Goal: Task Accomplishment & Management: Complete application form

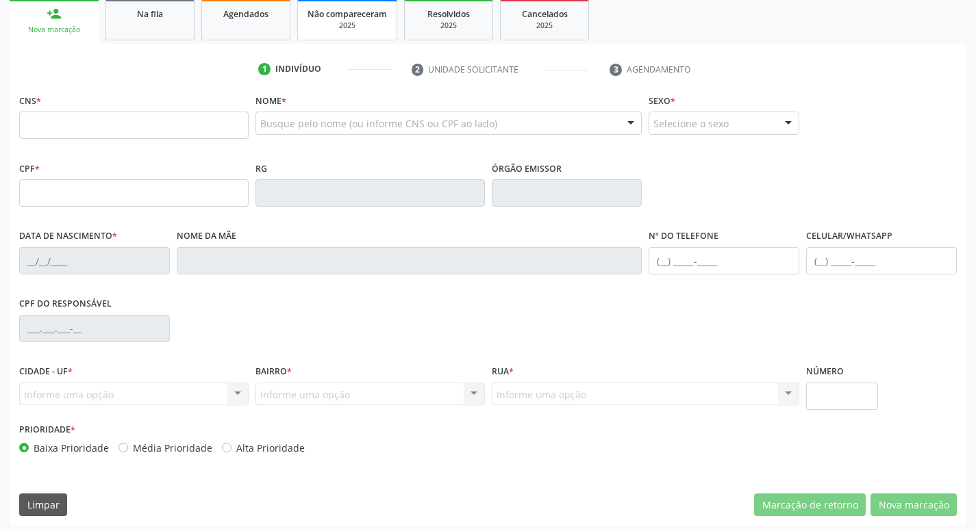
scroll to position [213, 0]
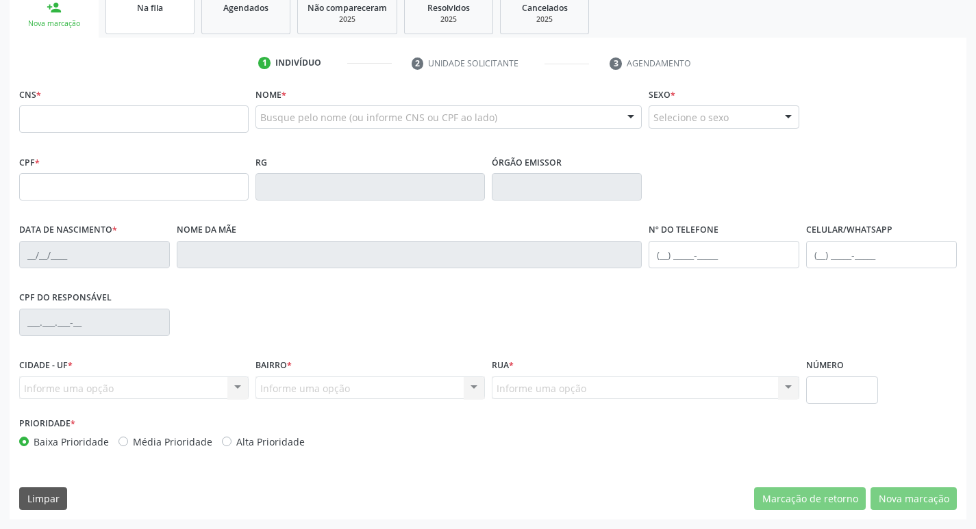
click at [175, 27] on link "Na fila" at bounding box center [149, 13] width 89 height 42
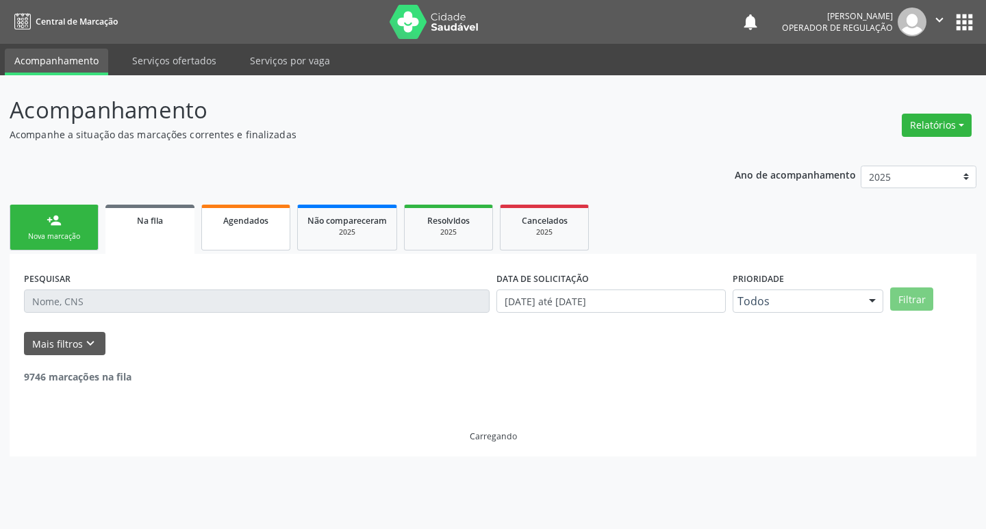
click at [263, 213] on div "Agendados" at bounding box center [246, 220] width 68 height 14
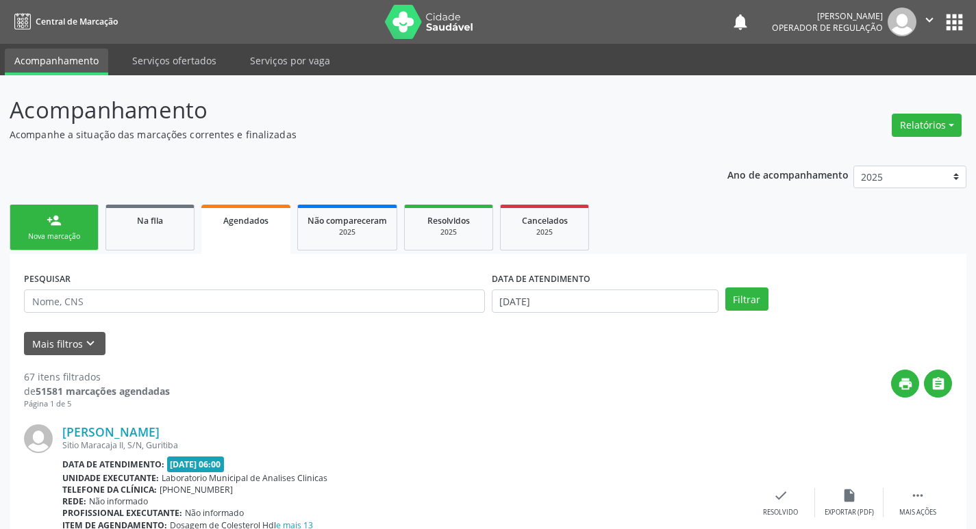
click at [594, 321] on div "DATA DE ATENDIMENTO [DATE]" at bounding box center [604, 294] width 233 height 53
click at [594, 308] on input "[DATE]" at bounding box center [605, 301] width 227 height 23
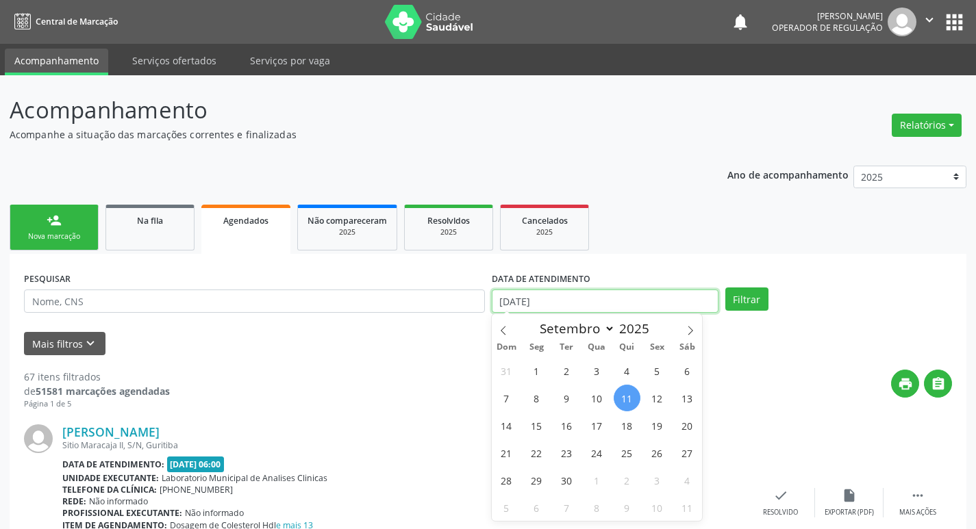
click at [565, 302] on input "[DATE]" at bounding box center [605, 301] width 227 height 23
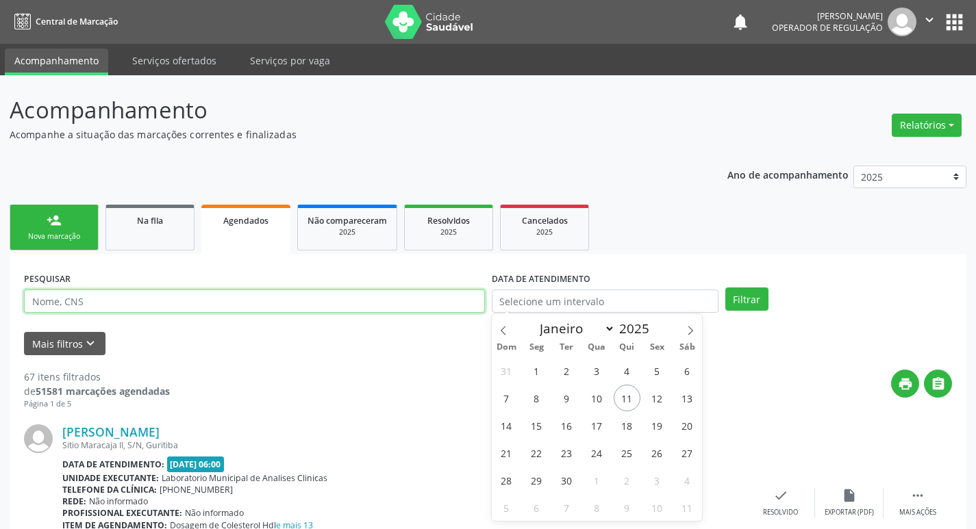
click at [372, 309] on input "text" at bounding box center [254, 301] width 461 height 23
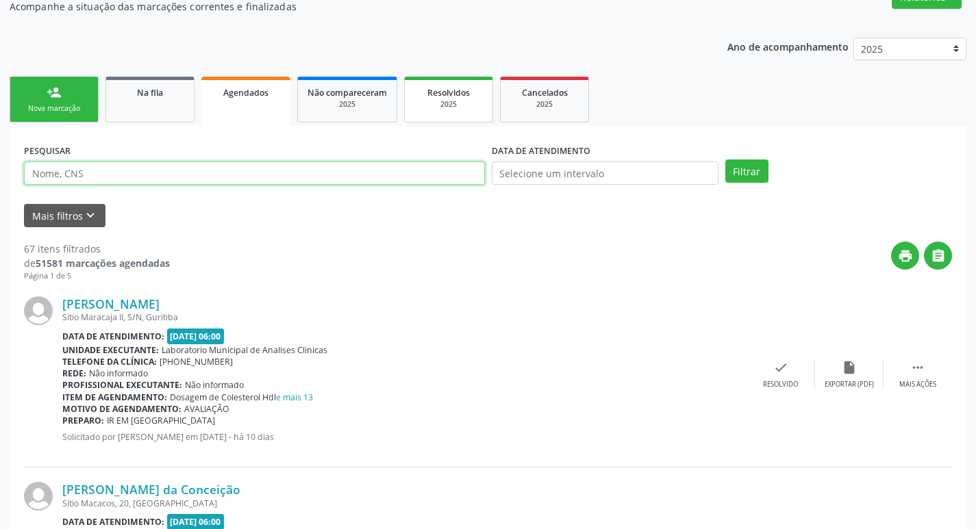
scroll to position [137, 0]
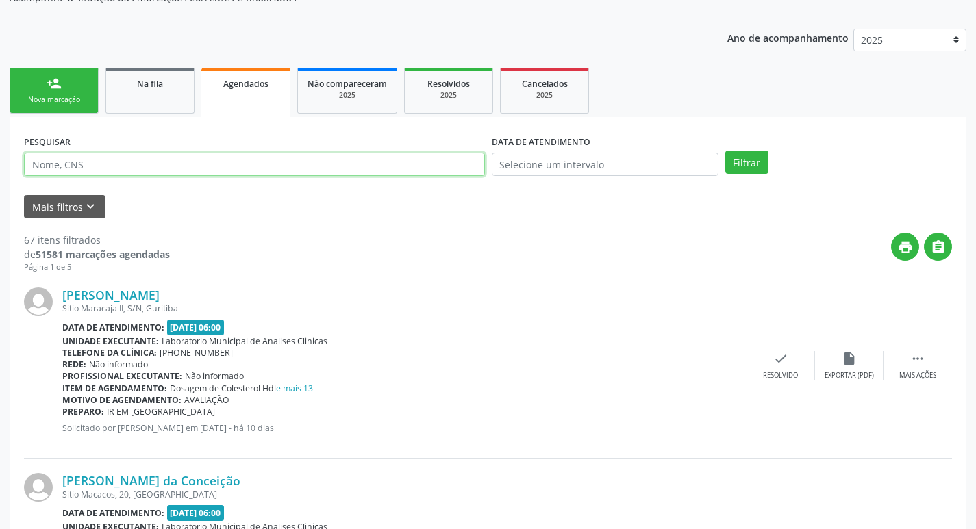
click at [315, 157] on input "text" at bounding box center [254, 164] width 461 height 23
type input "705001803624952"
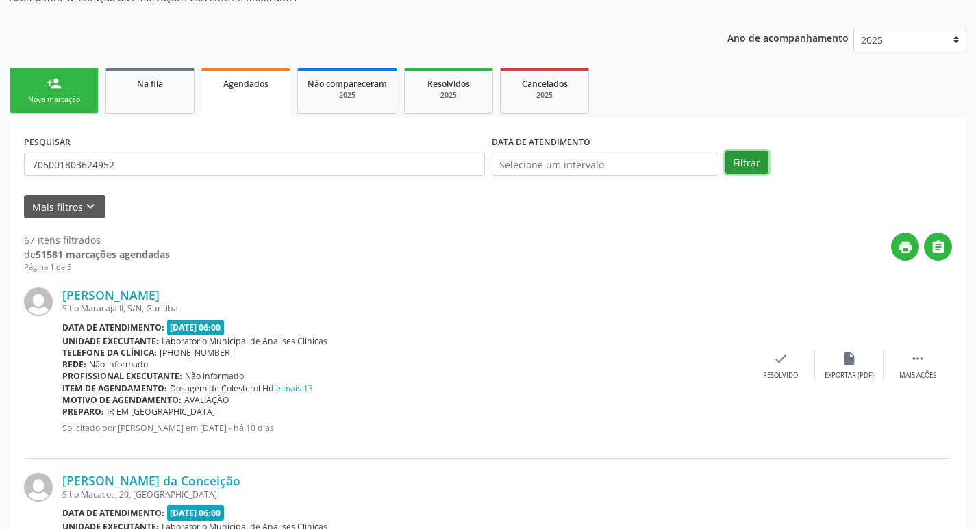
click at [752, 167] on button "Filtrar" at bounding box center [746, 162] width 43 height 23
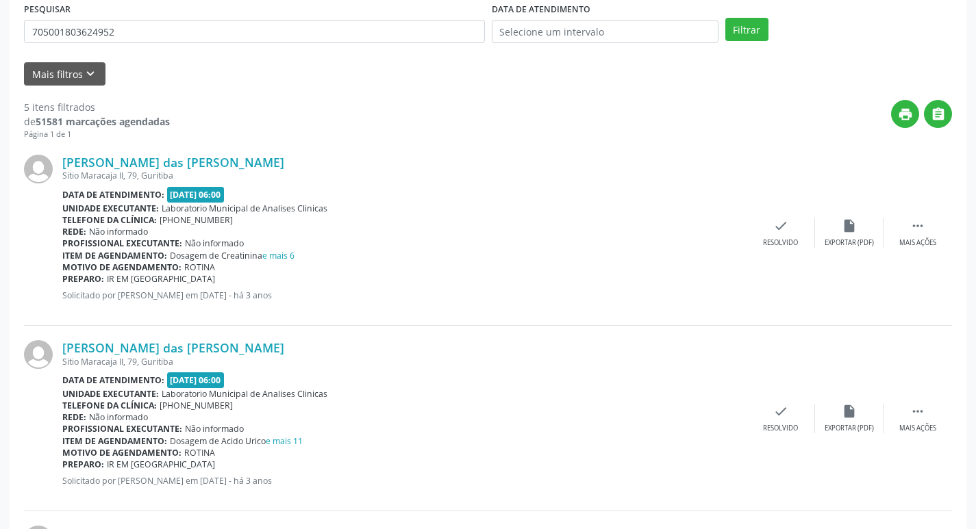
scroll to position [79, 0]
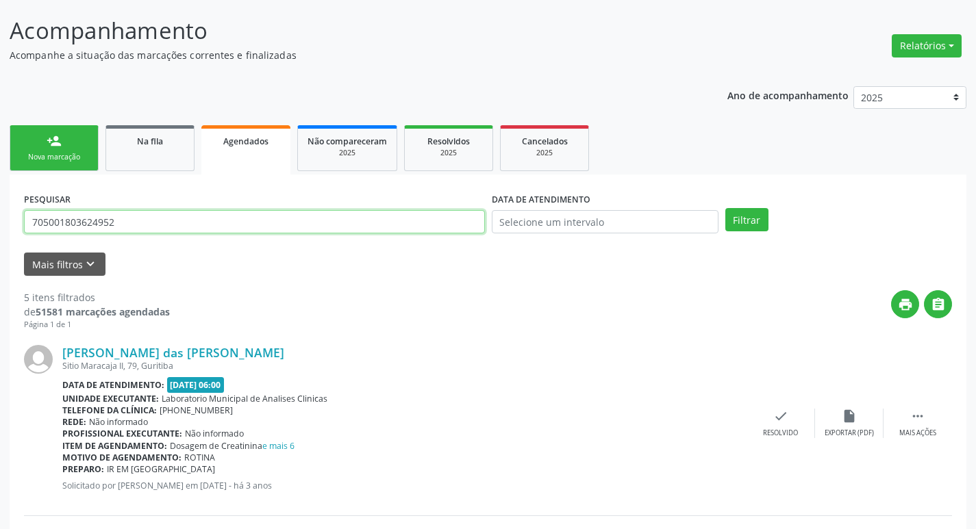
click at [162, 217] on input "705001803624952" at bounding box center [254, 221] width 461 height 23
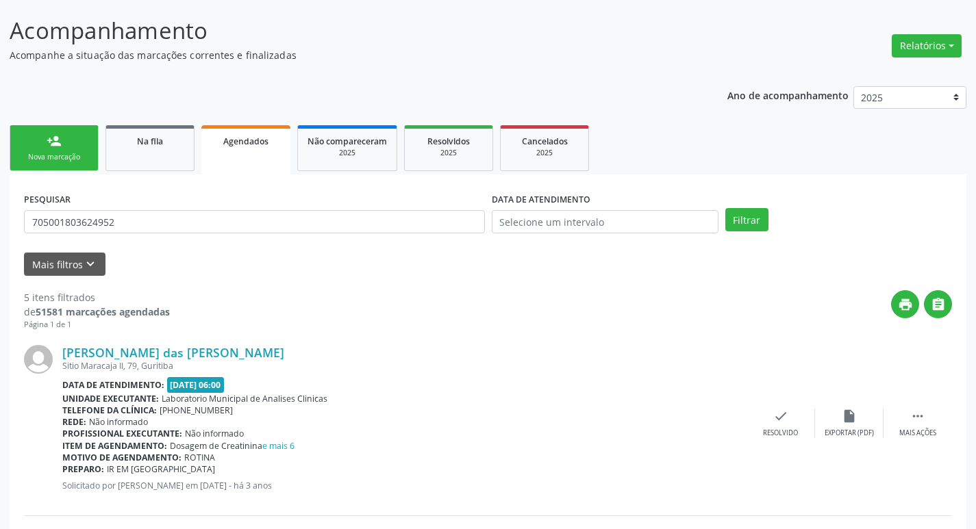
click at [52, 167] on link "person_add Nova marcação" at bounding box center [54, 148] width 89 height 46
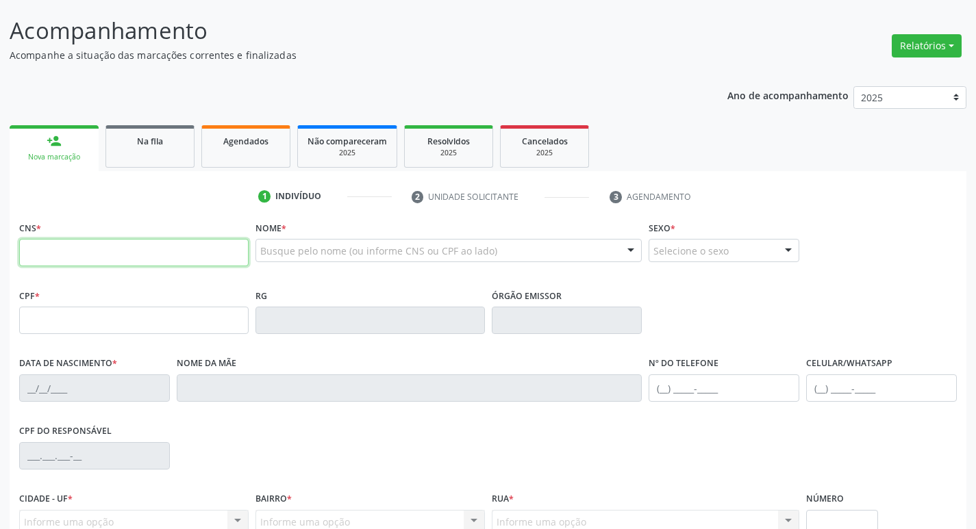
click at [180, 244] on input "text" at bounding box center [133, 252] width 229 height 27
paste input "705 0018 0362 4952"
type input "705 0018 0362 4952"
type input "872.347.504-87"
type input "[DATE]"
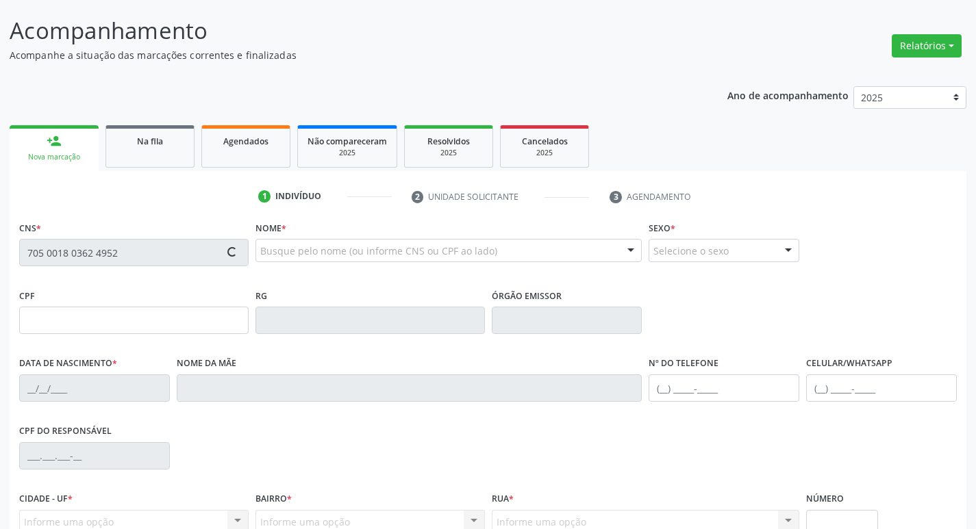
type input "Alzira [PERSON_NAME]"
type input "[PHONE_NUMBER]"
type input "367.291.914-49"
type input "79"
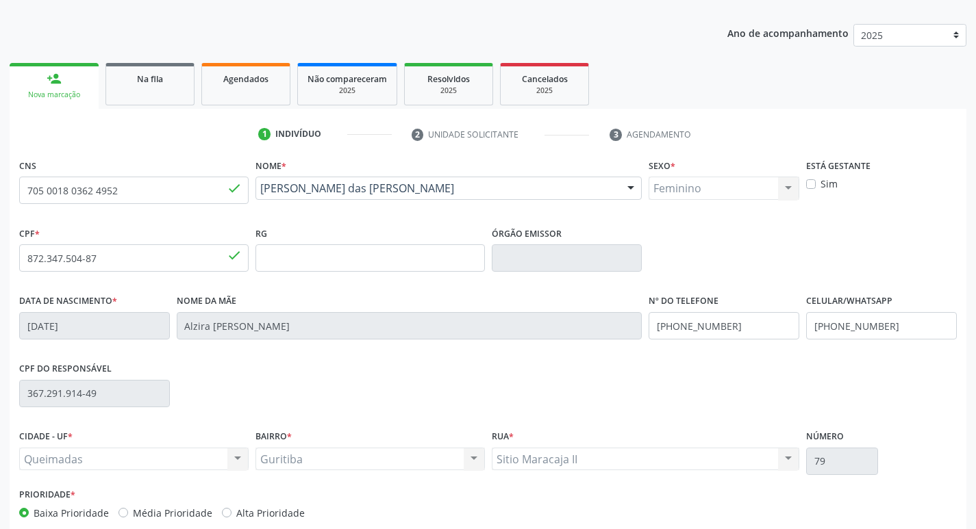
scroll to position [213, 0]
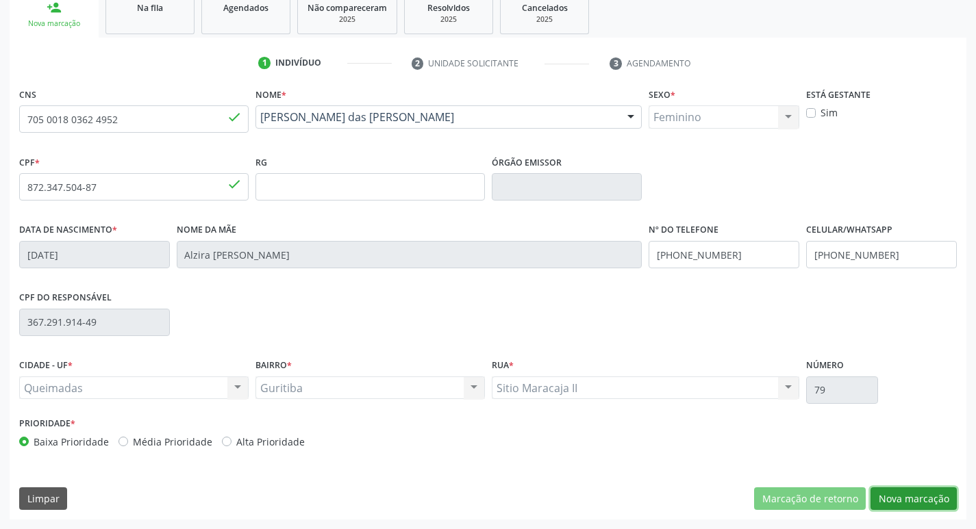
click at [917, 494] on button "Nova marcação" at bounding box center [913, 498] width 86 height 23
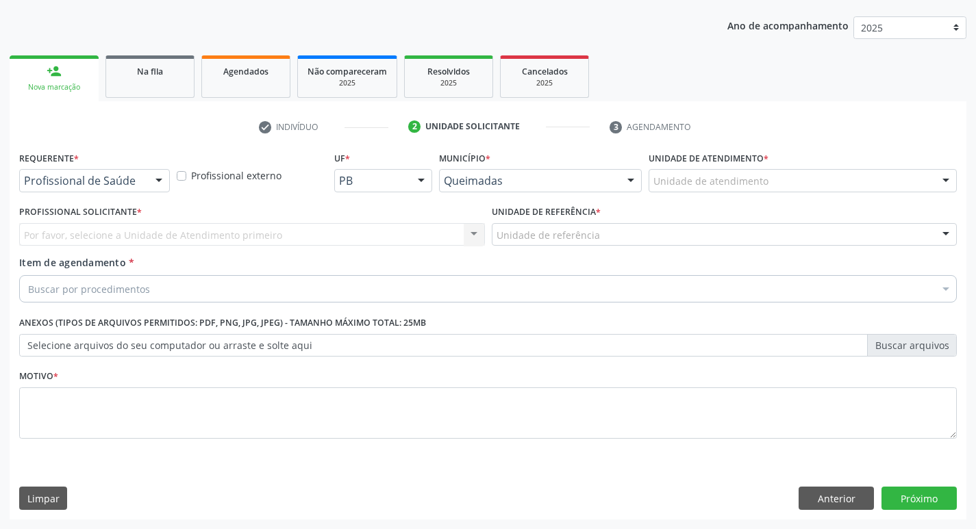
scroll to position [149, 0]
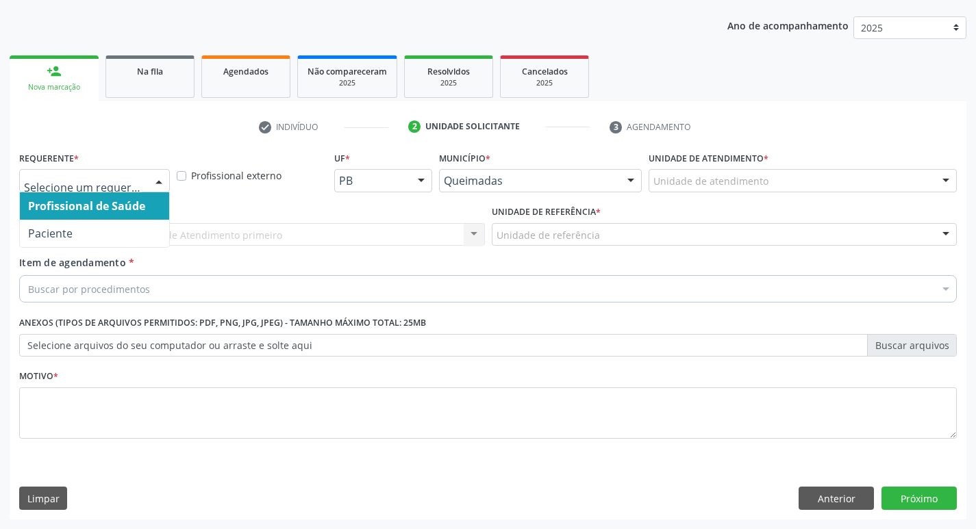
click at [164, 188] on div at bounding box center [159, 181] width 21 height 23
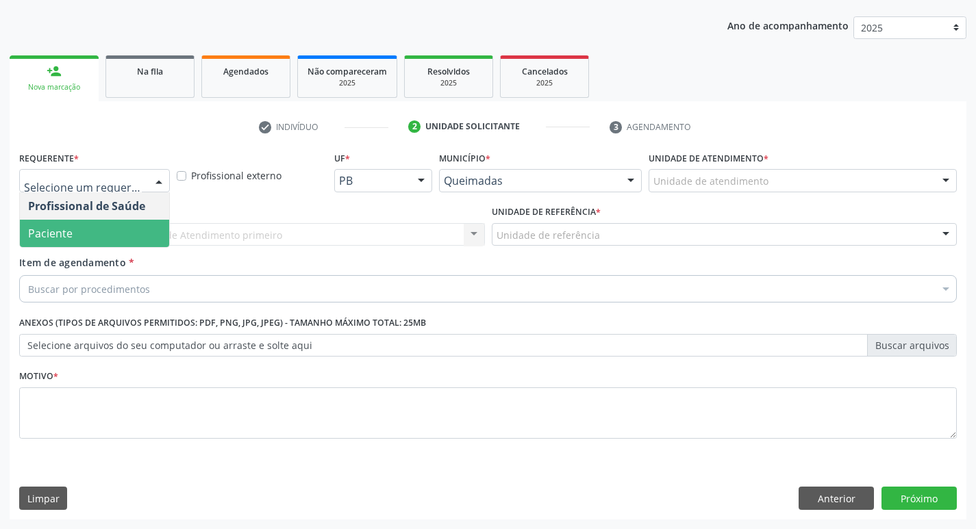
click at [136, 234] on span "Paciente" at bounding box center [94, 233] width 149 height 27
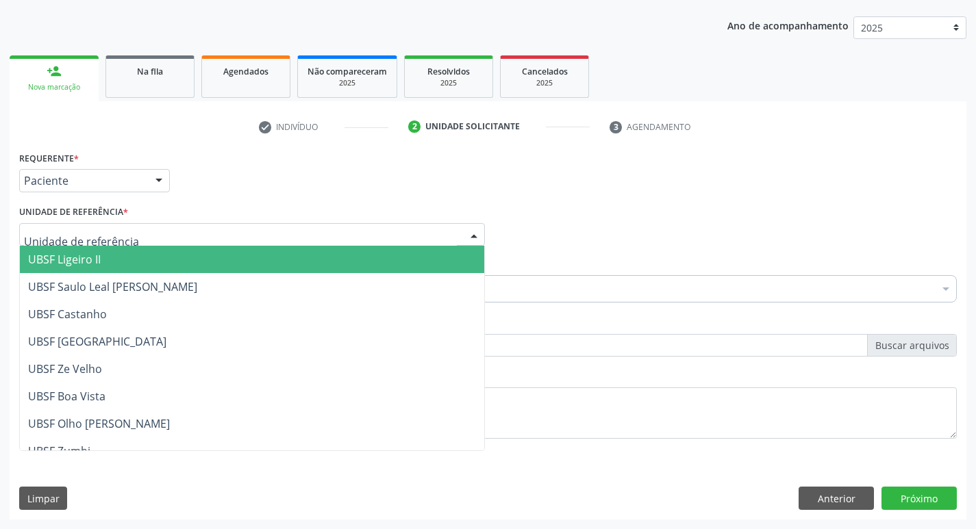
click at [145, 229] on div at bounding box center [252, 234] width 466 height 23
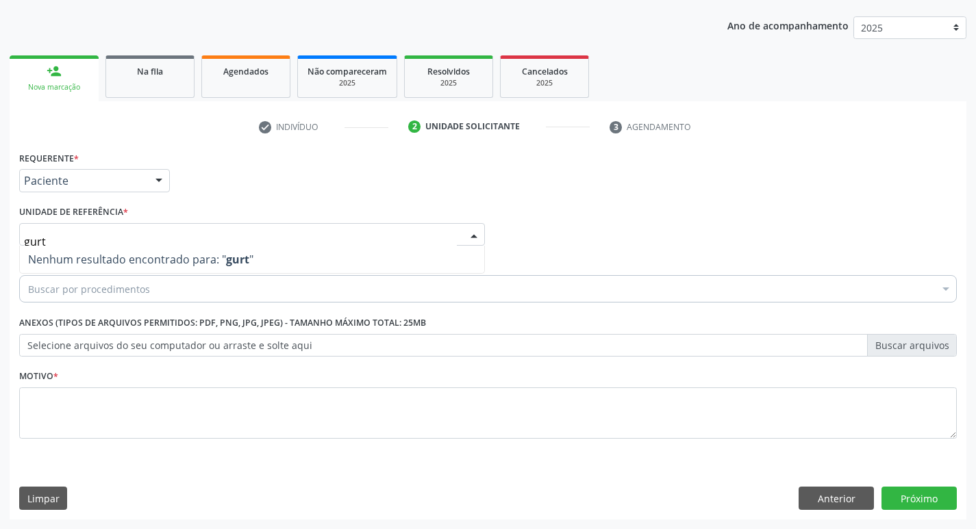
type input "gur"
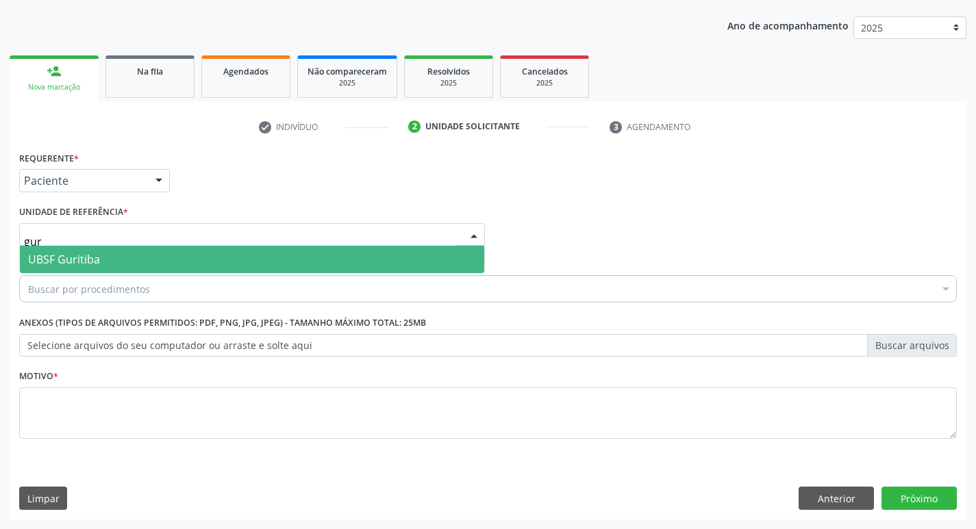
click at [141, 256] on span "UBSF Guritiba" at bounding box center [252, 259] width 464 height 27
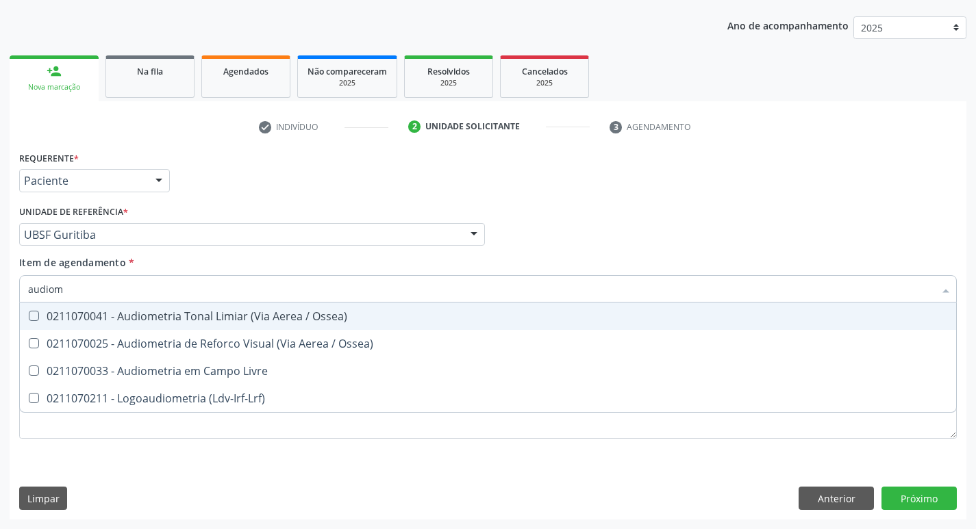
type input "audiome"
click at [151, 311] on div "0211070041 - Audiometria Tonal Limiar (Via Aerea / Ossea)" at bounding box center [487, 316] width 919 height 11
checkbox Ossea\) "true"
click at [438, 152] on div "Requerente * Paciente Profissional de Saúde Paciente Nenhum resultado encontrad…" at bounding box center [488, 174] width 944 height 53
checkbox Ossea\) "true"
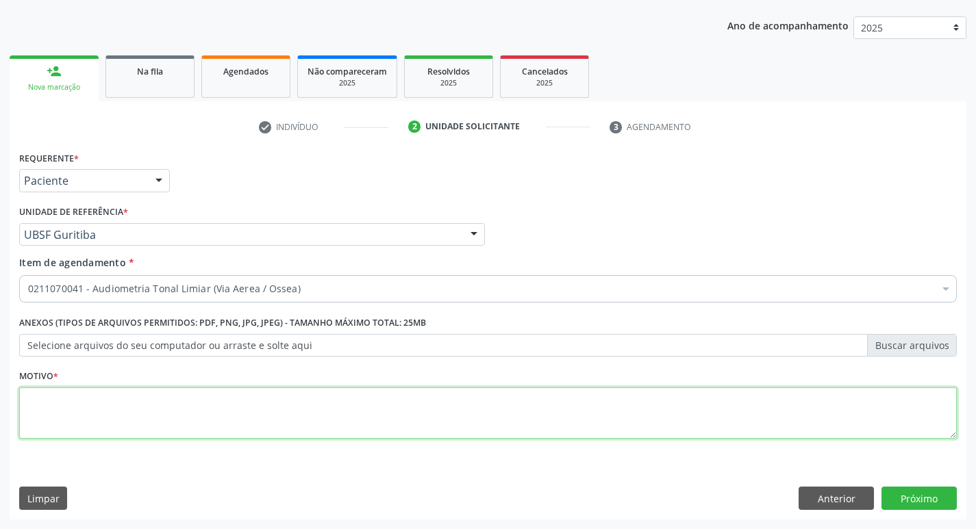
click at [180, 424] on textarea at bounding box center [487, 413] width 937 height 52
type textarea "avaliação"
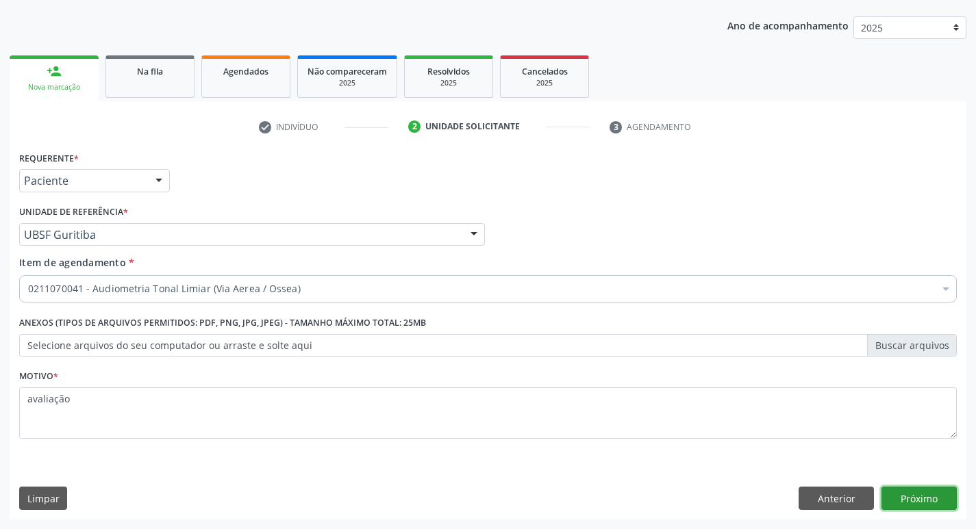
click at [923, 487] on button "Próximo" at bounding box center [918, 498] width 75 height 23
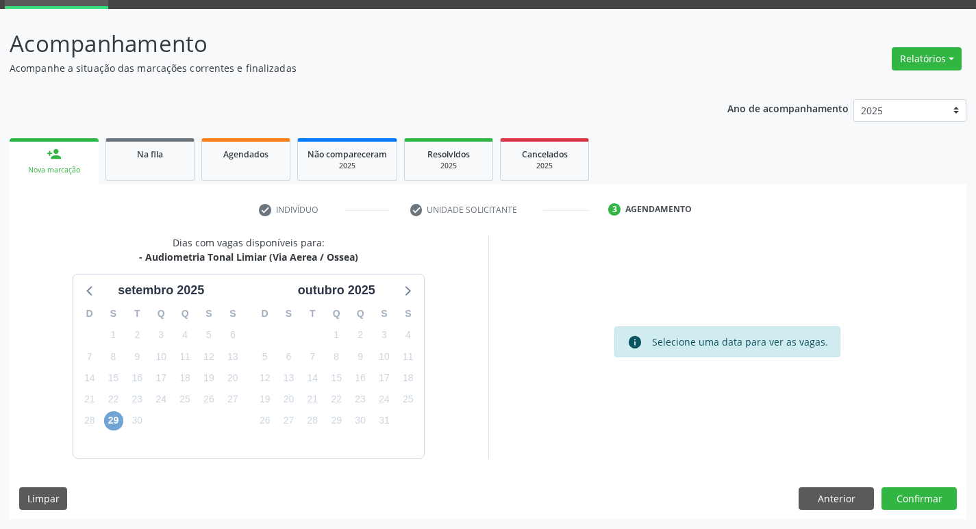
click at [114, 423] on span "29" at bounding box center [113, 420] width 19 height 19
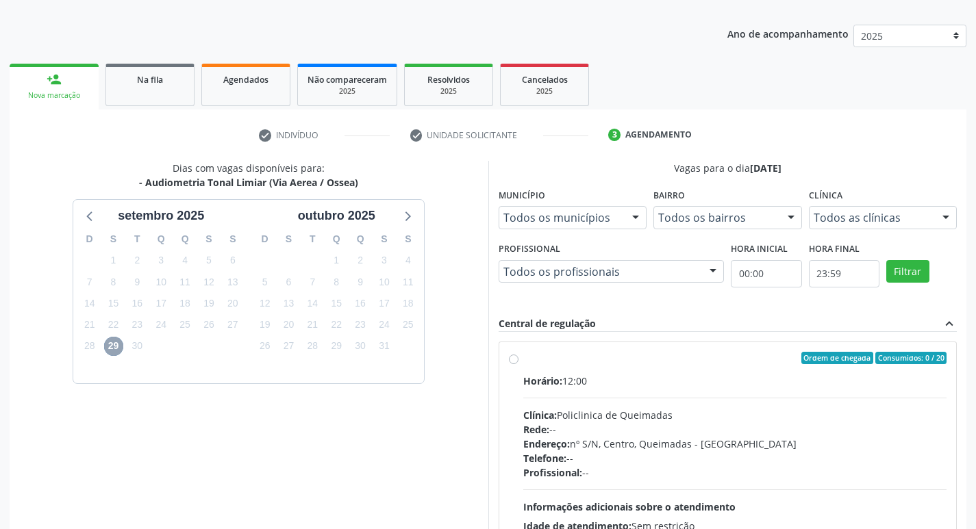
scroll to position [264, 0]
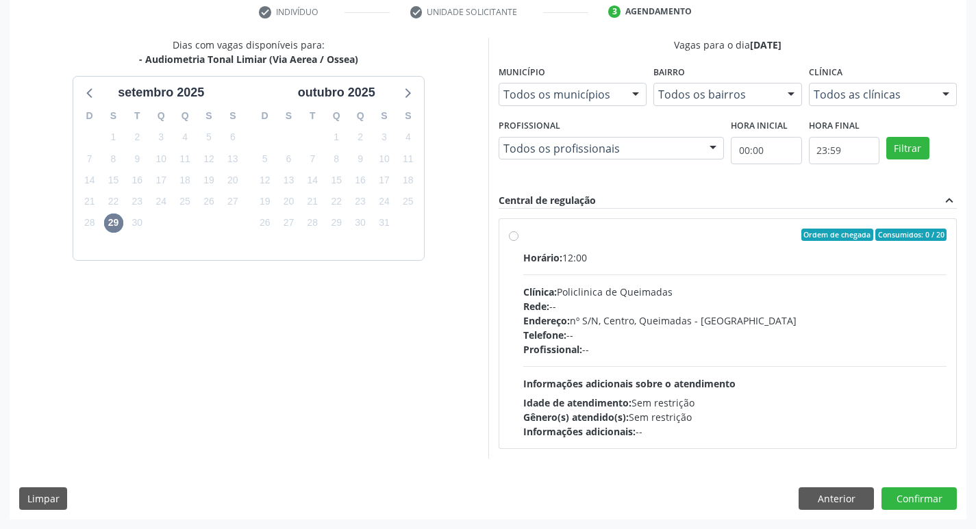
click at [813, 237] on span "Ordem de chegada" at bounding box center [837, 235] width 72 height 12
click at [518, 237] on input "Ordem de chegada Consumidos: 0 / 20 Horário: 12:00 Clínica: Policlinica de Quei…" at bounding box center [514, 235] width 10 height 12
radio input "true"
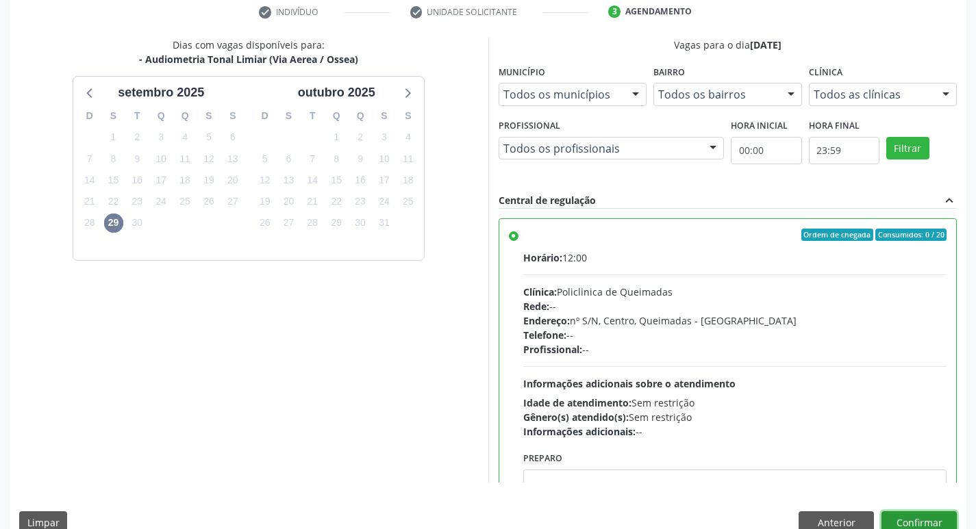
click at [924, 515] on button "Confirmar" at bounding box center [918, 522] width 75 height 23
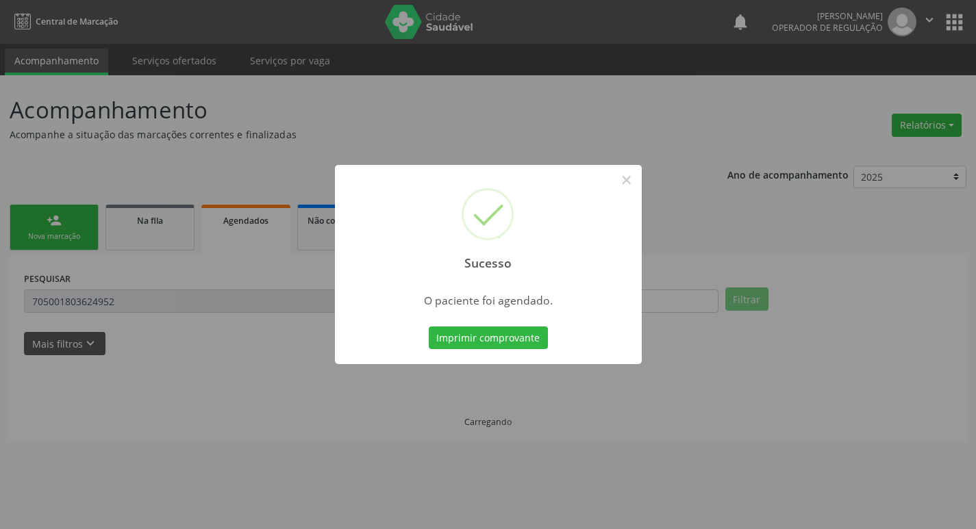
scroll to position [0, 0]
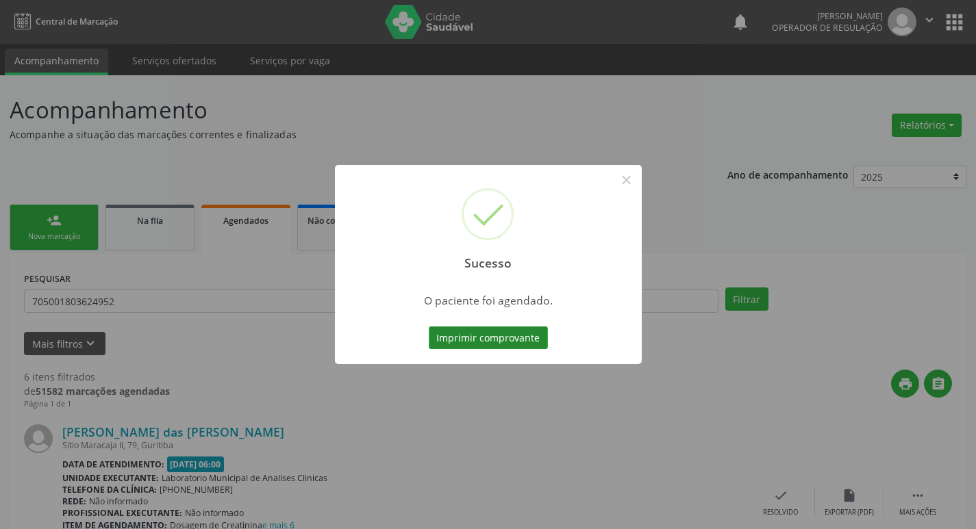
click at [517, 329] on button "Imprimir comprovante" at bounding box center [488, 338] width 119 height 23
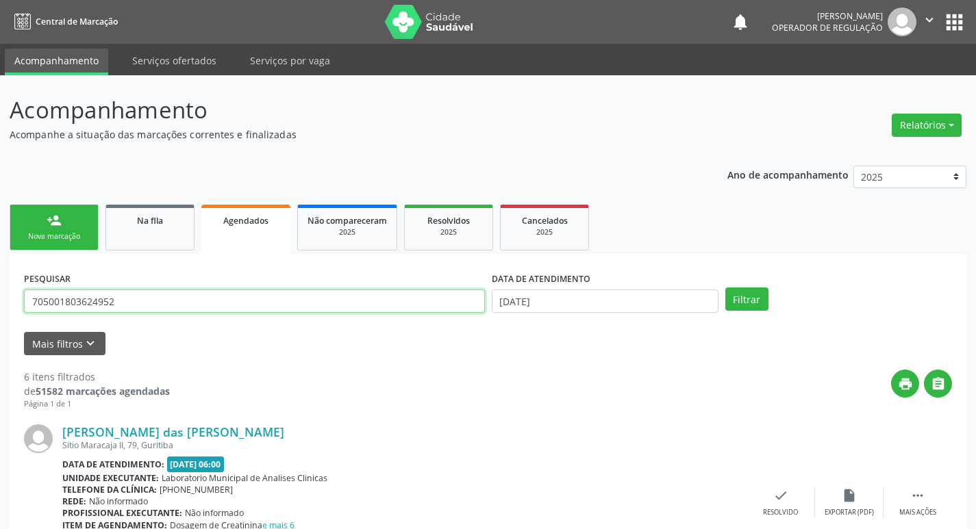
click at [214, 293] on input "705001803624952" at bounding box center [254, 301] width 461 height 23
type input "704308584815591"
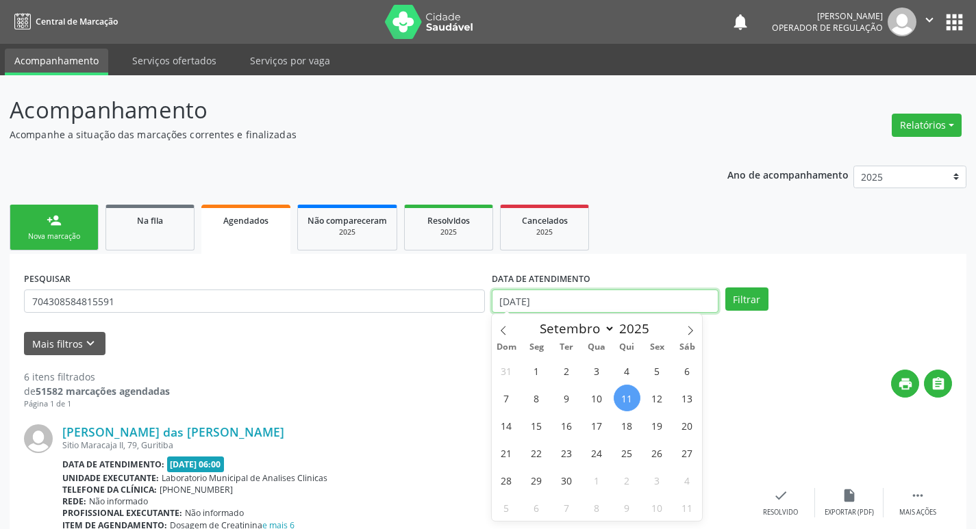
click at [634, 299] on input "[DATE]" at bounding box center [605, 301] width 227 height 23
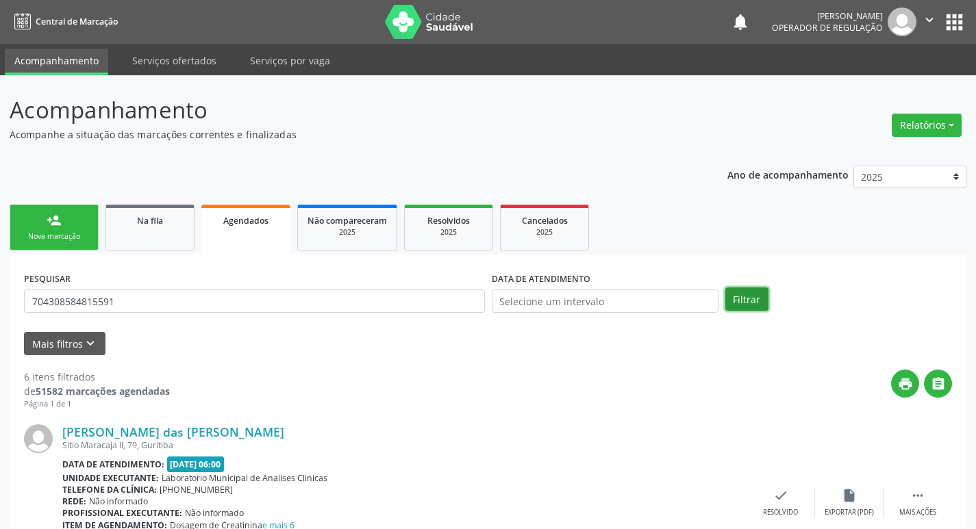
click at [760, 300] on button "Filtrar" at bounding box center [746, 299] width 43 height 23
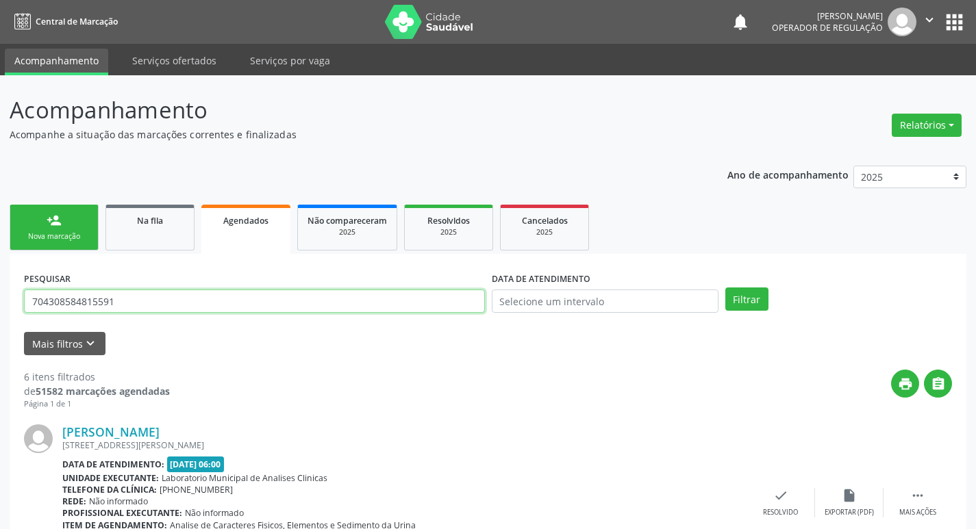
click at [173, 307] on input "704308584815591" at bounding box center [254, 301] width 461 height 23
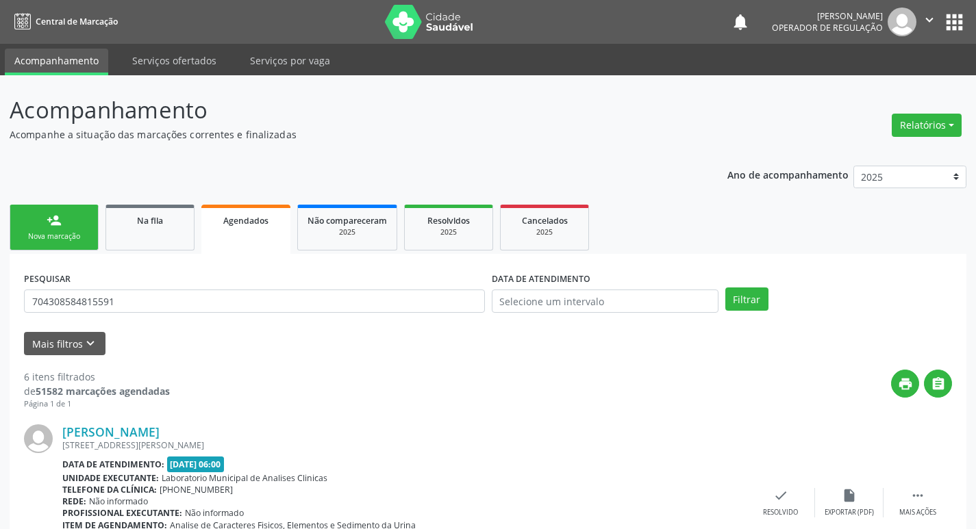
click at [73, 219] on link "person_add Nova marcação" at bounding box center [54, 228] width 89 height 46
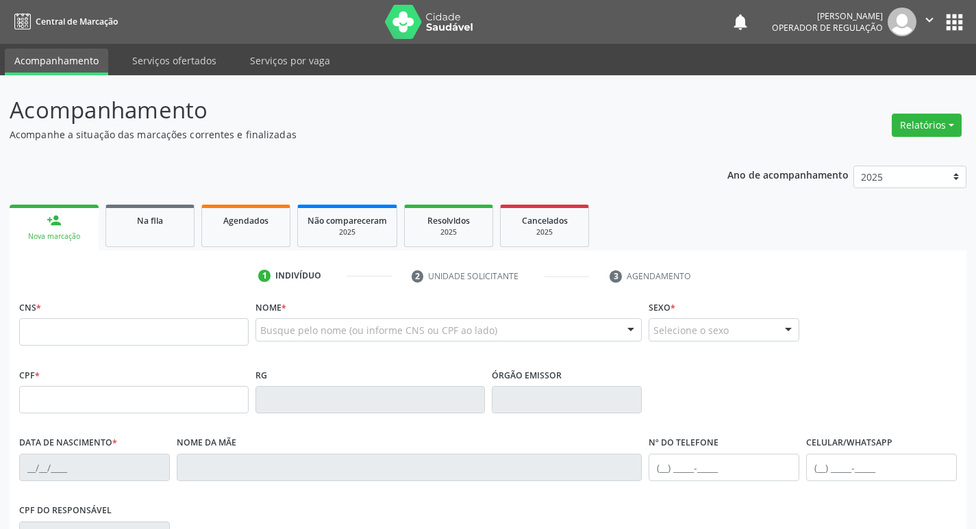
click at [73, 219] on link "person_add Nova marcação" at bounding box center [54, 228] width 89 height 46
click at [82, 324] on input "text" at bounding box center [133, 331] width 229 height 27
paste input "704 3085 8481 5591"
type input "704 3085 8481 5591"
type input "122.437.894-69"
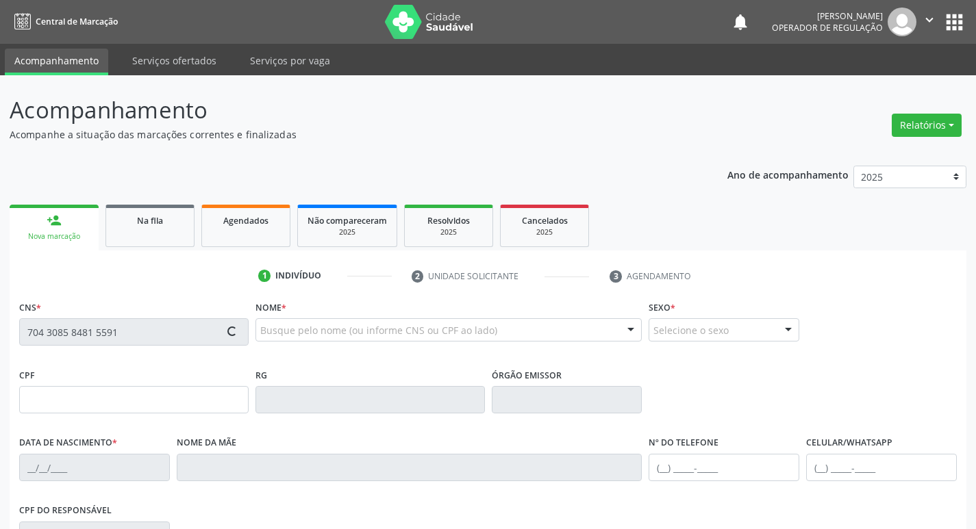
type input "[DATE]"
type input "[PERSON_NAME]"
type input "[PHONE_NUMBER]"
type input "6"
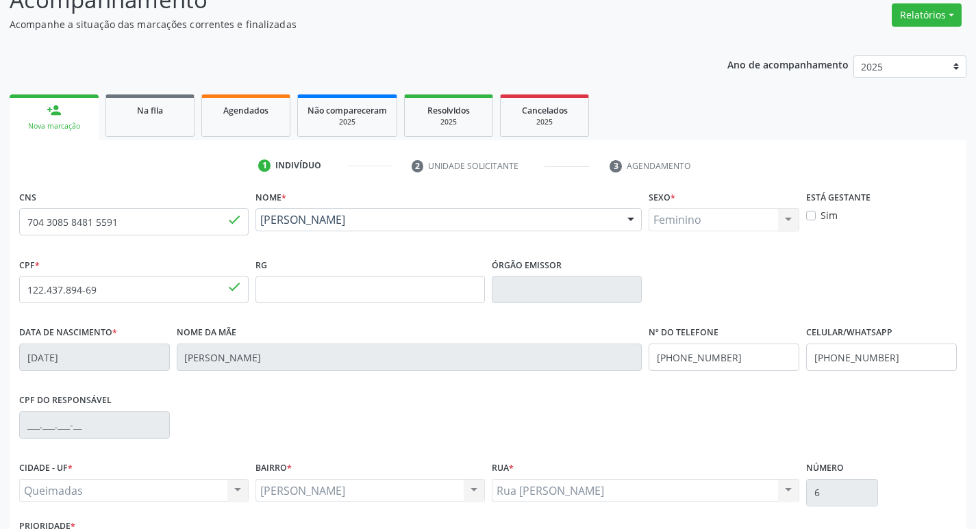
scroll to position [213, 0]
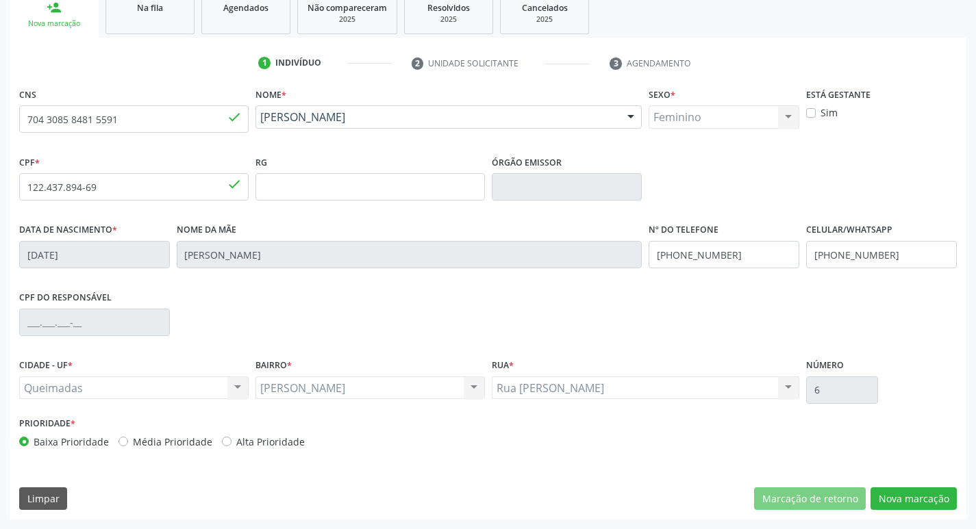
click at [906, 512] on div "CNS 704 3085 8481 5591 done Nome * [PERSON_NAME] [PERSON_NAME] CNS: 704 3085 84…" at bounding box center [488, 301] width 956 height 435
click at [919, 505] on button "Nova marcação" at bounding box center [913, 498] width 86 height 23
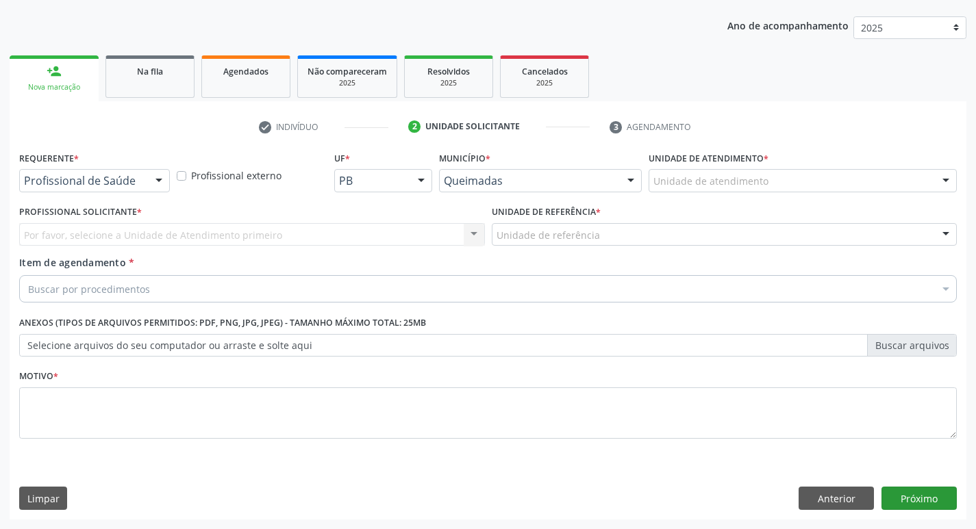
scroll to position [149, 0]
click at [145, 163] on div "Requerente * Profissional de Saúde Profissional de Saúde Paciente Nenhum result…" at bounding box center [94, 170] width 151 height 44
click at [143, 171] on div "Profissional de Saúde" at bounding box center [94, 180] width 151 height 23
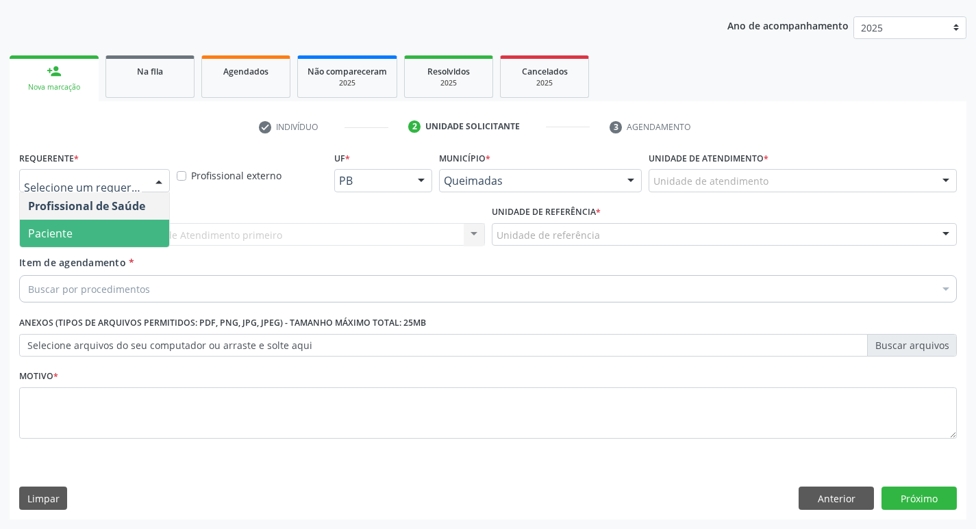
click at [115, 236] on span "Paciente" at bounding box center [94, 233] width 149 height 27
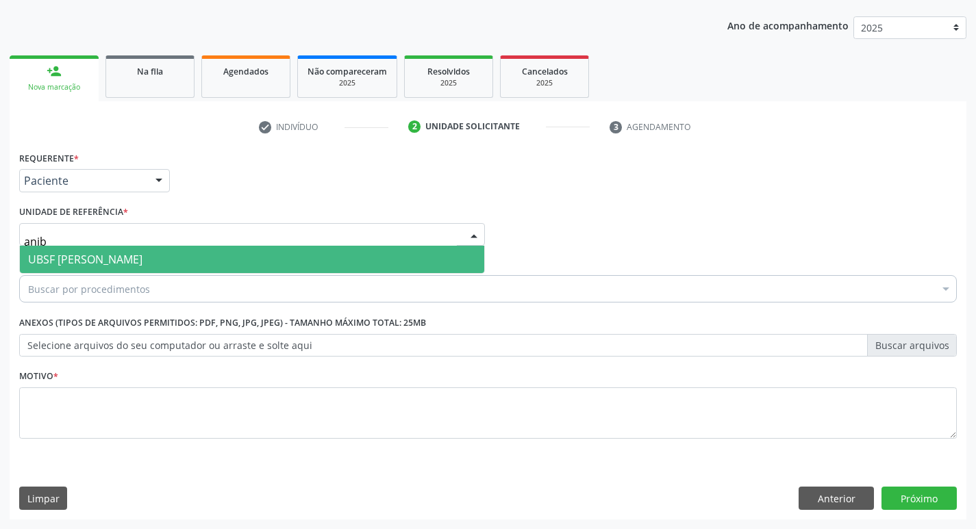
type input "aniba"
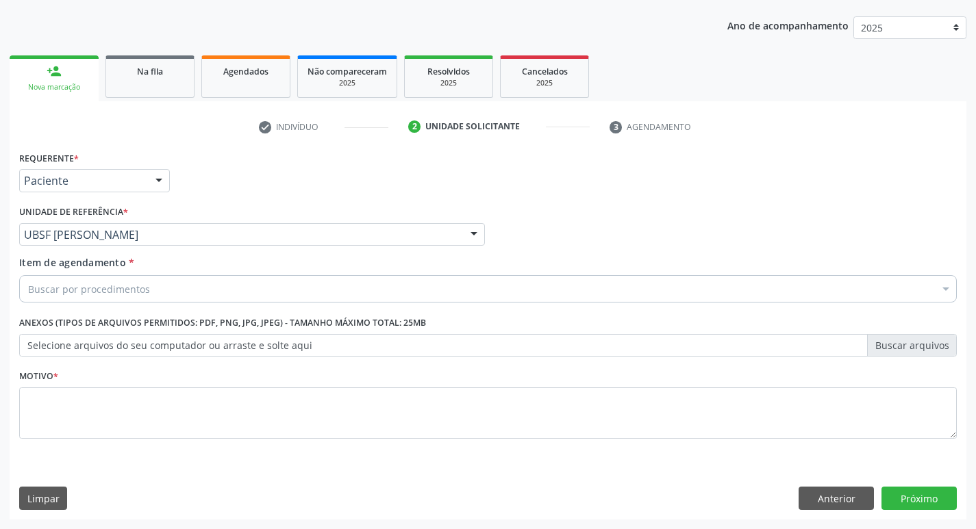
click at [113, 296] on div "Buscar por procedimentos" at bounding box center [487, 288] width 937 height 27
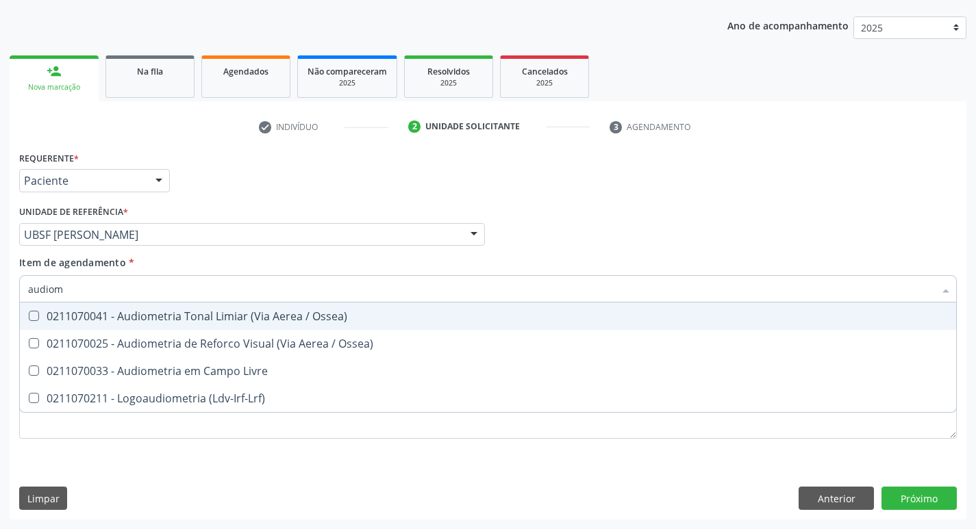
type input "audiome"
click at [126, 322] on div "0211070041 - Audiometria Tonal Limiar (Via Aerea / Ossea)" at bounding box center [487, 316] width 919 height 11
checkbox Ossea\) "true"
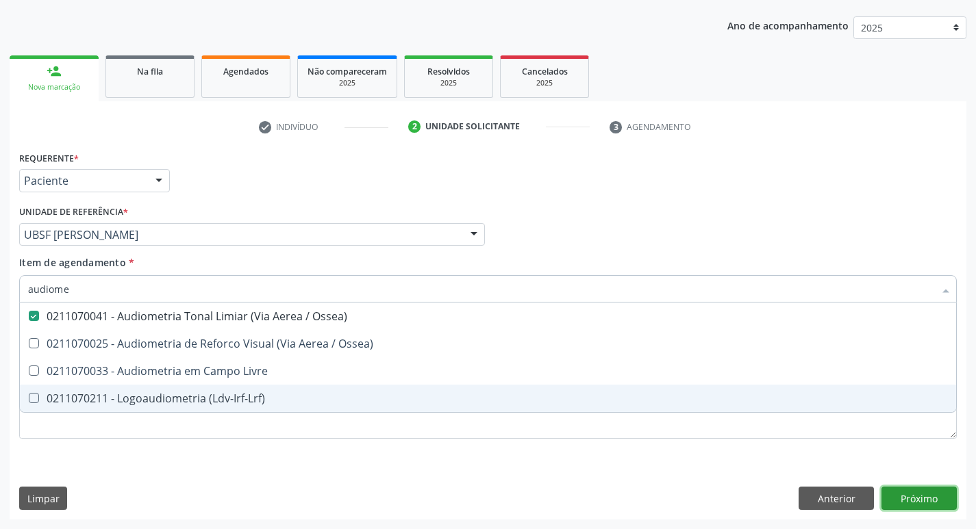
click at [913, 498] on div "Requerente * Paciente Profissional de Saúde Paciente Nenhum resultado encontrad…" at bounding box center [488, 334] width 956 height 372
checkbox Ossea\) "true"
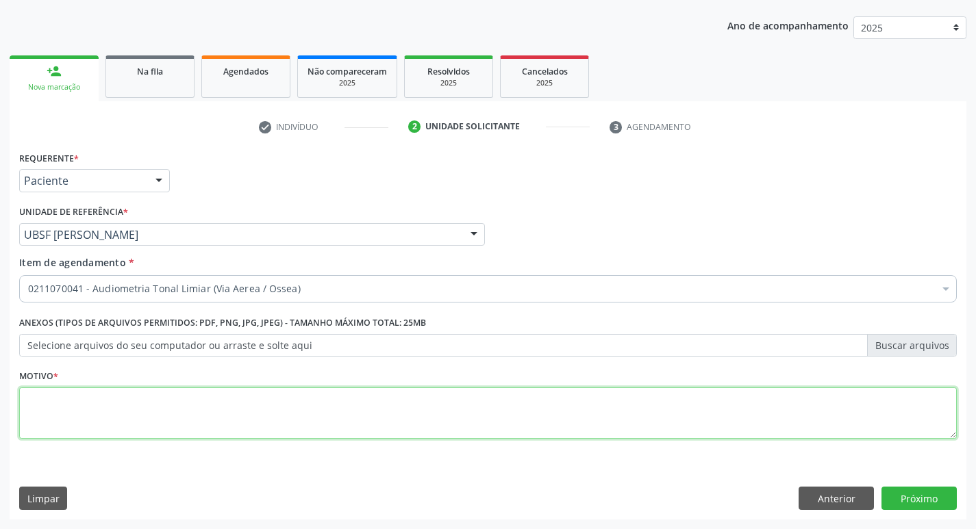
click at [373, 432] on textarea at bounding box center [487, 413] width 937 height 52
type textarea "avaliação"
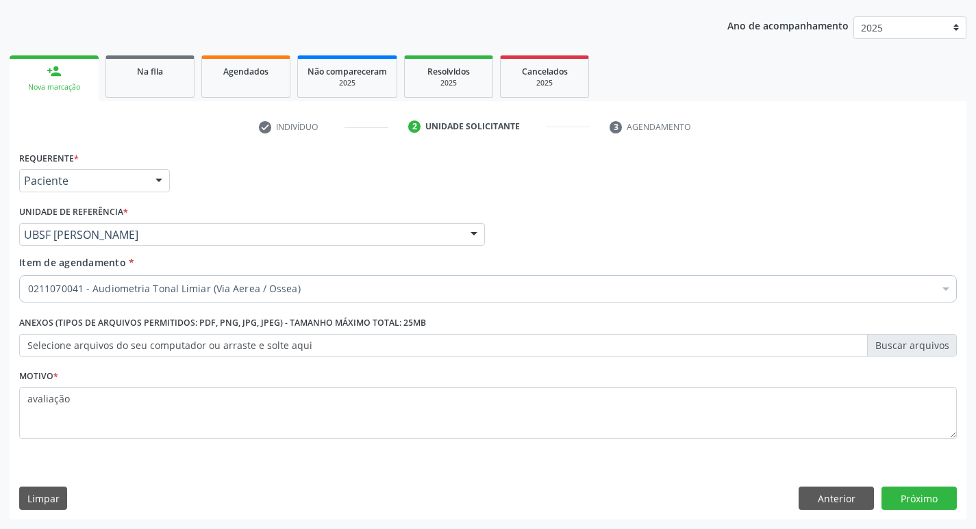
click at [924, 481] on div "Requerente * Paciente Profissional de Saúde Paciente Nenhum resultado encontrad…" at bounding box center [488, 334] width 956 height 372
click at [926, 496] on button "Próximo" at bounding box center [918, 498] width 75 height 23
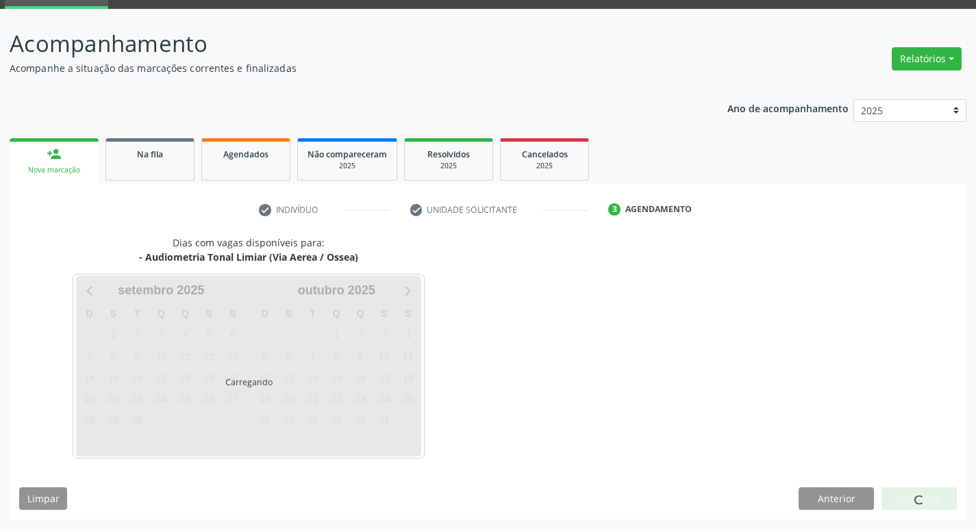
scroll to position [66, 0]
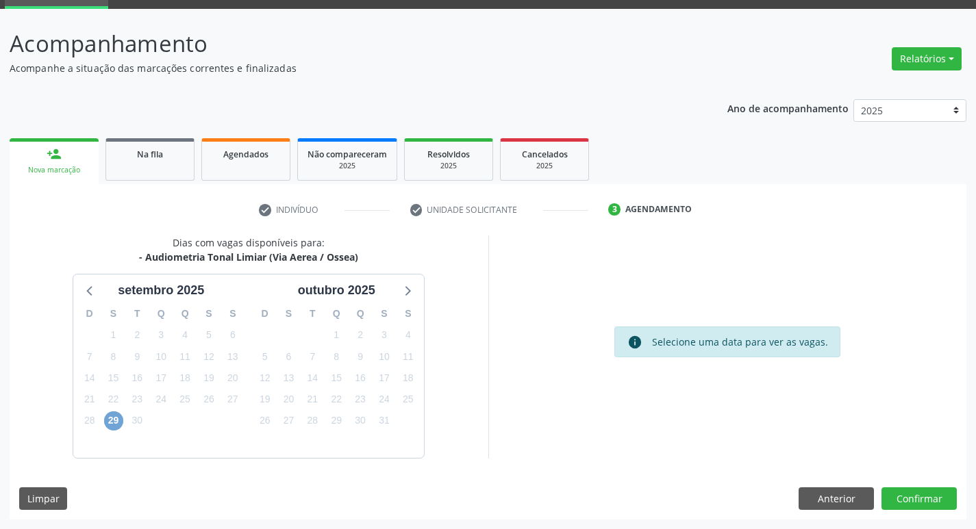
click at [115, 416] on span "29" at bounding box center [113, 420] width 19 height 19
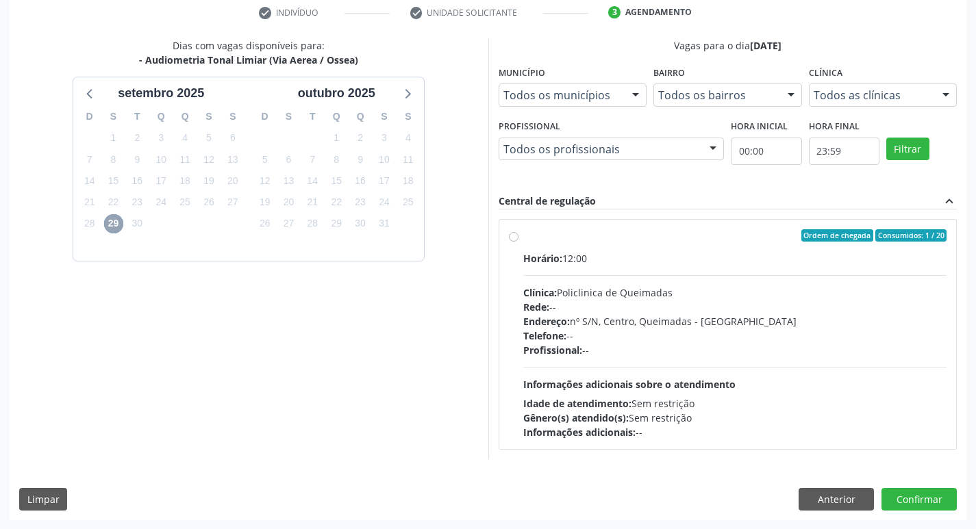
scroll to position [264, 0]
click at [789, 271] on div "Horário: 12:00 Clínica: Policlinica de Queimadas Rede: -- Endereço: nº S/N, Cen…" at bounding box center [735, 345] width 424 height 188
click at [518, 241] on input "Ordem de chegada Consumidos: 1 / 20 Horário: 12:00 Clínica: Policlinica de Quei…" at bounding box center [514, 235] width 10 height 12
radio input "true"
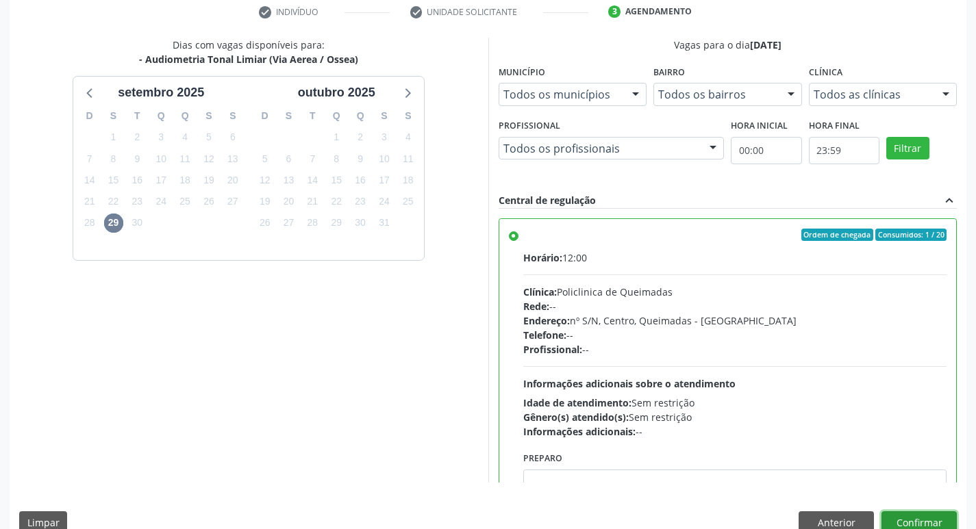
click at [902, 520] on button "Confirmar" at bounding box center [918, 522] width 75 height 23
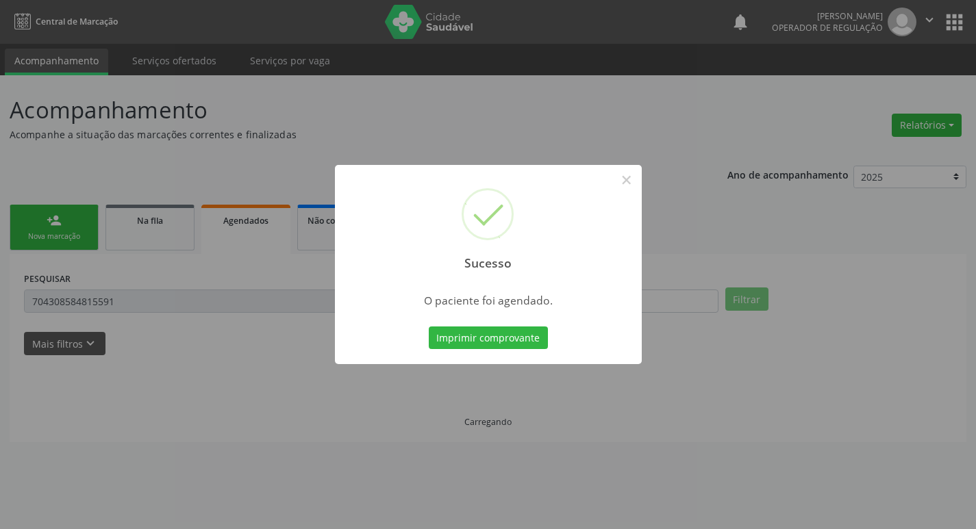
scroll to position [0, 0]
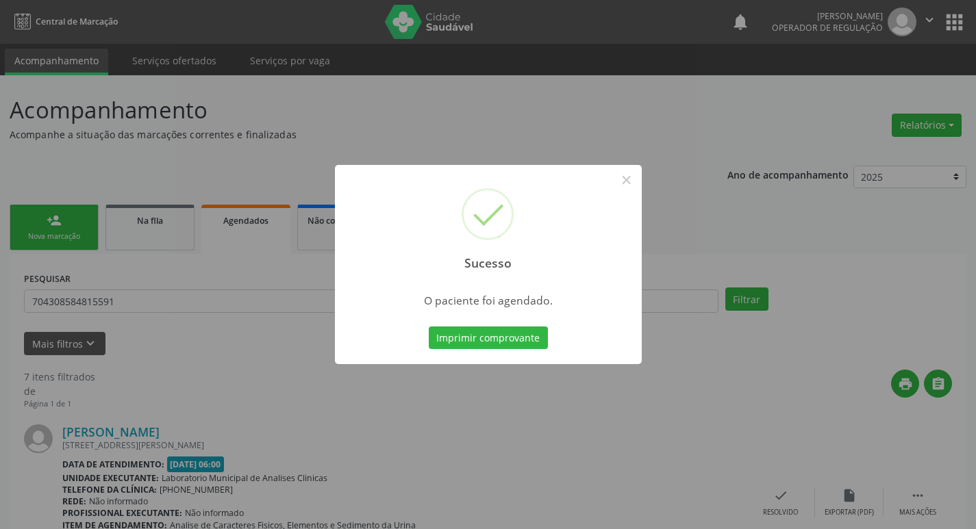
click at [474, 324] on div "Imprimir comprovante Cancel" at bounding box center [487, 338] width 125 height 29
click at [476, 334] on button "Imprimir comprovante" at bounding box center [488, 338] width 119 height 23
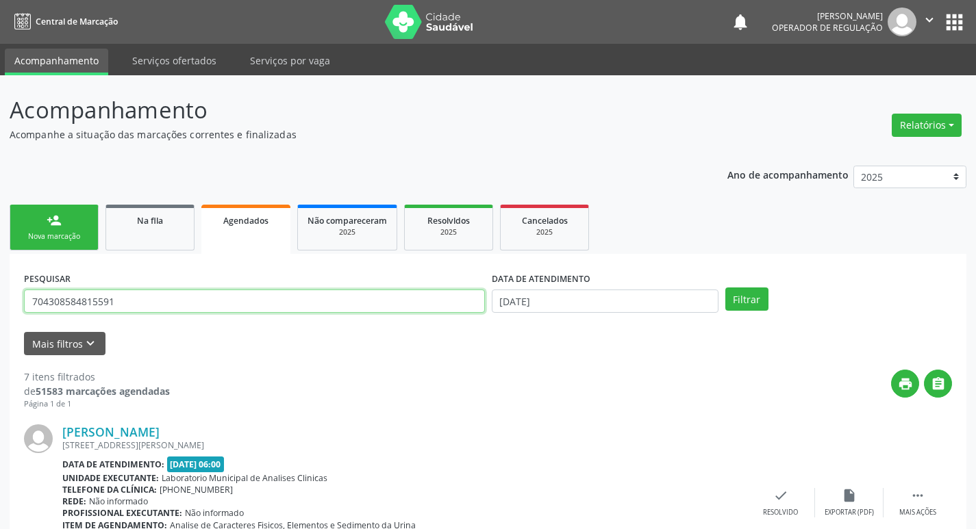
click at [140, 301] on input "704308584815591" at bounding box center [254, 301] width 461 height 23
type input "700208492685320"
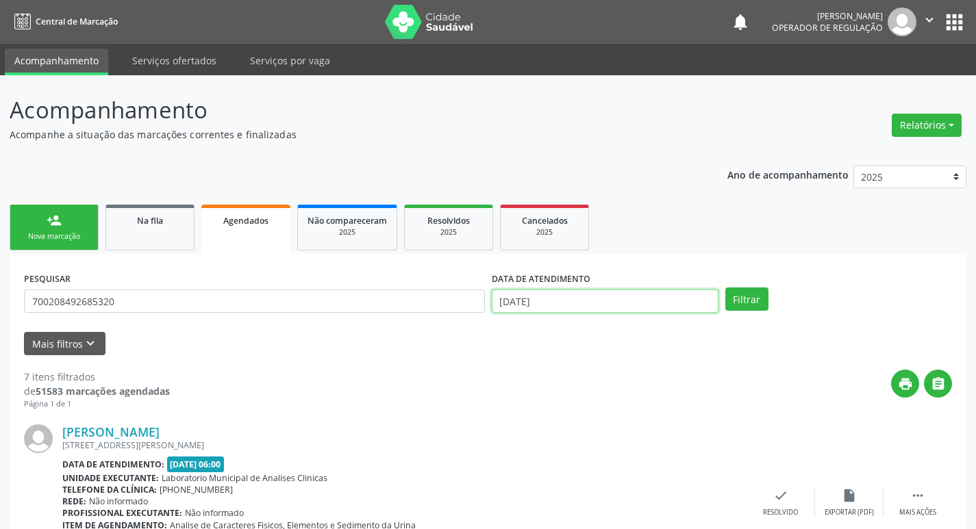
click at [565, 301] on input "[DATE]" at bounding box center [605, 301] width 227 height 23
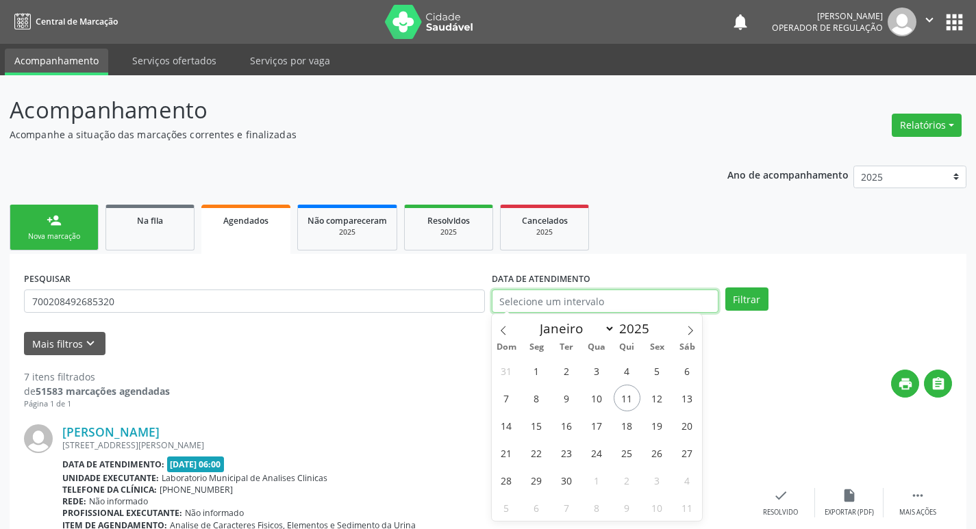
click at [725, 288] on button "Filtrar" at bounding box center [746, 299] width 43 height 23
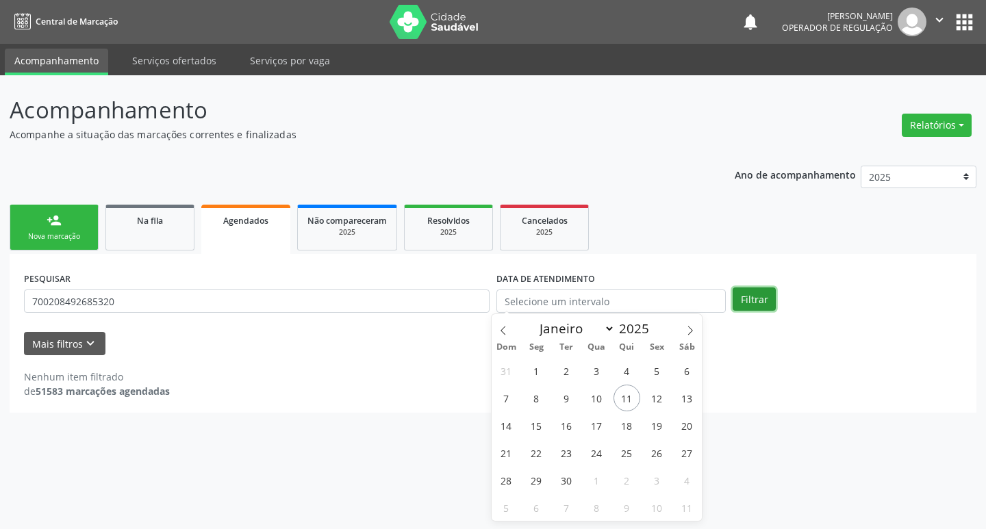
click at [760, 296] on button "Filtrar" at bounding box center [754, 299] width 43 height 23
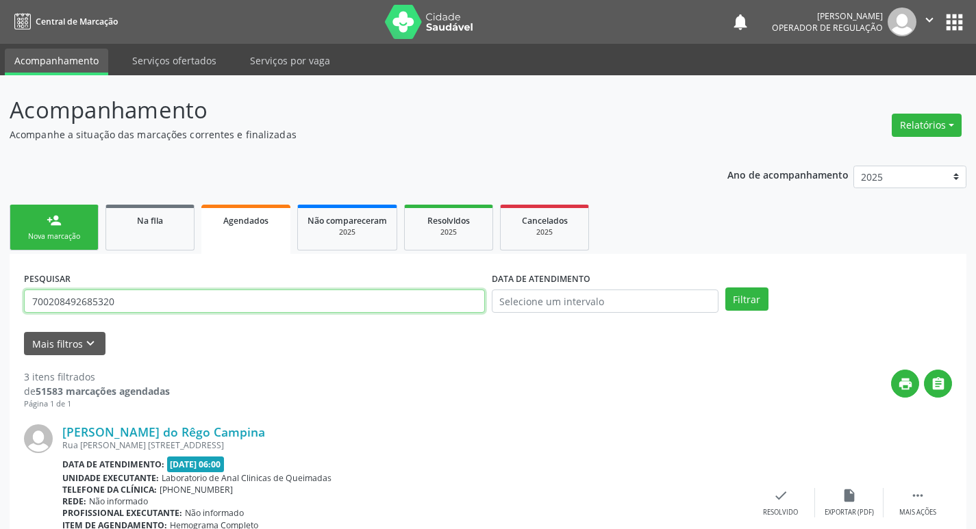
click at [166, 301] on input "700208492685320" at bounding box center [254, 301] width 461 height 23
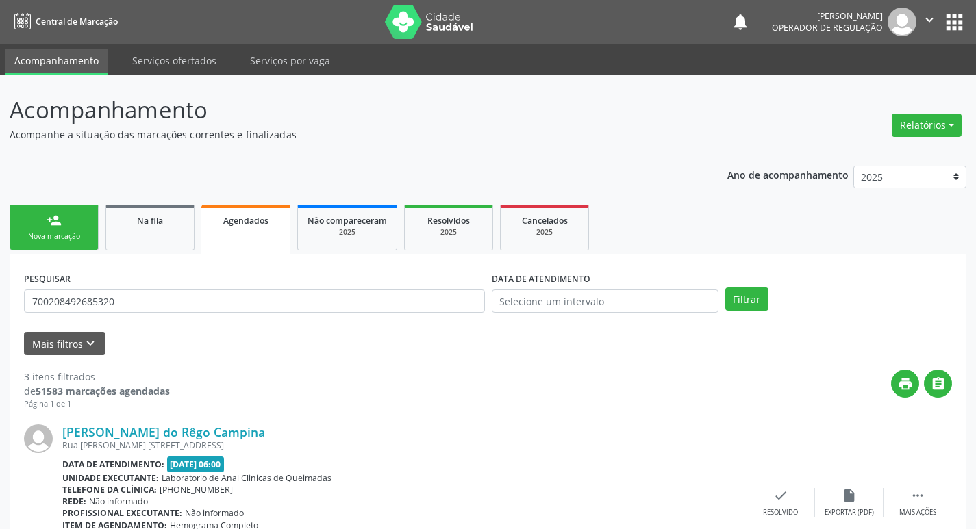
click at [54, 217] on div "person_add" at bounding box center [54, 220] width 15 height 15
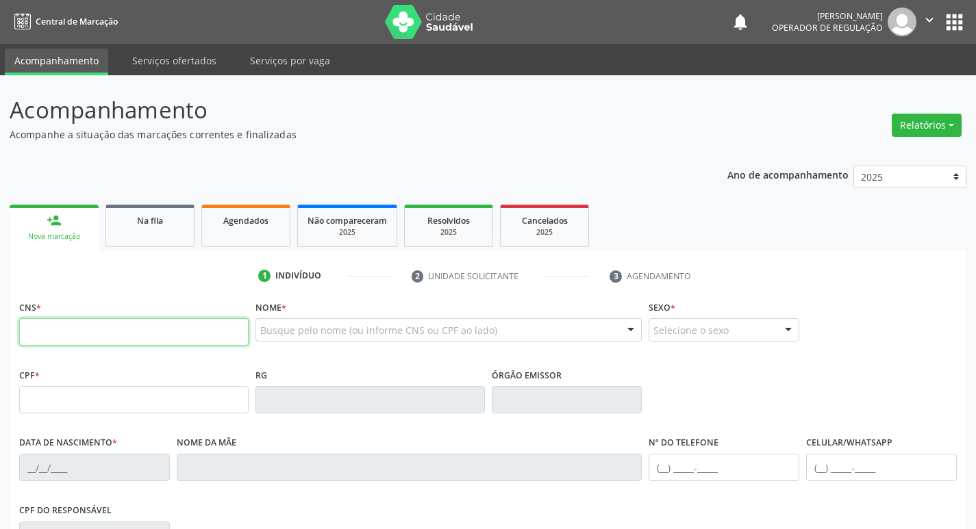
click at [93, 339] on input "text" at bounding box center [133, 331] width 229 height 27
paste input "700 2084 9268 5320"
type input "700 2084 9268 5320"
type input "[DATE]"
type input "[PERSON_NAME] do [PERSON_NAME]"
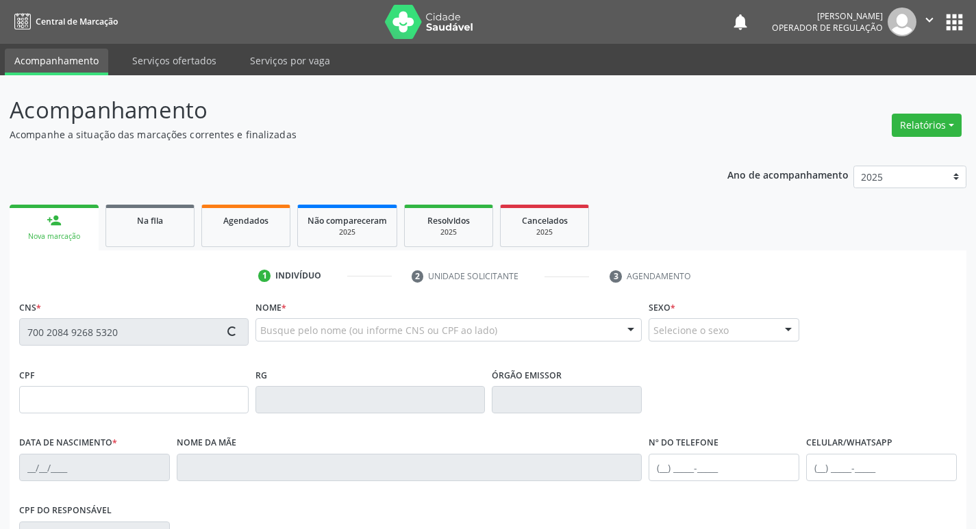
type input "[PHONE_NUMBER]"
type input "107"
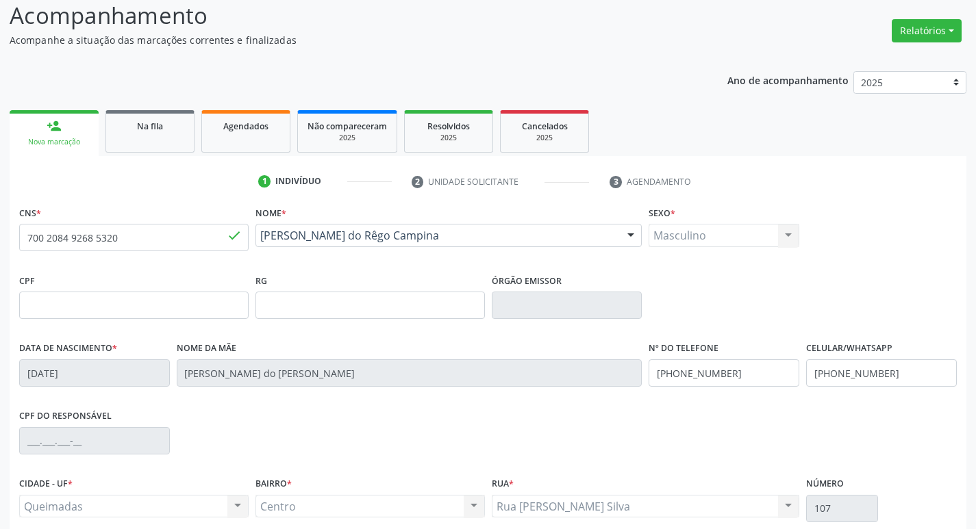
scroll to position [213, 0]
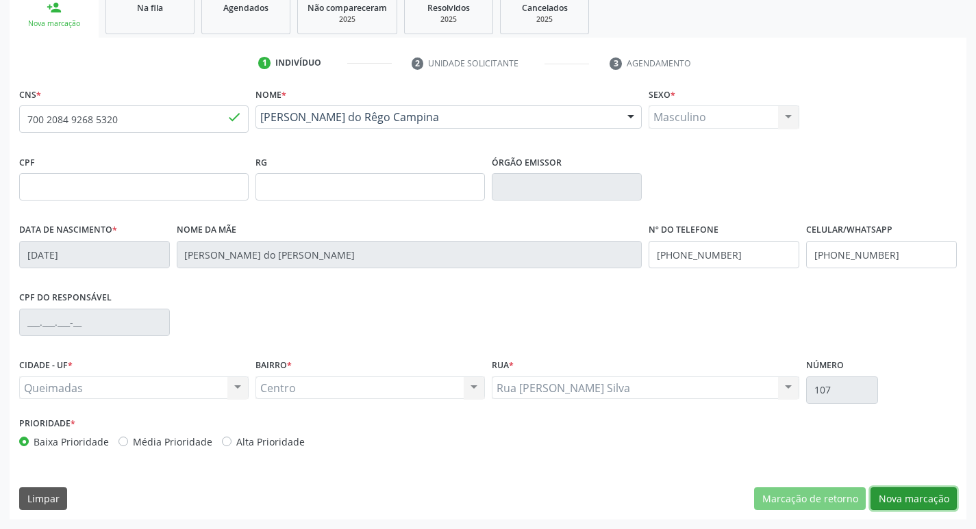
click at [932, 499] on button "Nova marcação" at bounding box center [913, 498] width 86 height 23
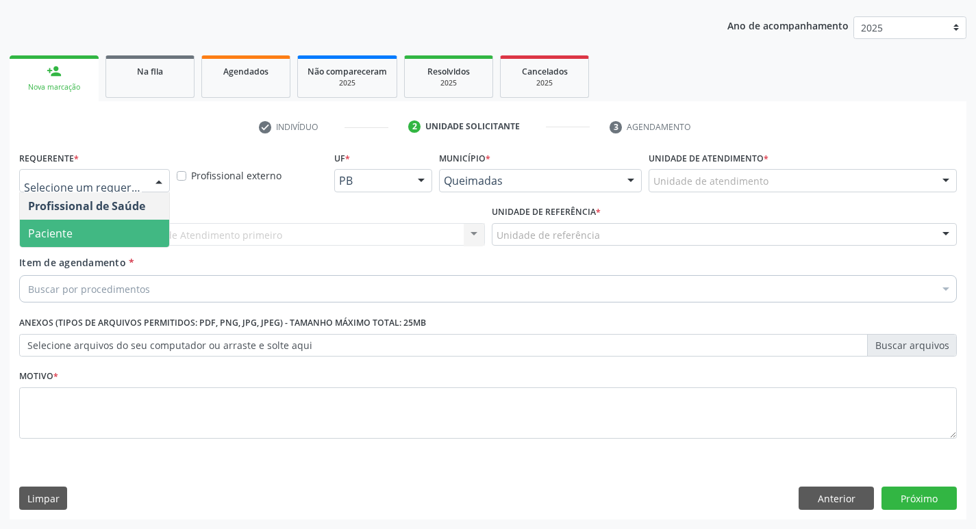
click at [97, 227] on span "Paciente" at bounding box center [94, 233] width 149 height 27
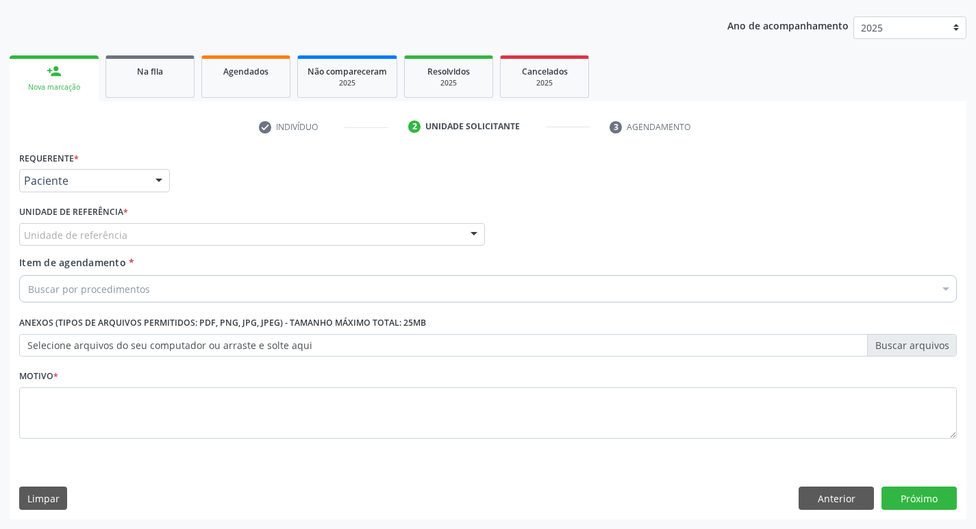
click at [97, 227] on div "Unidade de referência" at bounding box center [252, 234] width 466 height 23
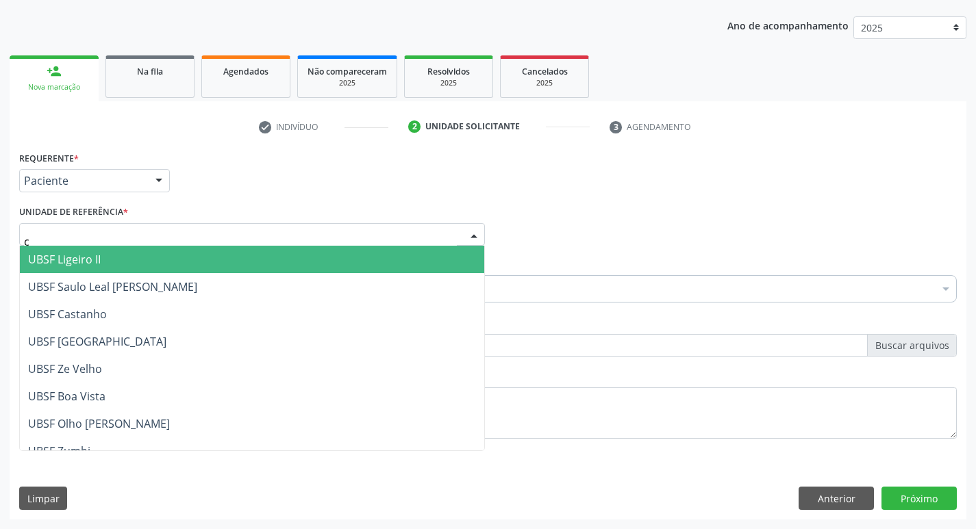
type input "ce"
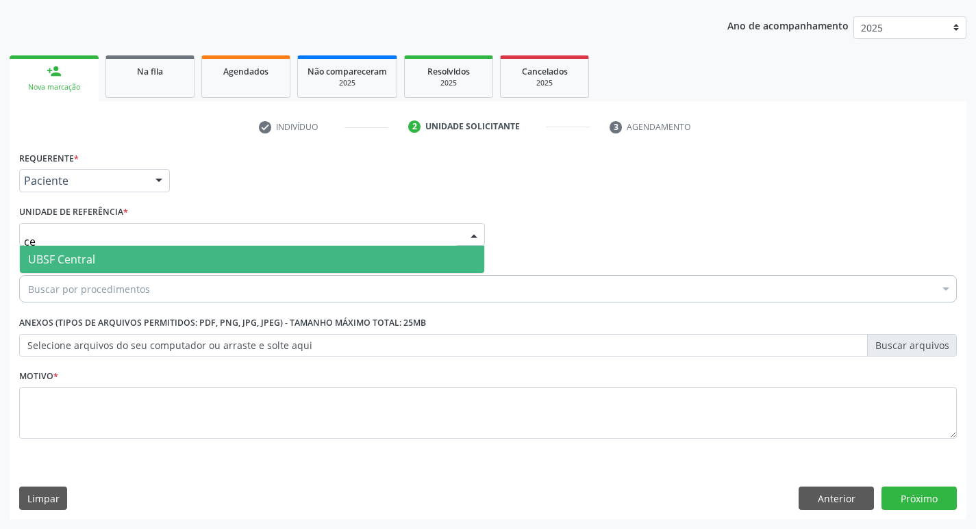
click at [96, 255] on span "UBSF Central" at bounding box center [252, 259] width 464 height 27
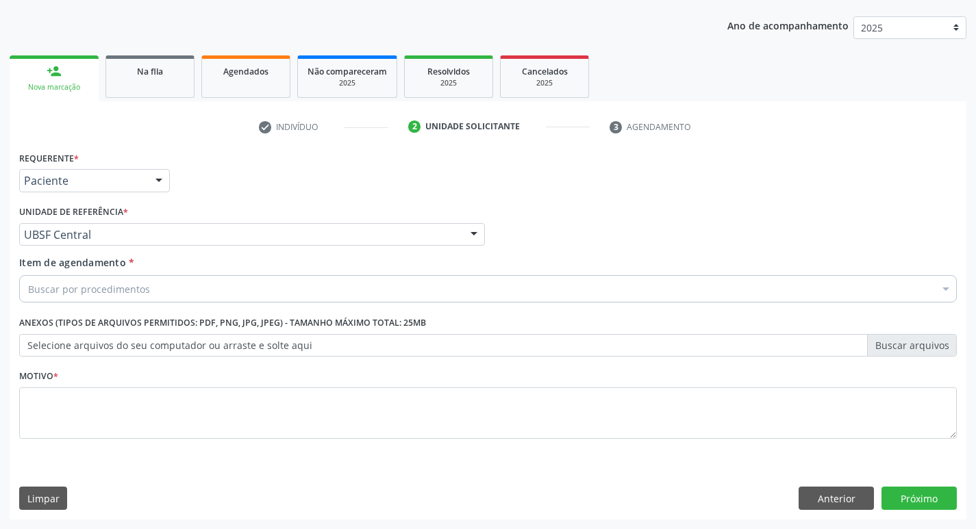
click at [86, 301] on div "Buscar por procedimentos" at bounding box center [487, 288] width 937 height 27
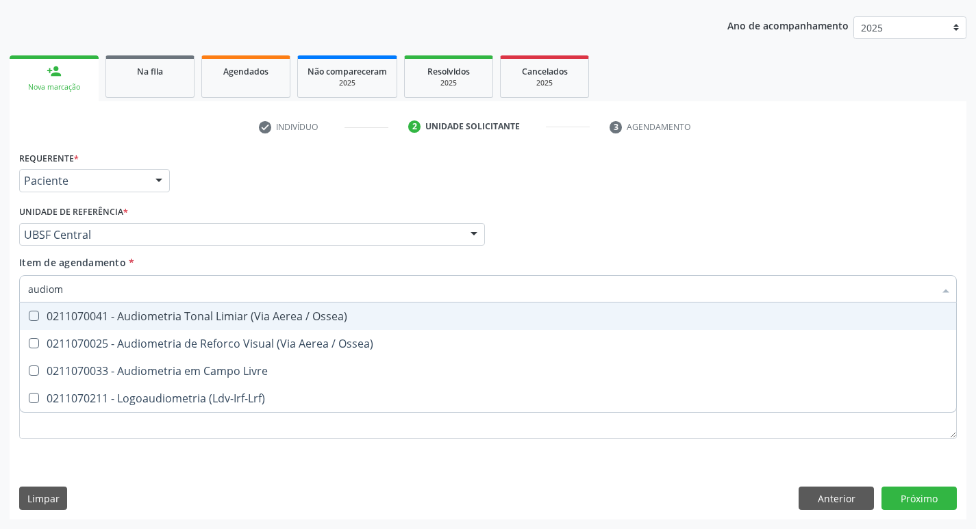
type input "audiome"
click at [94, 320] on div "0211070041 - Audiometria Tonal Limiar (Via Aerea / Ossea)" at bounding box center [487, 316] width 919 height 11
checkbox Ossea\) "true"
click at [698, 236] on div "Profissional Solicitante Por favor, selecione a Unidade de Atendimento primeiro…" at bounding box center [488, 228] width 944 height 53
checkbox Ossea\) "true"
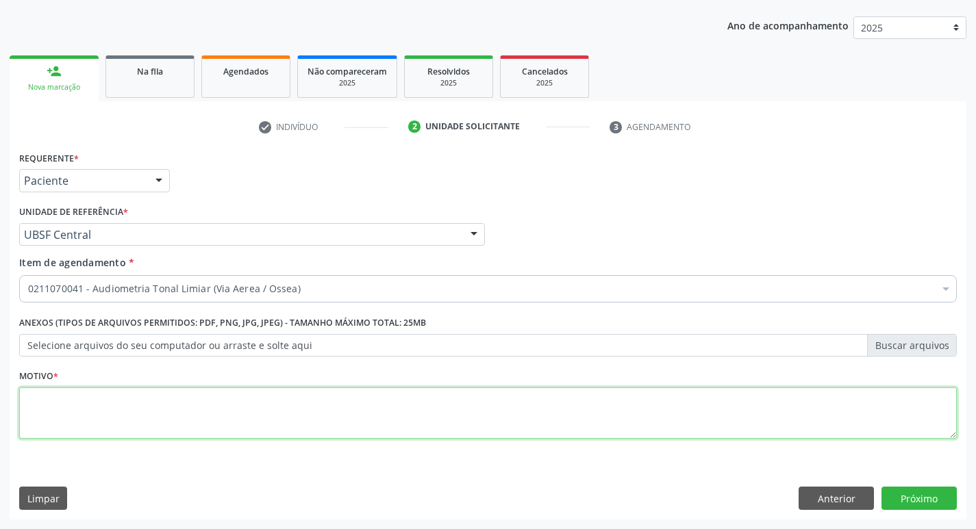
click at [167, 422] on textarea at bounding box center [487, 413] width 937 height 52
type textarea "avaliação"
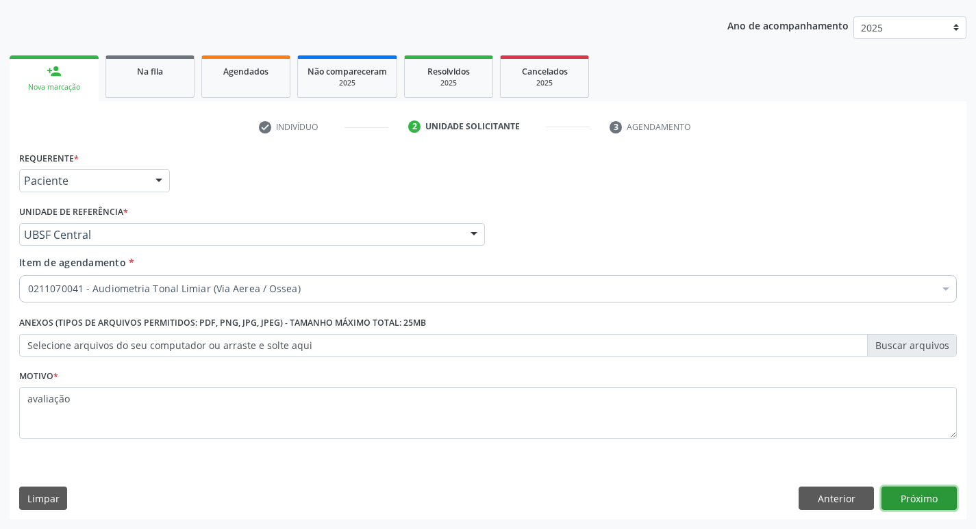
click at [932, 489] on button "Próximo" at bounding box center [918, 498] width 75 height 23
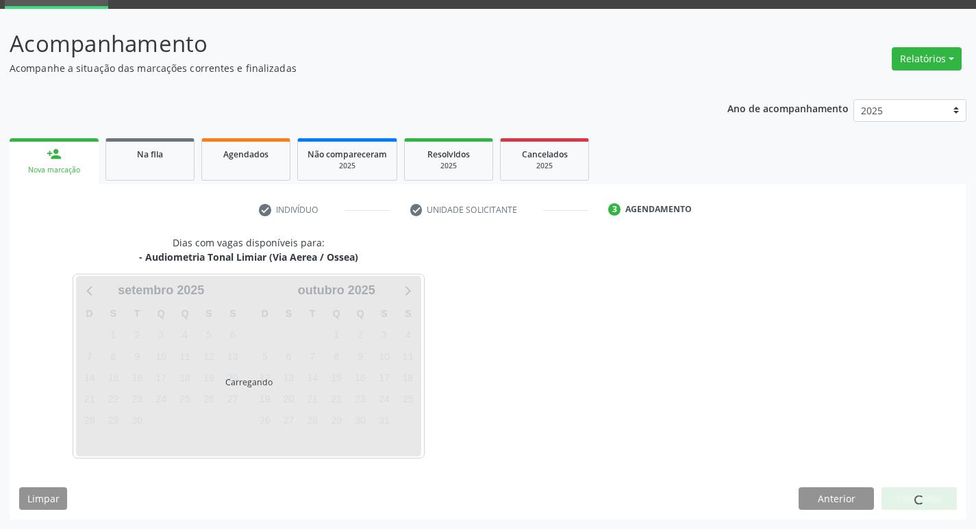
scroll to position [66, 0]
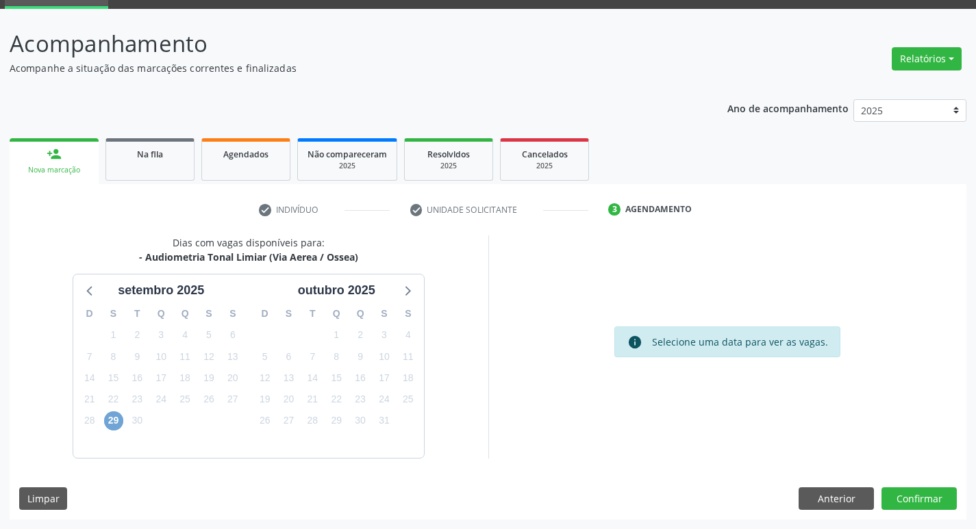
drag, startPoint x: 113, startPoint y: 424, endPoint x: 107, endPoint y: 411, distance: 13.5
click at [114, 424] on span "29" at bounding box center [113, 420] width 19 height 19
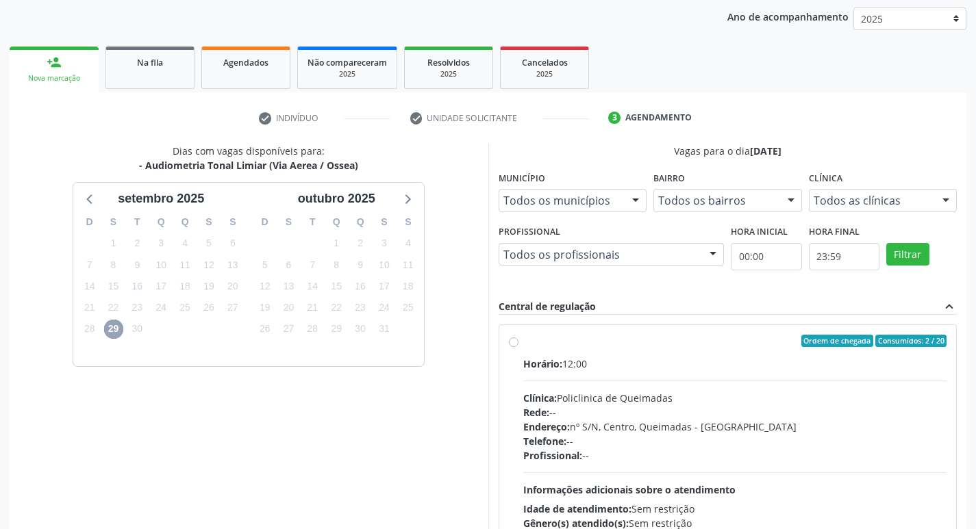
scroll to position [264, 0]
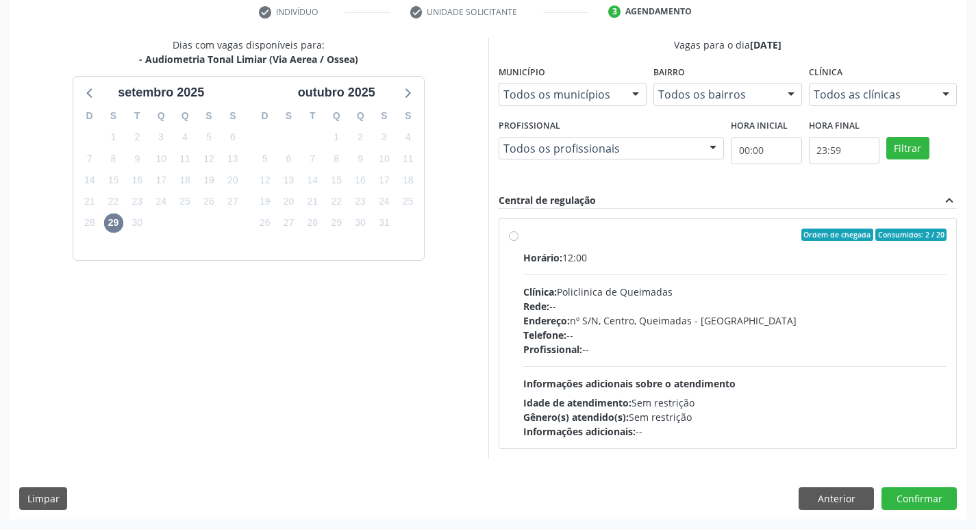
click at [755, 247] on label "Ordem de chegada Consumidos: 2 / 20 Horário: 12:00 Clínica: Policlinica de Quei…" at bounding box center [735, 334] width 424 height 210
click at [518, 241] on input "Ordem de chegada Consumidos: 2 / 20 Horário: 12:00 Clínica: Policlinica de Quei…" at bounding box center [514, 235] width 10 height 12
radio input "true"
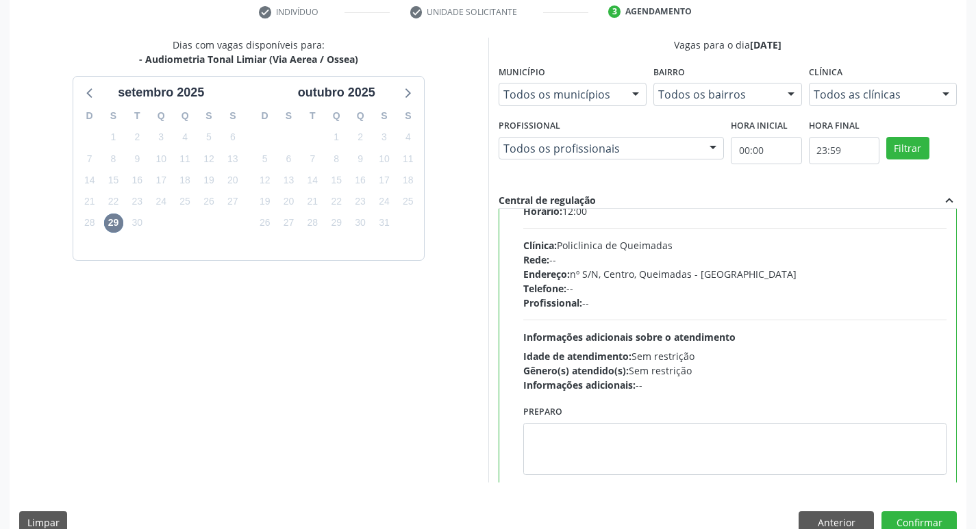
scroll to position [68, 0]
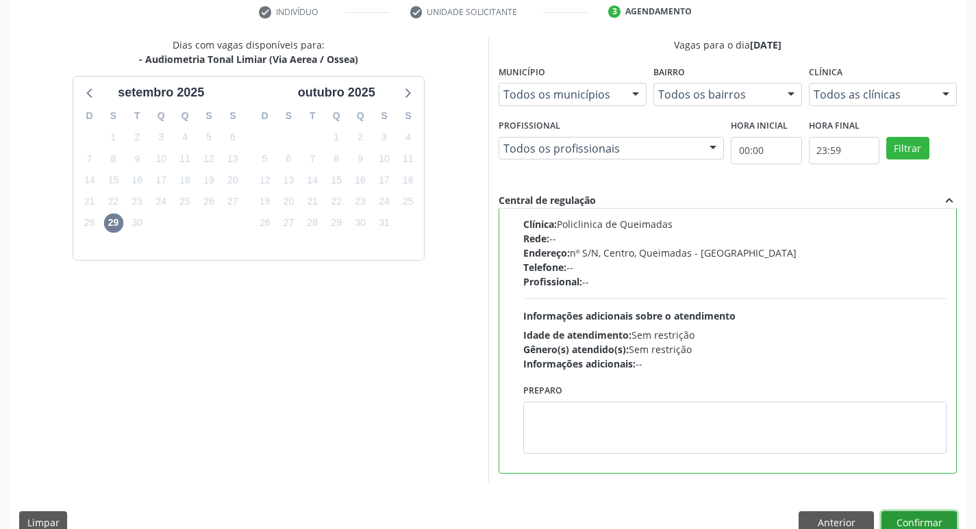
click at [946, 517] on button "Confirmar" at bounding box center [918, 522] width 75 height 23
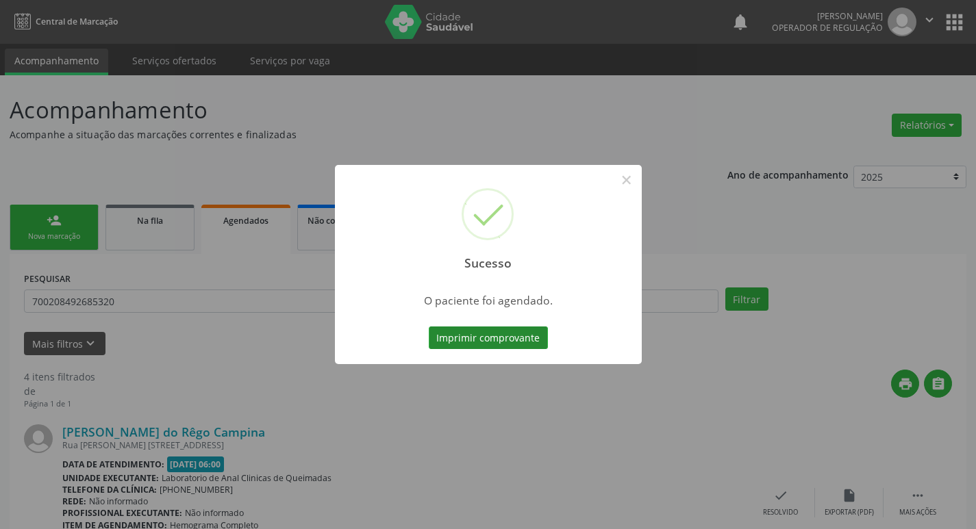
click at [500, 341] on button "Imprimir comprovante" at bounding box center [488, 338] width 119 height 23
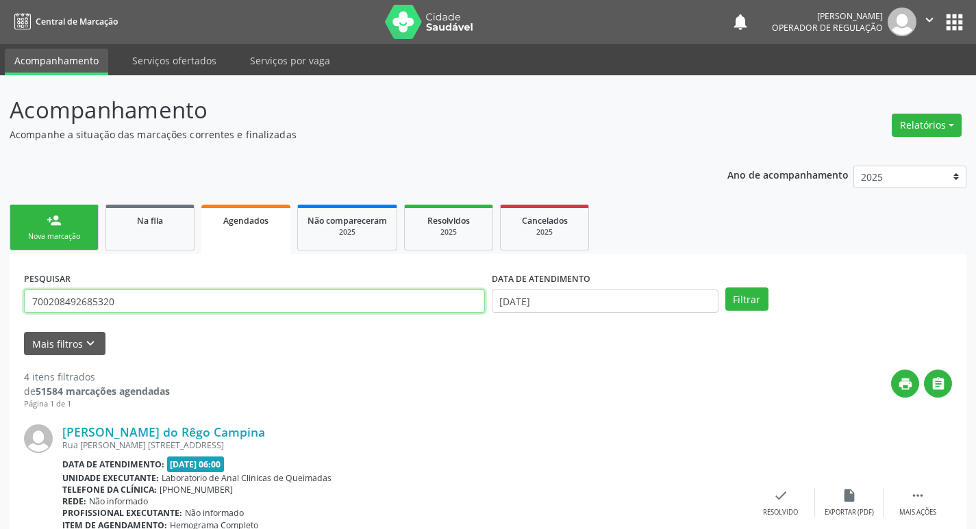
click at [183, 303] on input "700208492685320" at bounding box center [254, 301] width 461 height 23
type input "704009338924464"
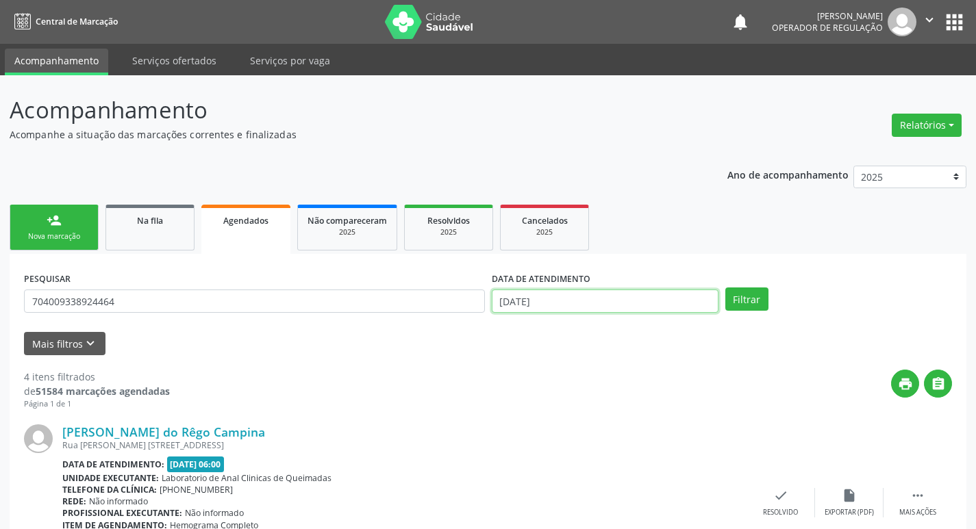
click at [609, 300] on input "[DATE]" at bounding box center [605, 301] width 227 height 23
click at [735, 291] on button "Filtrar" at bounding box center [746, 299] width 43 height 23
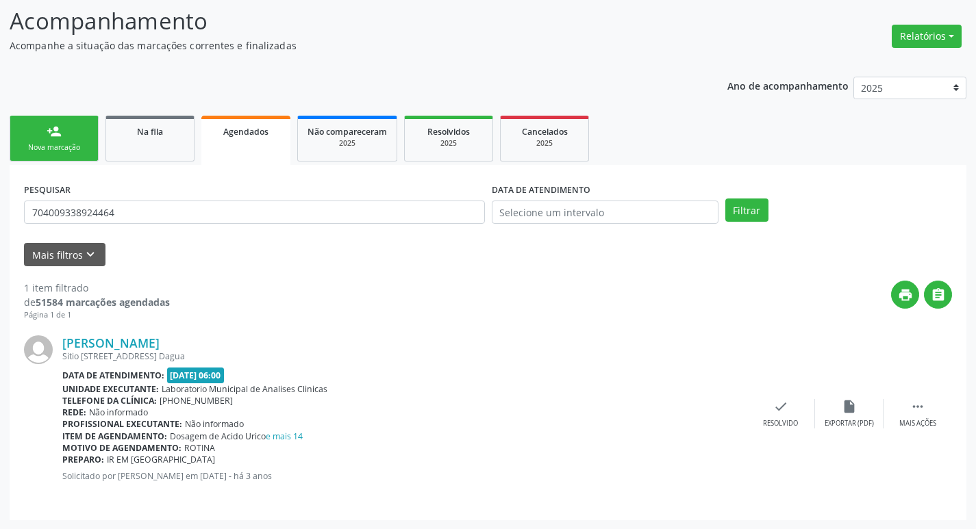
scroll to position [90, 0]
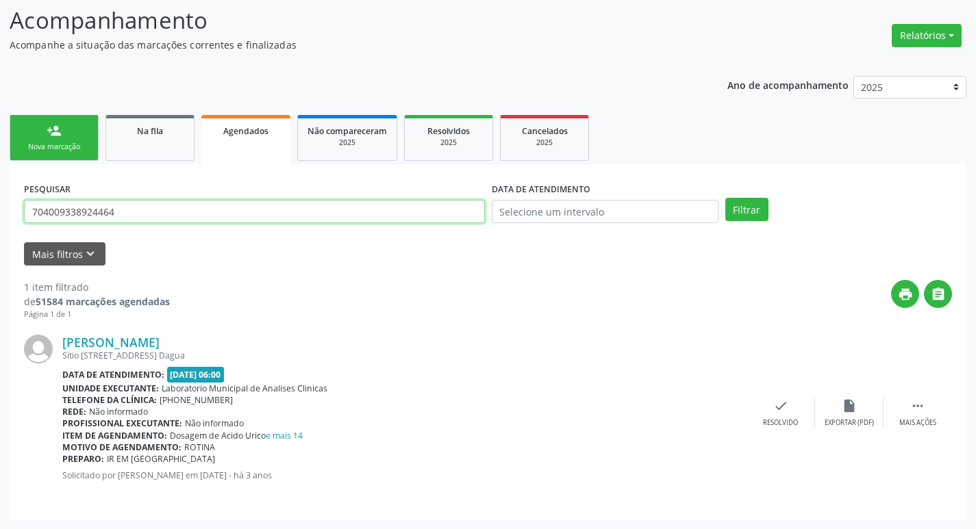
click at [166, 216] on input "704009338924464" at bounding box center [254, 211] width 461 height 23
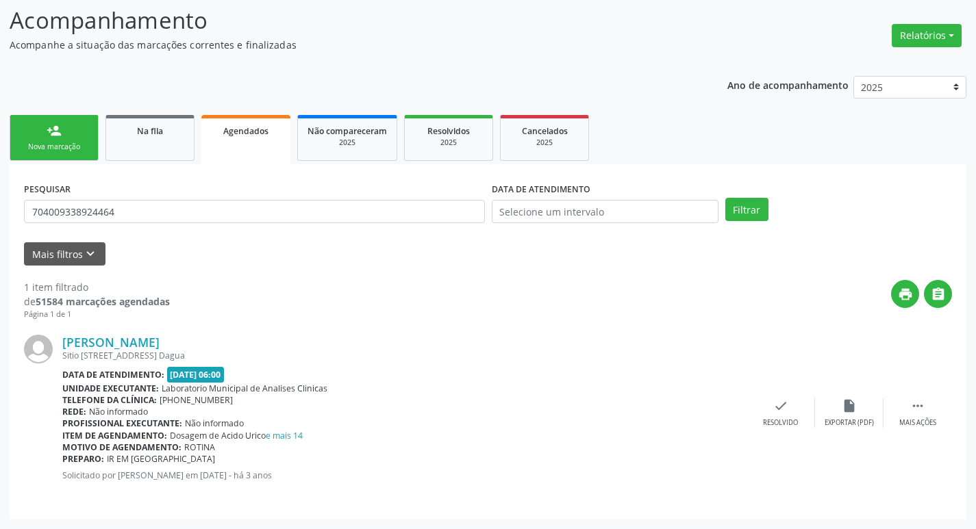
click at [40, 123] on link "person_add Nova marcação" at bounding box center [54, 138] width 89 height 46
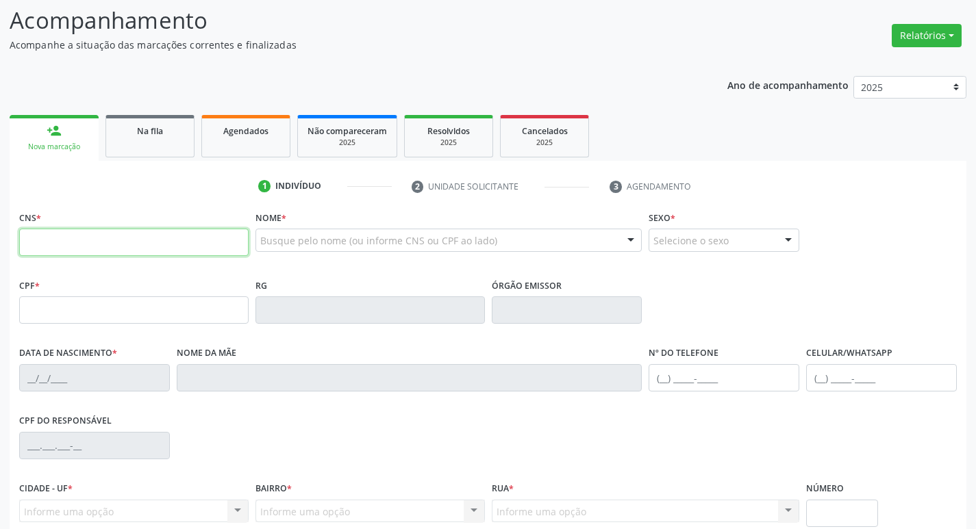
click at [76, 245] on input "text" at bounding box center [133, 242] width 229 height 27
paste input "704 0093 3892 4464"
type input "704 0093 3892 4464"
type input "069.254.064-44"
type input "[DATE]"
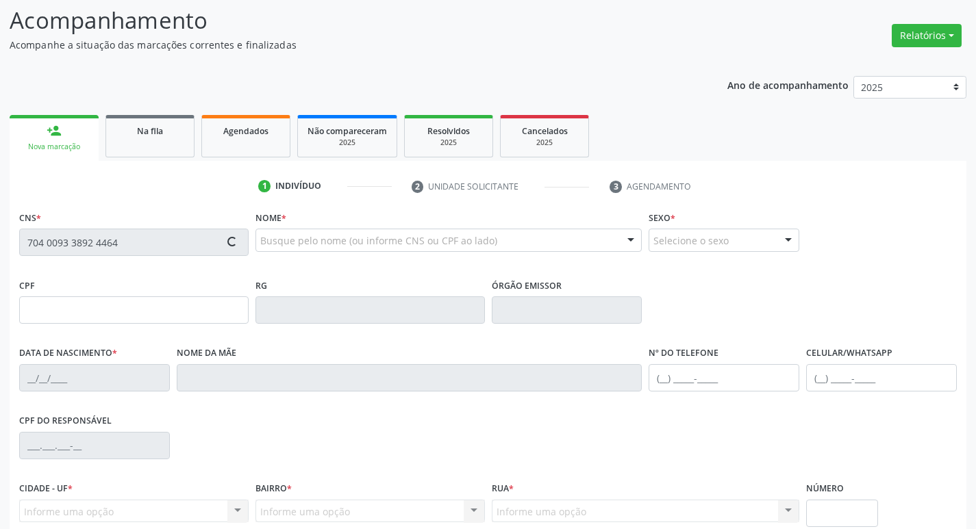
type input "[PERSON_NAME] das [PERSON_NAME]"
type input "[PHONE_NUMBER]"
type input "116"
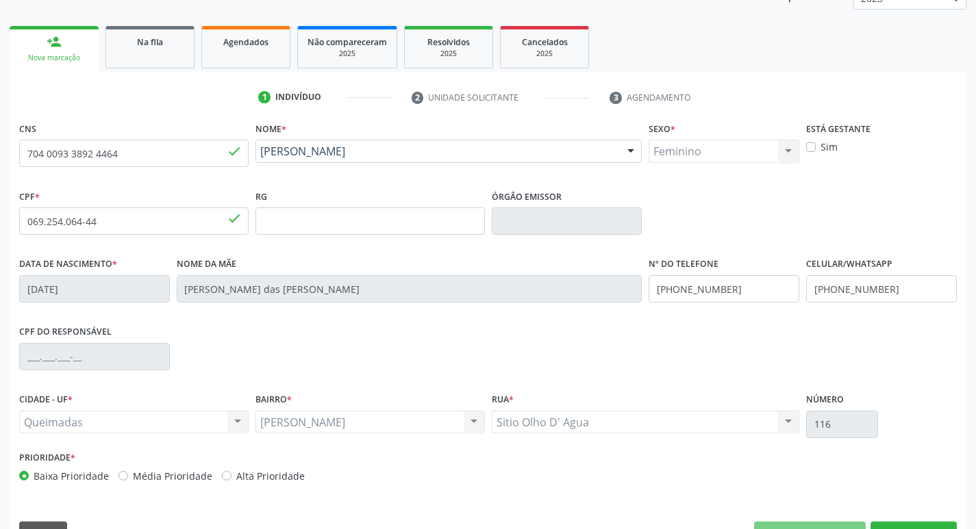
scroll to position [213, 0]
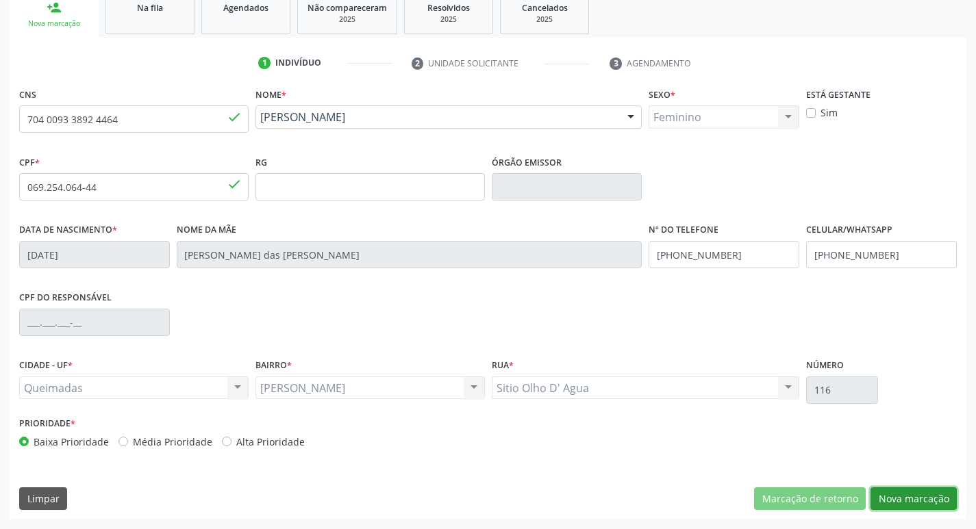
click at [932, 489] on button "Nova marcação" at bounding box center [913, 498] width 86 height 23
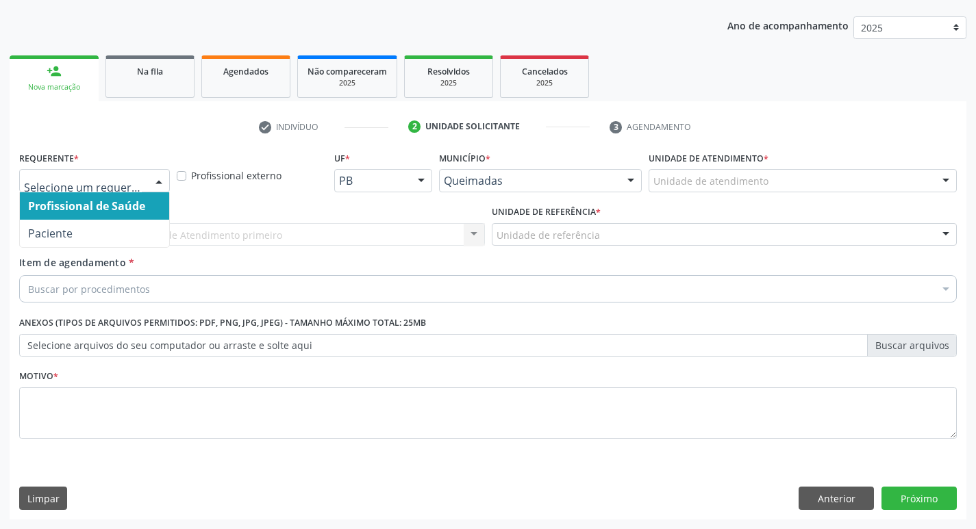
click at [152, 185] on div at bounding box center [159, 181] width 21 height 23
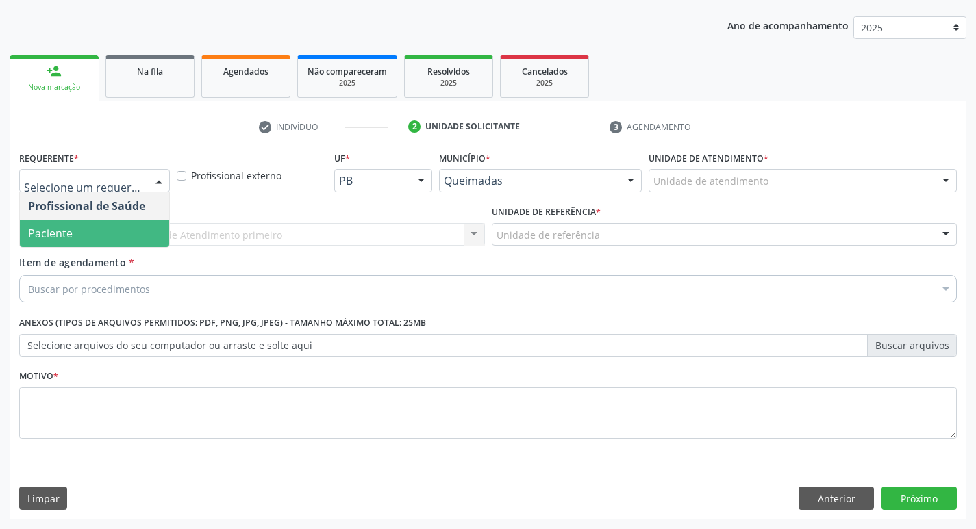
click at [131, 239] on span "Paciente" at bounding box center [94, 233] width 149 height 27
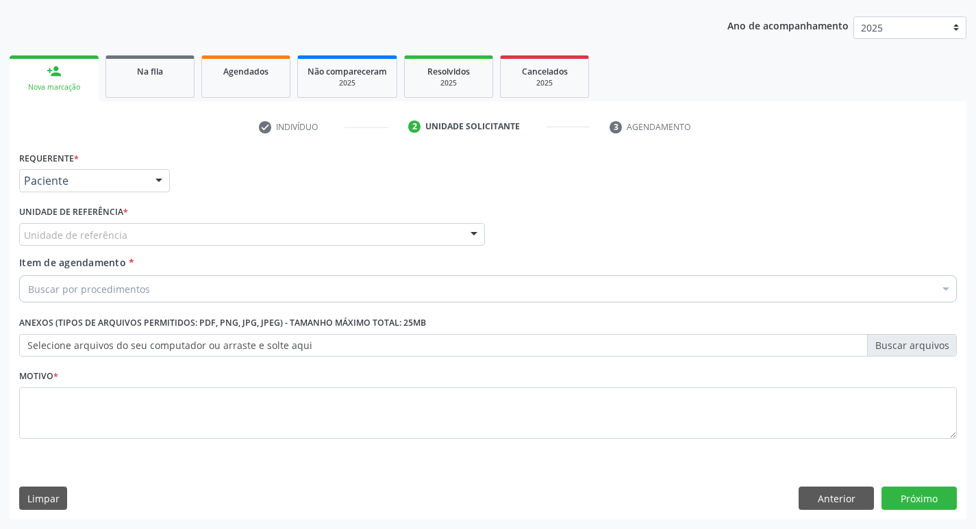
click at [164, 233] on div "Unidade de referência" at bounding box center [252, 234] width 466 height 23
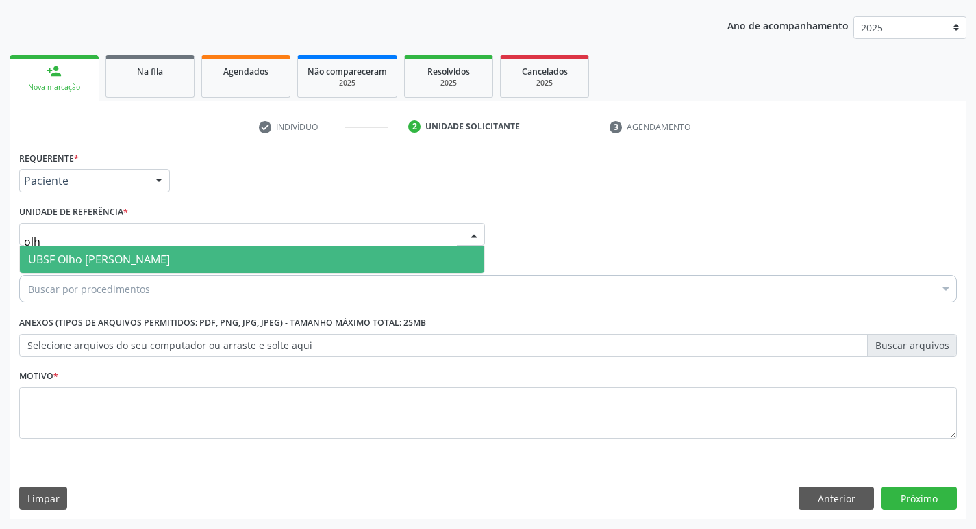
type input "olho"
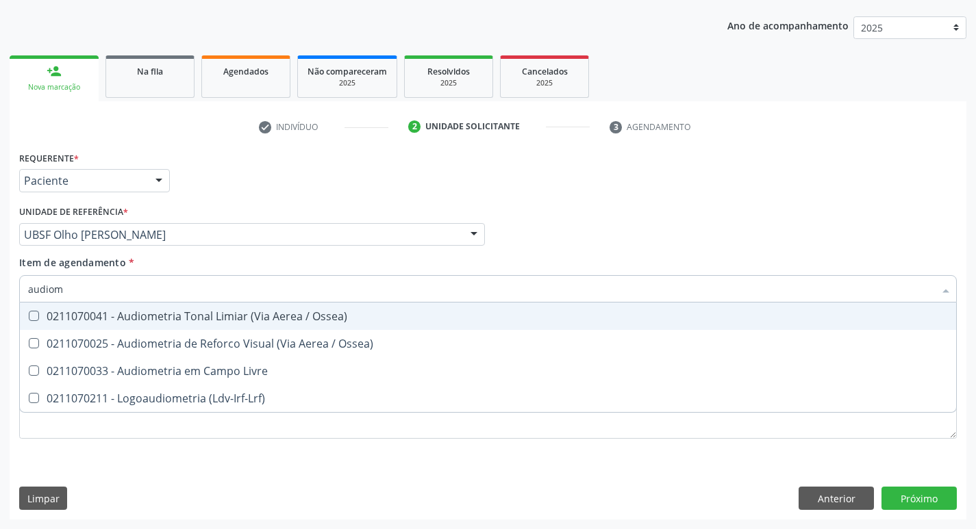
type input "audiome"
click at [89, 318] on div "0211070041 - Audiometria Tonal Limiar (Via Aerea / Ossea)" at bounding box center [487, 316] width 919 height 11
checkbox Ossea\) "true"
click at [678, 232] on div "Profissional Solicitante Por favor, selecione a Unidade de Atendimento primeiro…" at bounding box center [488, 228] width 944 height 53
checkbox Ossea\) "true"
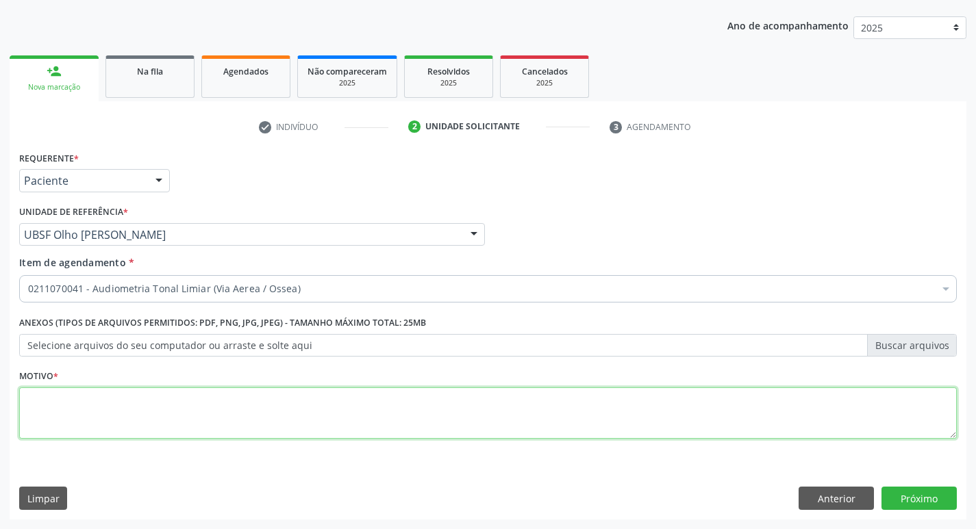
click at [156, 418] on textarea at bounding box center [487, 413] width 937 height 52
type textarea "avaliação"
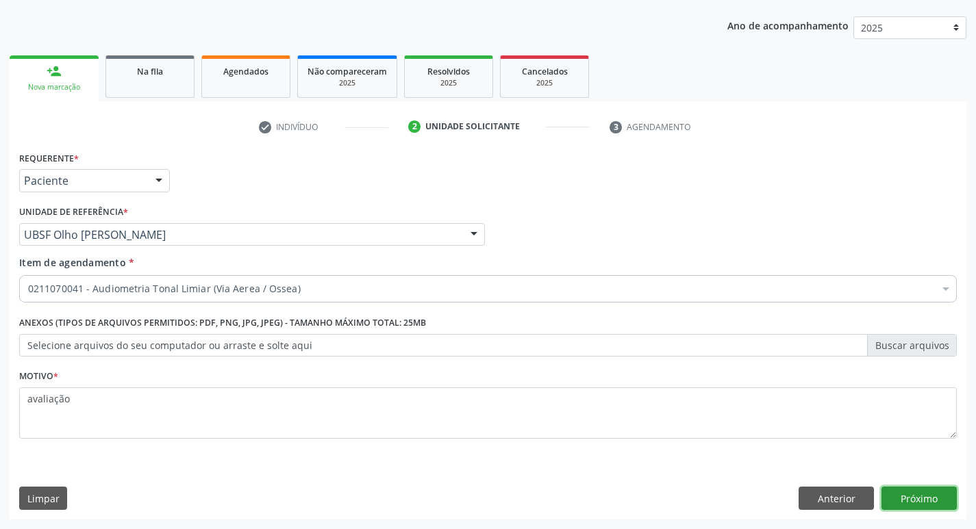
click at [916, 501] on button "Próximo" at bounding box center [918, 498] width 75 height 23
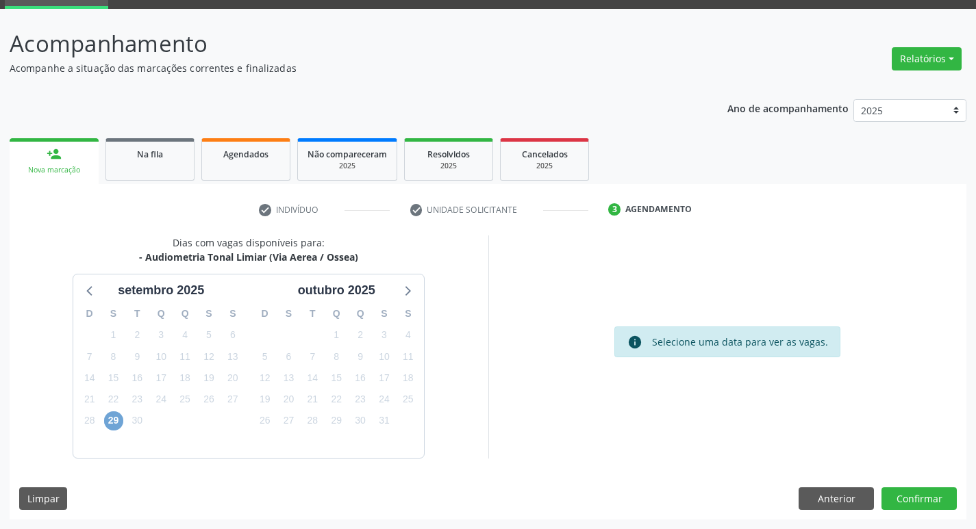
click at [115, 420] on span "29" at bounding box center [113, 420] width 19 height 19
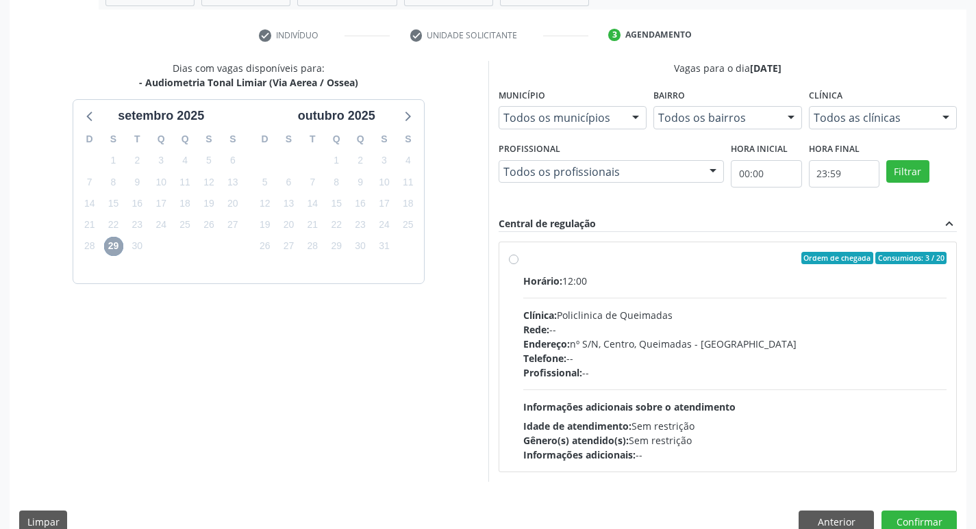
scroll to position [264, 0]
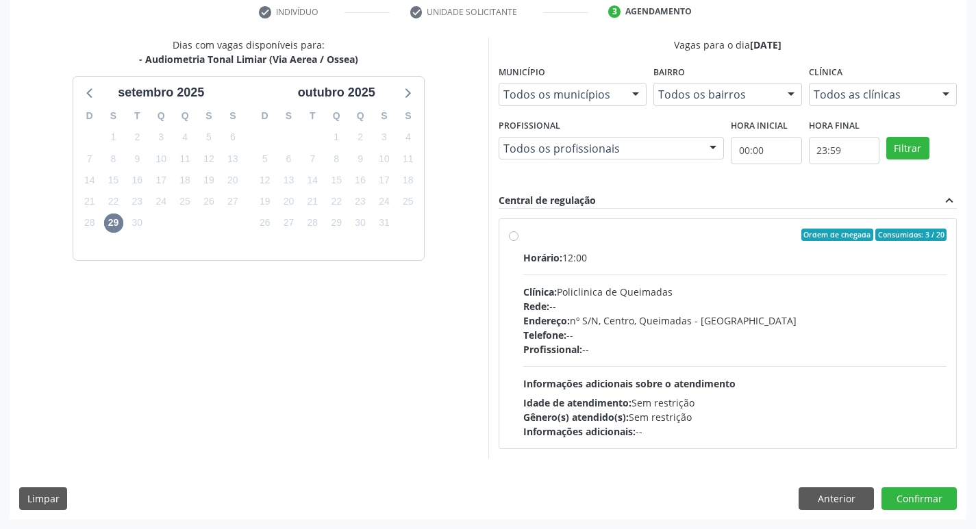
click at [631, 224] on div "Ordem de chegada Consumidos: 3 / 20 Horário: 12:00 Clínica: Policlinica de Quei…" at bounding box center [727, 333] width 457 height 229
radio input "true"
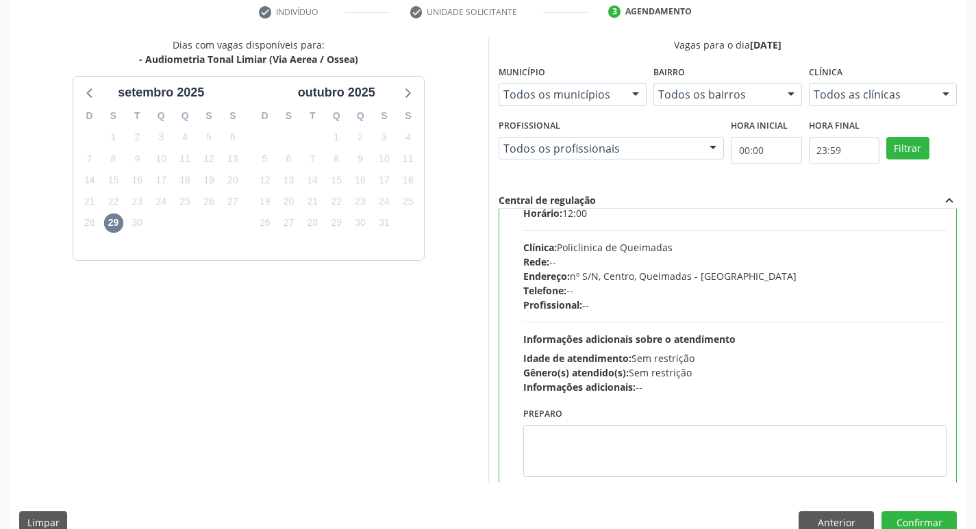
scroll to position [68, 0]
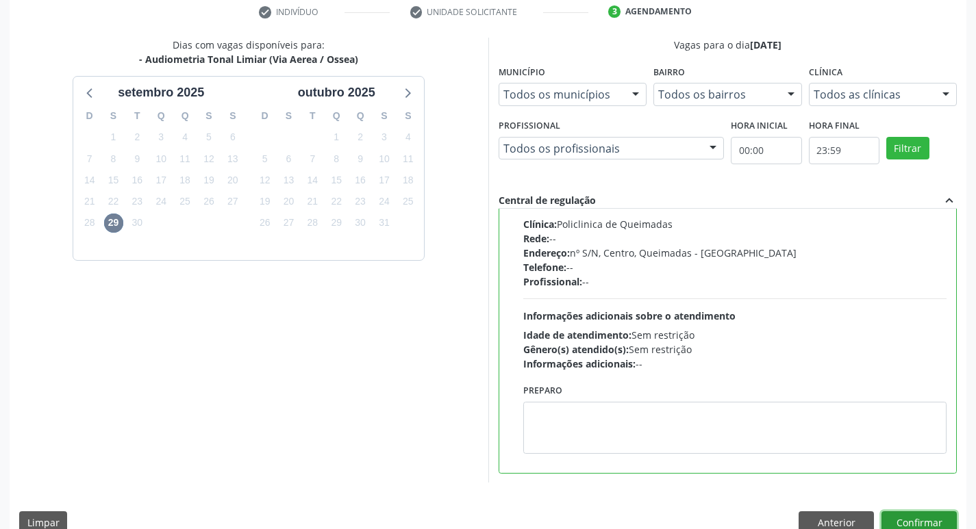
click at [913, 524] on button "Confirmar" at bounding box center [918, 522] width 75 height 23
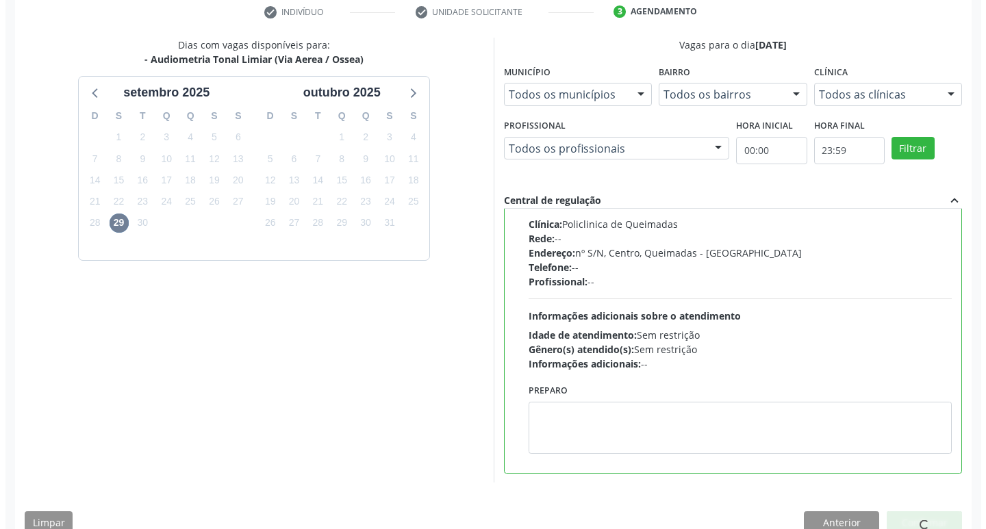
scroll to position [0, 0]
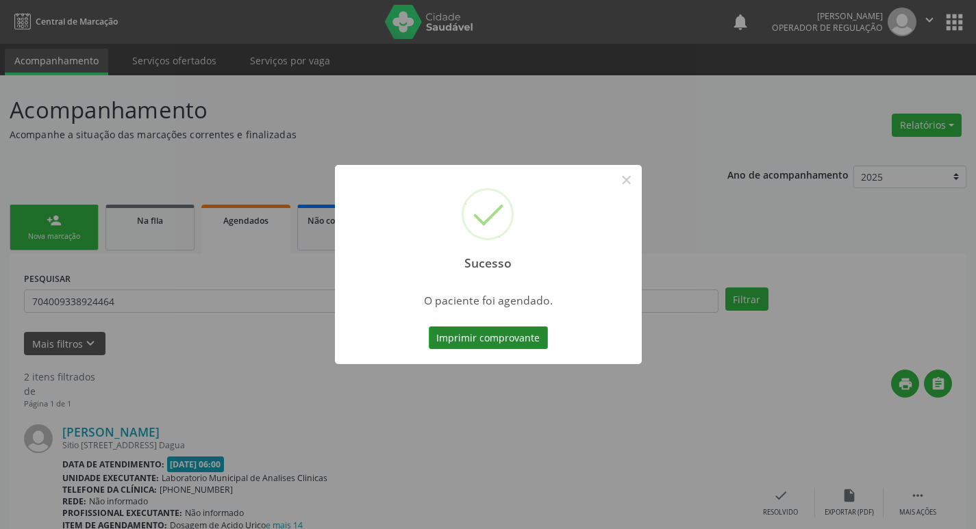
click at [517, 327] on button "Imprimir comprovante" at bounding box center [488, 338] width 119 height 23
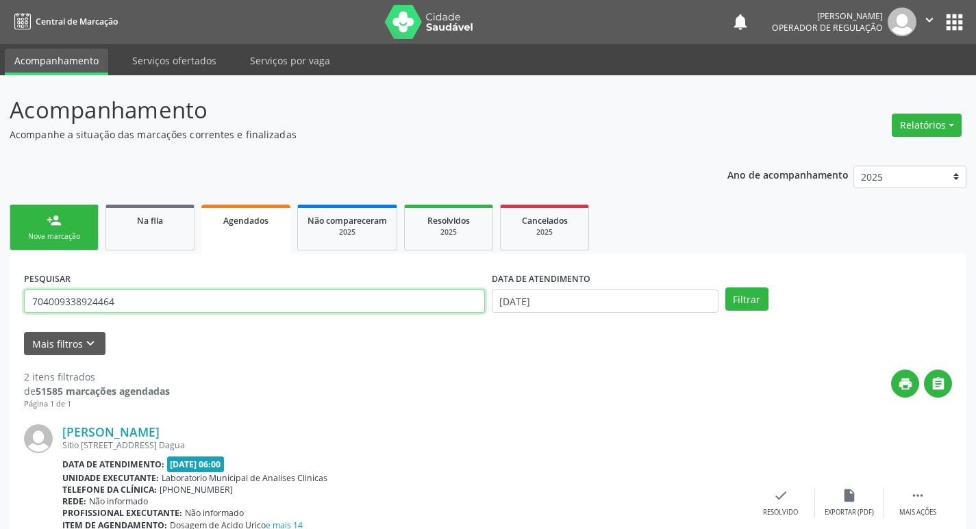
click at [177, 307] on input "704009338924464" at bounding box center [254, 301] width 461 height 23
type input "708102513580434"
click at [725, 288] on button "Filtrar" at bounding box center [746, 299] width 43 height 23
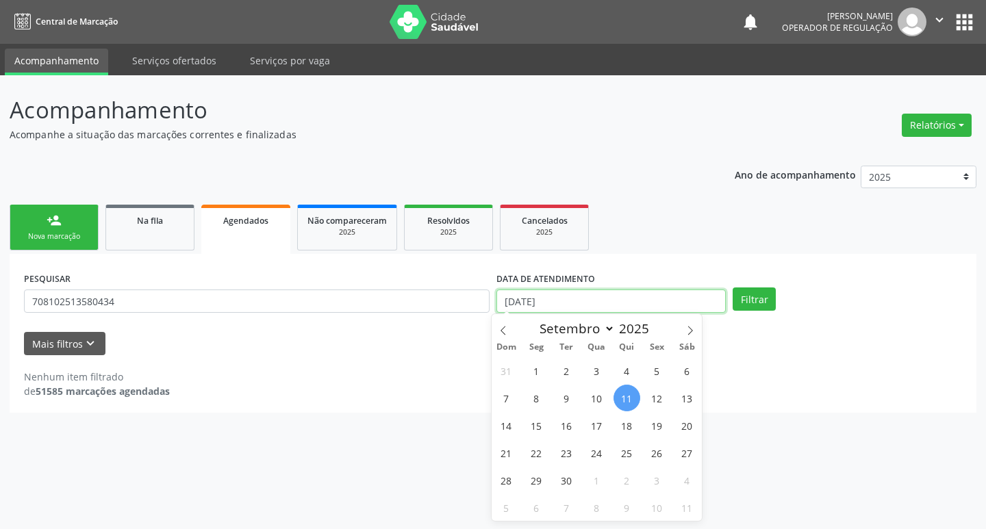
click at [601, 305] on input "[DATE]" at bounding box center [610, 301] width 229 height 23
click at [754, 303] on button "Filtrar" at bounding box center [754, 299] width 43 height 23
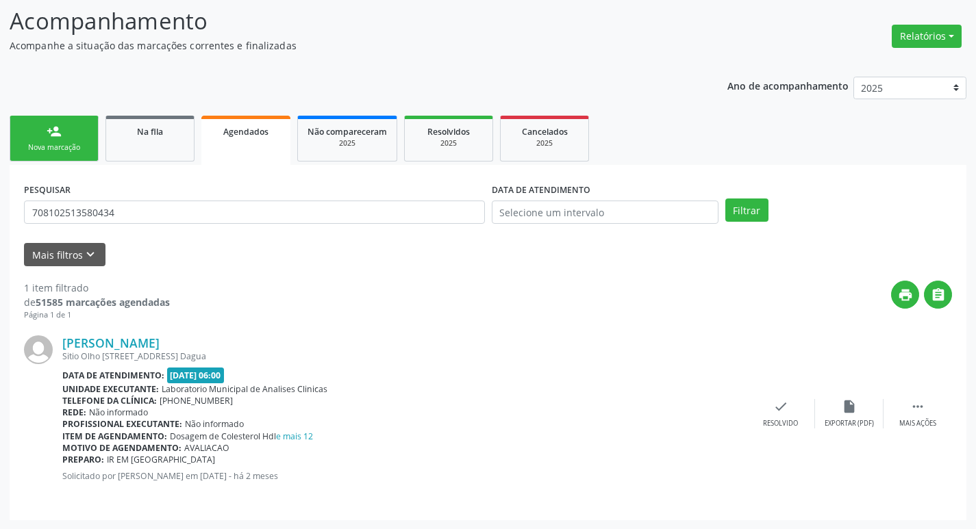
scroll to position [90, 0]
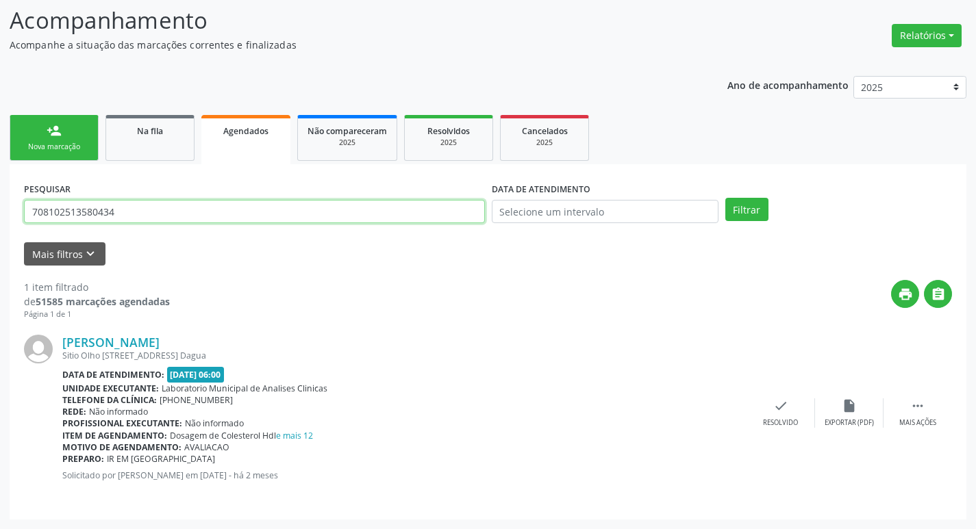
click at [126, 213] on input "708102513580434" at bounding box center [254, 211] width 461 height 23
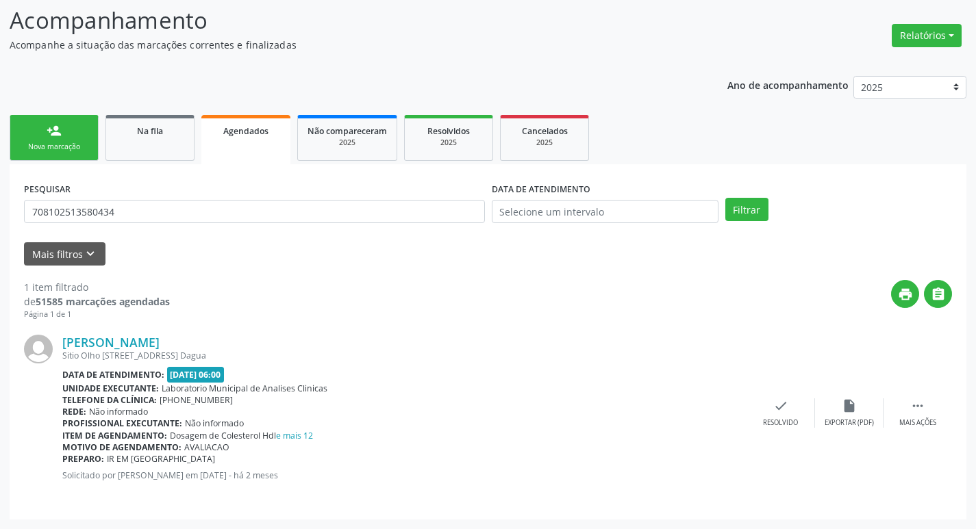
click at [75, 138] on link "person_add Nova marcação" at bounding box center [54, 138] width 89 height 46
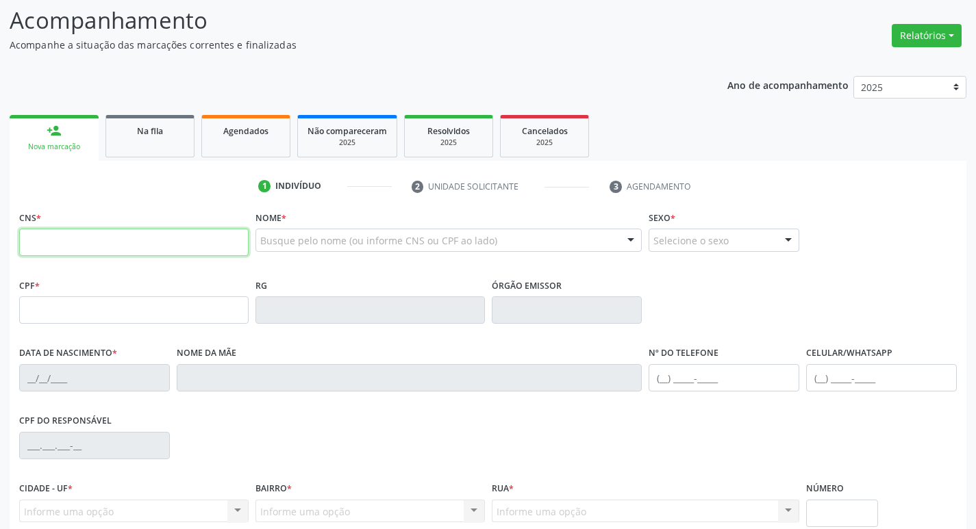
click at [83, 236] on input "text" at bounding box center [133, 242] width 229 height 27
paste input "708 1025 1358 0434"
type input "708 1025 1358 0434"
type input "601.918.564-87"
type input "[DATE]"
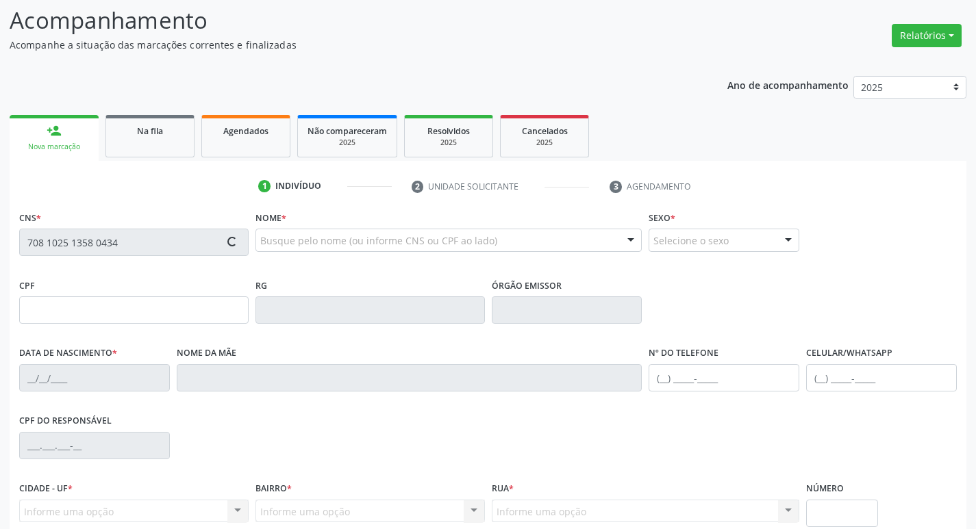
type input "[PERSON_NAME]"
type input "[PHONE_NUMBER]"
type input "31"
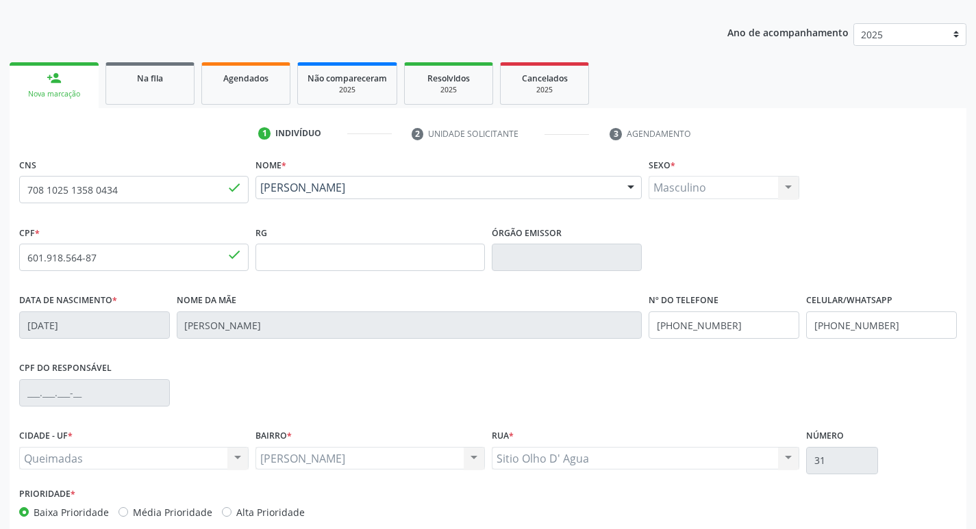
scroll to position [213, 0]
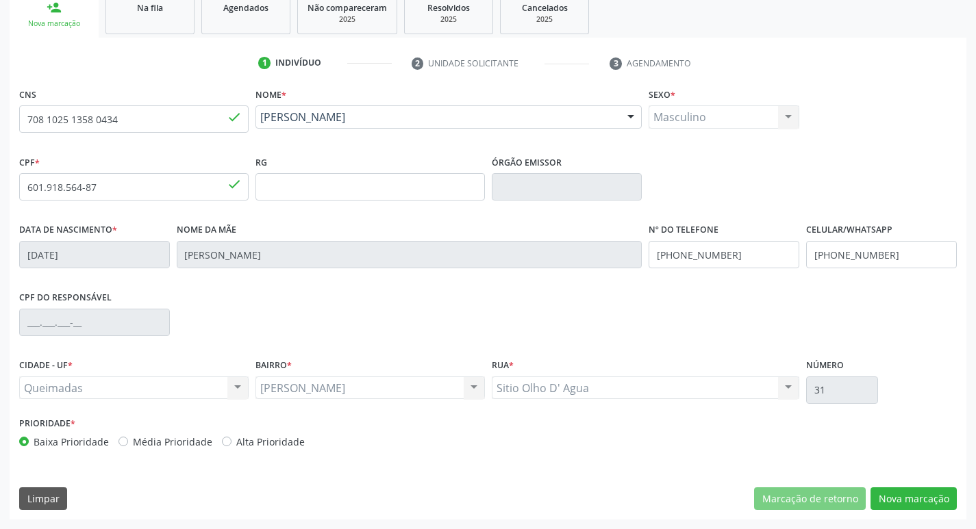
click at [901, 511] on div "CNS 708 1025 1358 0434 done [GEOGRAPHIC_DATA] * [PERSON_NAME] [PERSON_NAME] CNS…" at bounding box center [488, 301] width 956 height 435
click at [926, 496] on button "Nova marcação" at bounding box center [913, 498] width 86 height 23
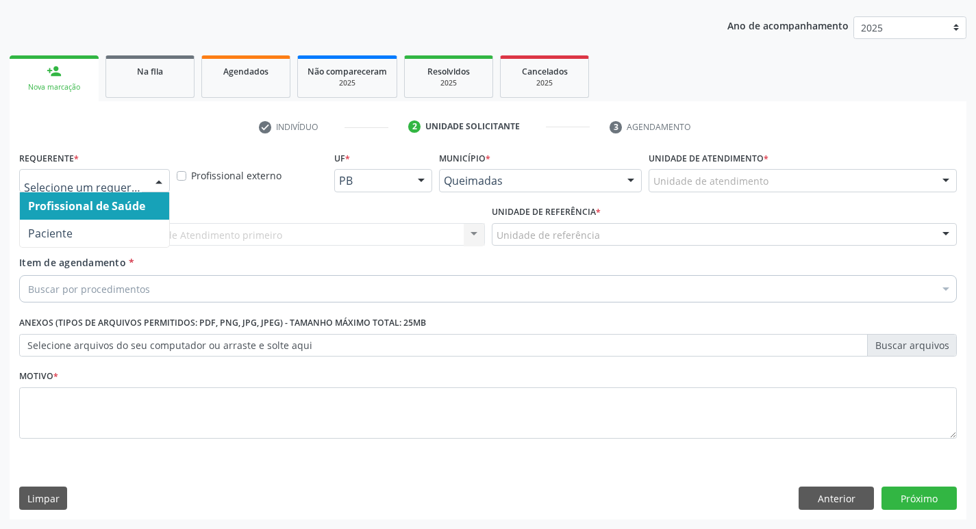
click at [150, 179] on div at bounding box center [159, 181] width 21 height 23
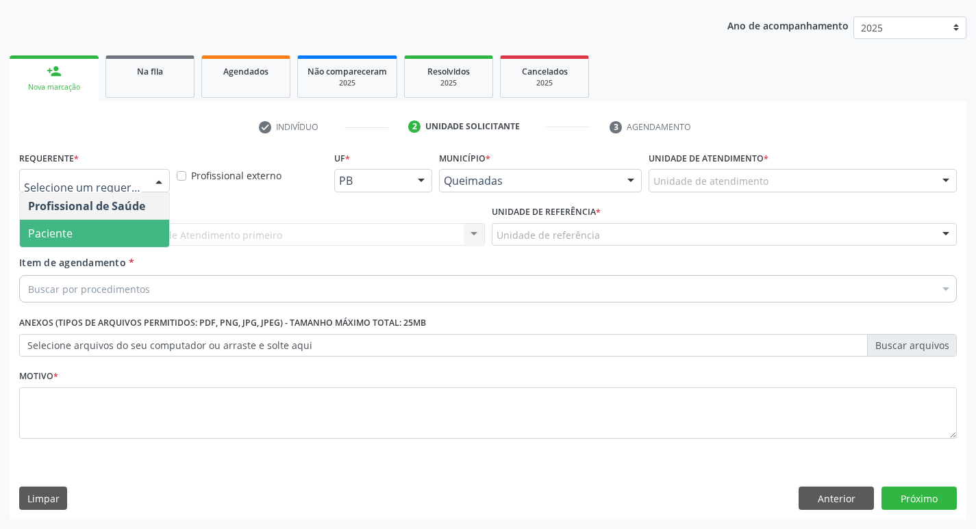
click at [129, 226] on span "Paciente" at bounding box center [94, 233] width 149 height 27
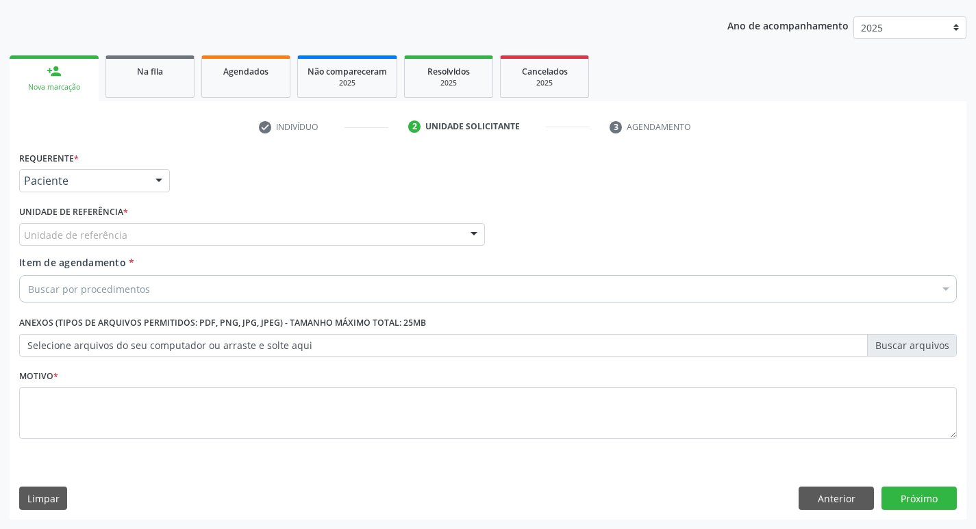
click at [153, 235] on div "Unidade de referência" at bounding box center [252, 234] width 466 height 23
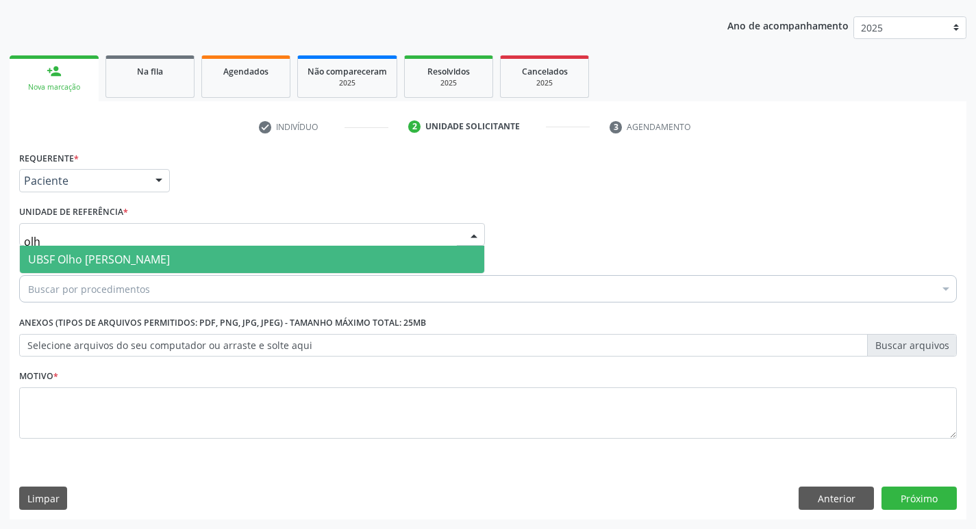
type input "olho"
click at [150, 258] on span "UBSF Olho [PERSON_NAME]" at bounding box center [99, 259] width 142 height 15
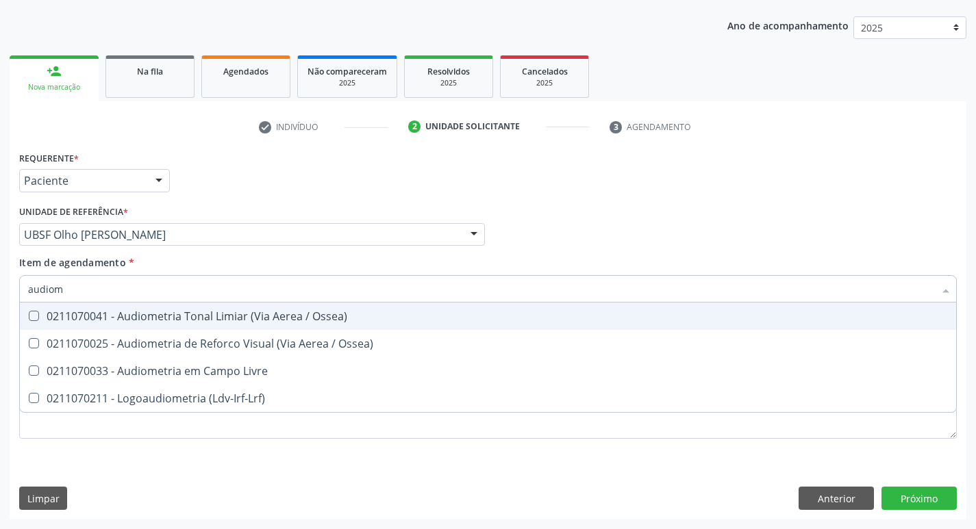
type input "audiome"
click at [157, 307] on span "0211070041 - Audiometria Tonal Limiar (Via Aerea / Ossea)" at bounding box center [488, 316] width 936 height 27
checkbox Ossea\) "true"
click at [634, 191] on div "Requerente * Paciente Profissional de Saúde Paciente Nenhum resultado encontrad…" at bounding box center [488, 174] width 944 height 53
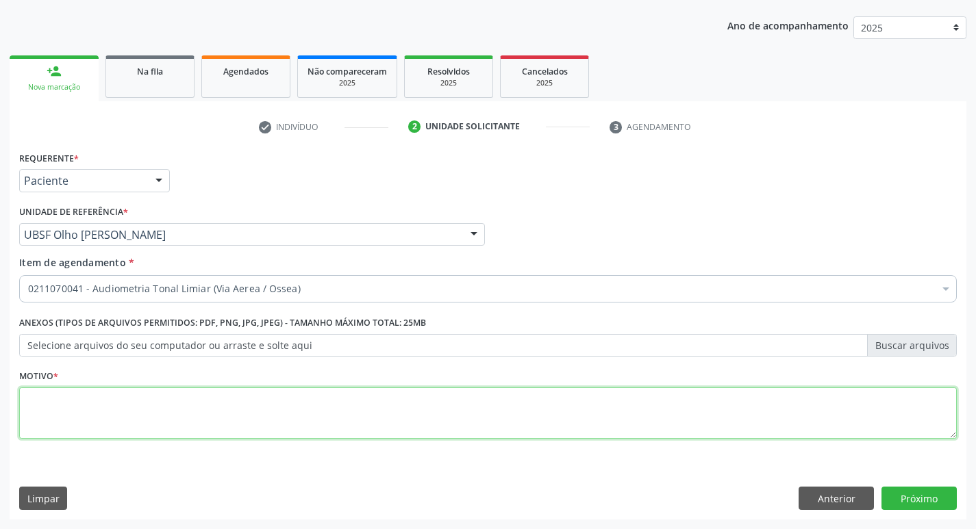
click at [97, 411] on textarea at bounding box center [487, 413] width 937 height 52
type textarea "avaliação"
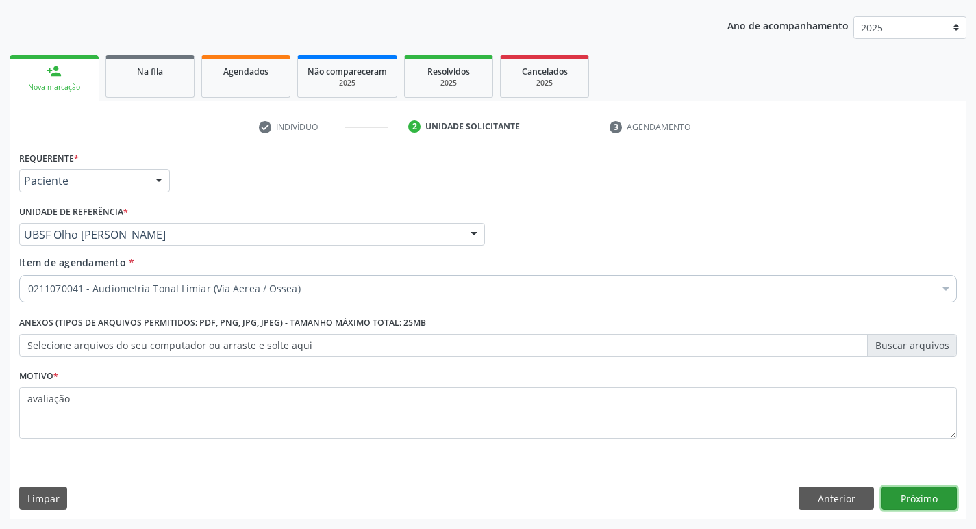
click at [900, 496] on button "Próximo" at bounding box center [918, 498] width 75 height 23
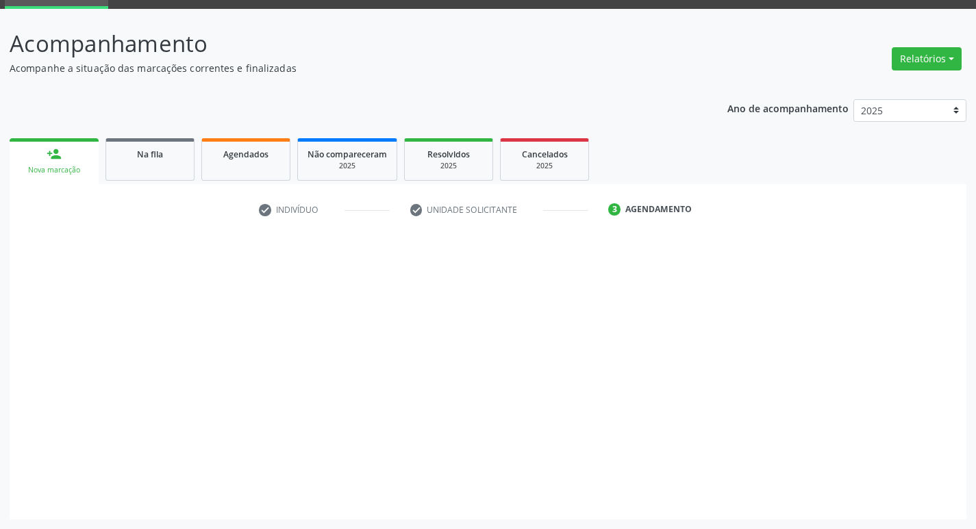
scroll to position [66, 0]
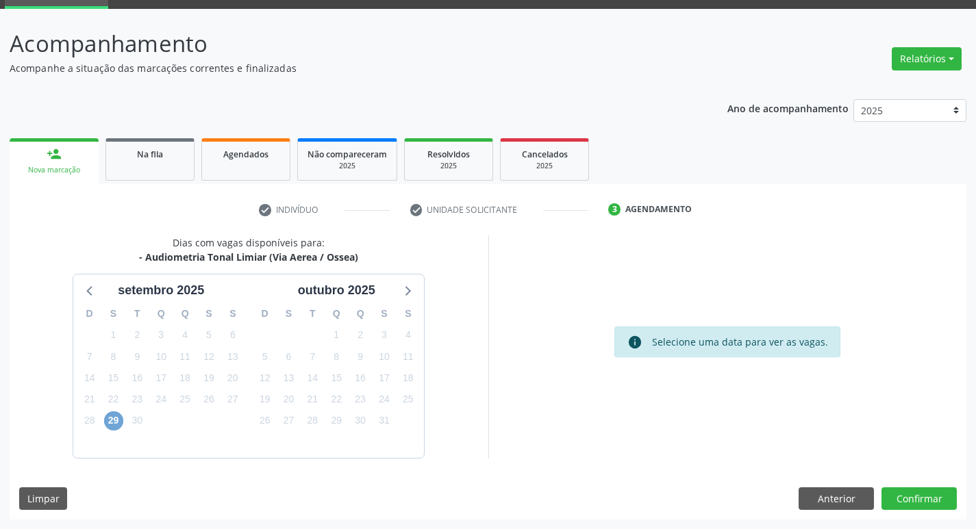
click at [116, 426] on span "29" at bounding box center [113, 420] width 19 height 19
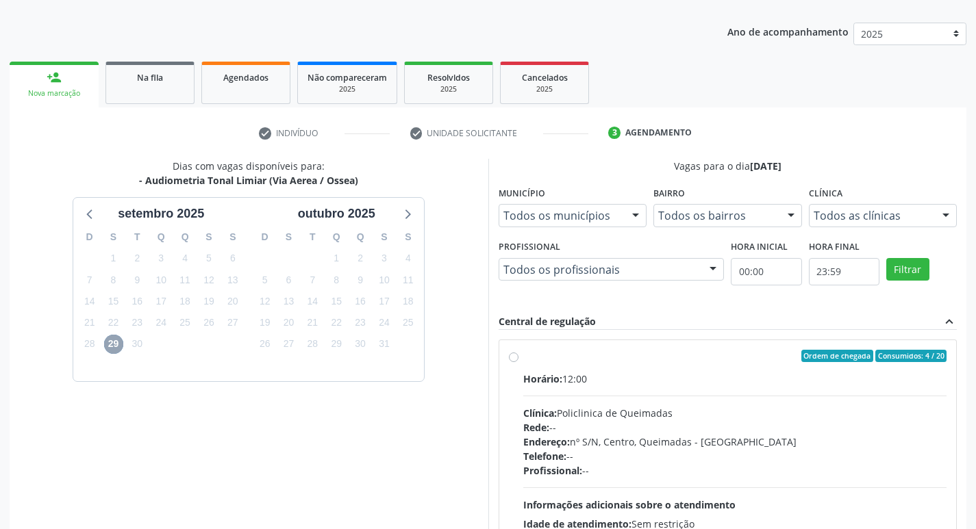
scroll to position [264, 0]
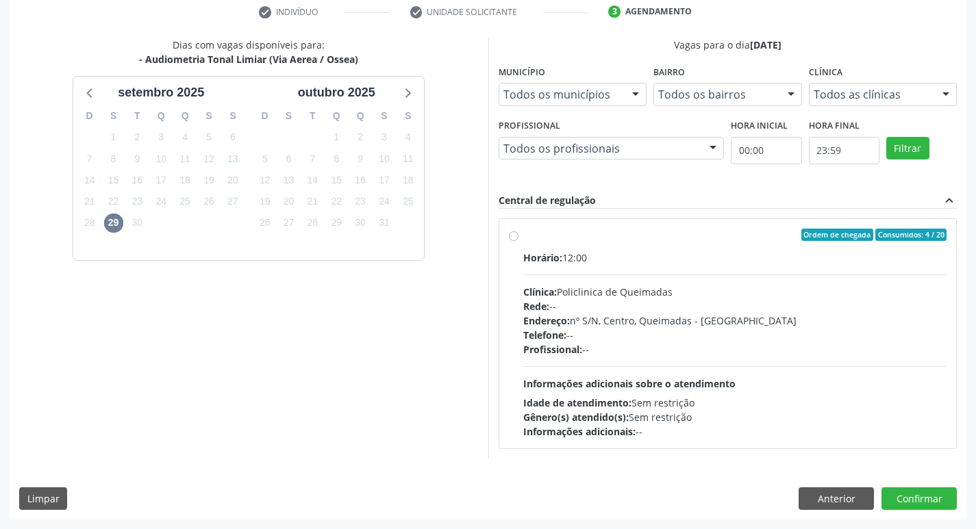
click at [709, 260] on div "Horário: 12:00" at bounding box center [735, 258] width 424 height 14
click at [518, 241] on input "Ordem de chegada Consumidos: 4 / 20 Horário: 12:00 Clínica: Policlinica de Quei…" at bounding box center [514, 235] width 10 height 12
radio input "true"
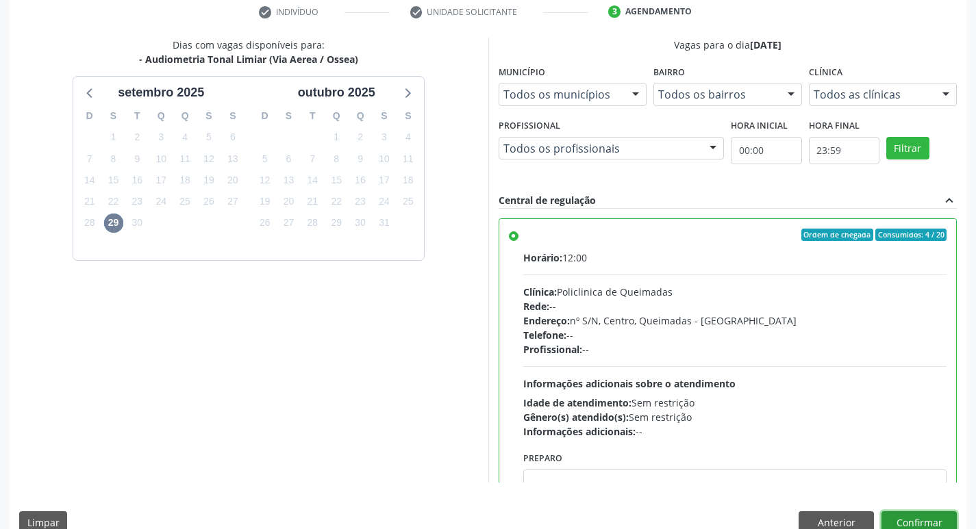
click at [921, 523] on button "Confirmar" at bounding box center [918, 522] width 75 height 23
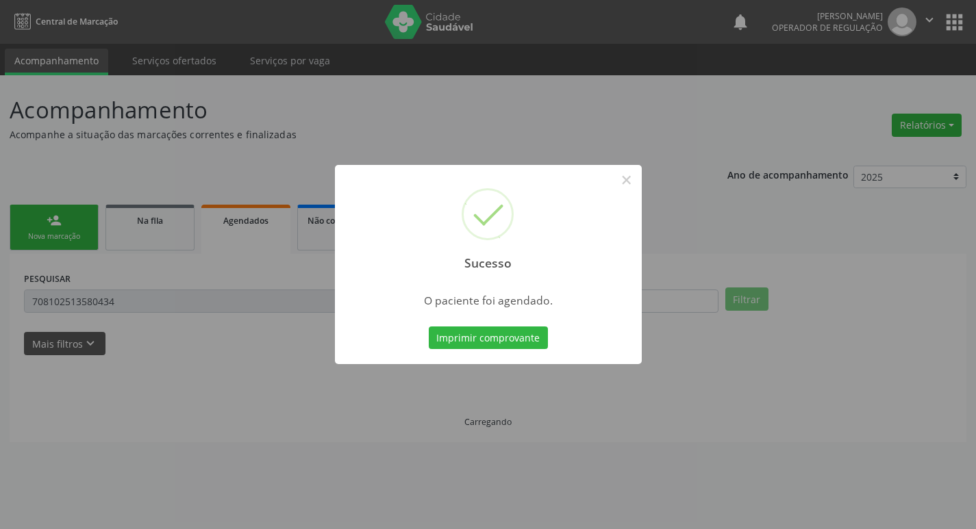
scroll to position [0, 0]
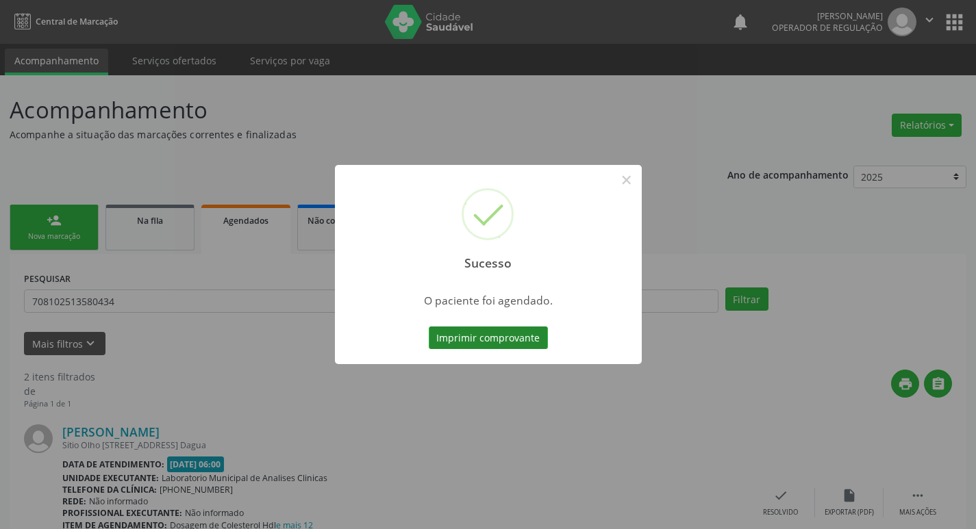
click at [502, 341] on button "Imprimir comprovante" at bounding box center [488, 338] width 119 height 23
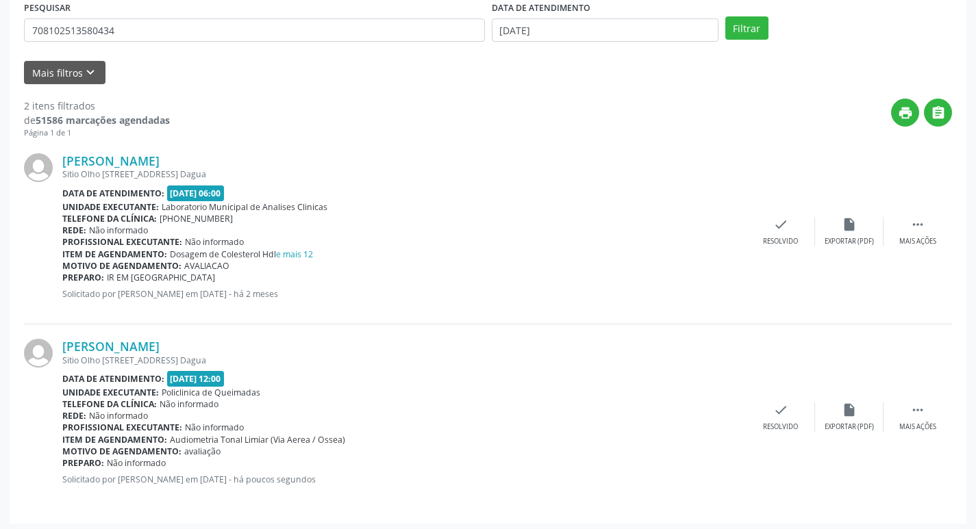
scroll to position [275, 0]
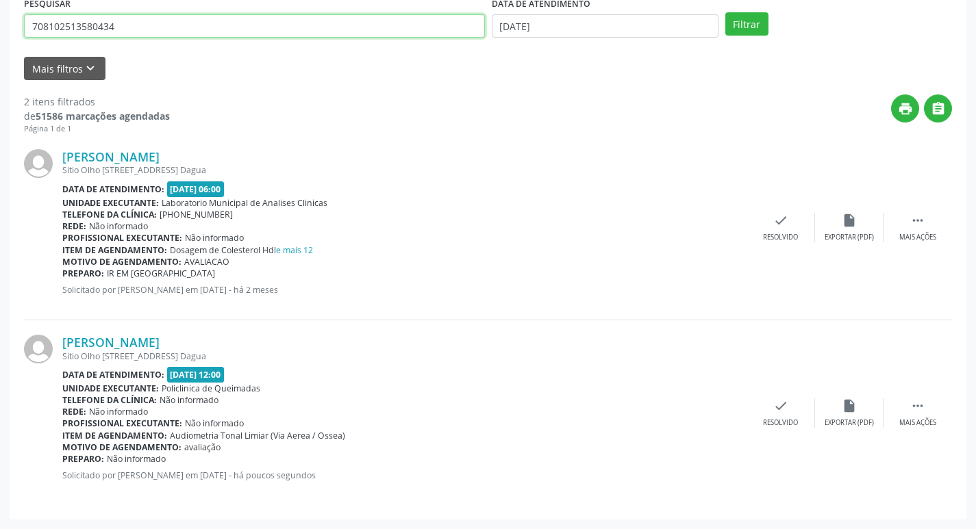
click at [157, 29] on input "708102513580434" at bounding box center [254, 25] width 461 height 23
click at [157, 29] on input "text" at bounding box center [254, 25] width 461 height 23
type input "702702131958360"
click at [725, 12] on button "Filtrar" at bounding box center [746, 23] width 43 height 23
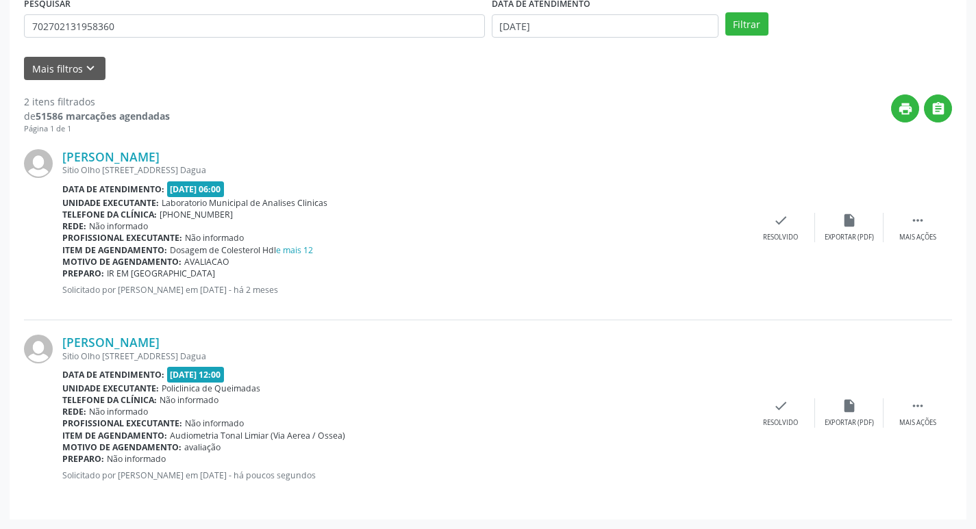
scroll to position [0, 0]
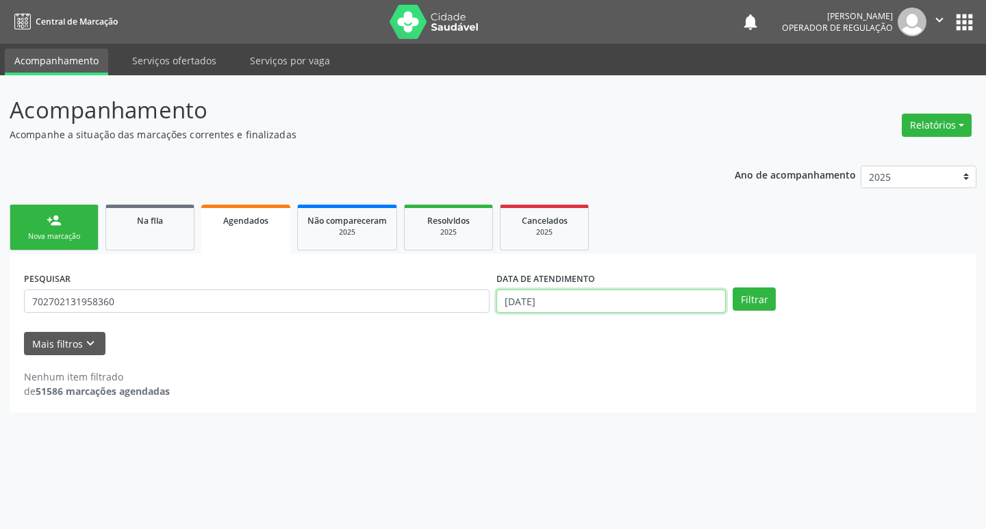
click at [589, 307] on input "[DATE]" at bounding box center [610, 301] width 229 height 23
click at [760, 288] on div "PESQUISAR 702702131958360 DATA DE ATENDIMENTO Filtrar" at bounding box center [493, 294] width 945 height 53
click at [756, 292] on button "Filtrar" at bounding box center [754, 299] width 43 height 23
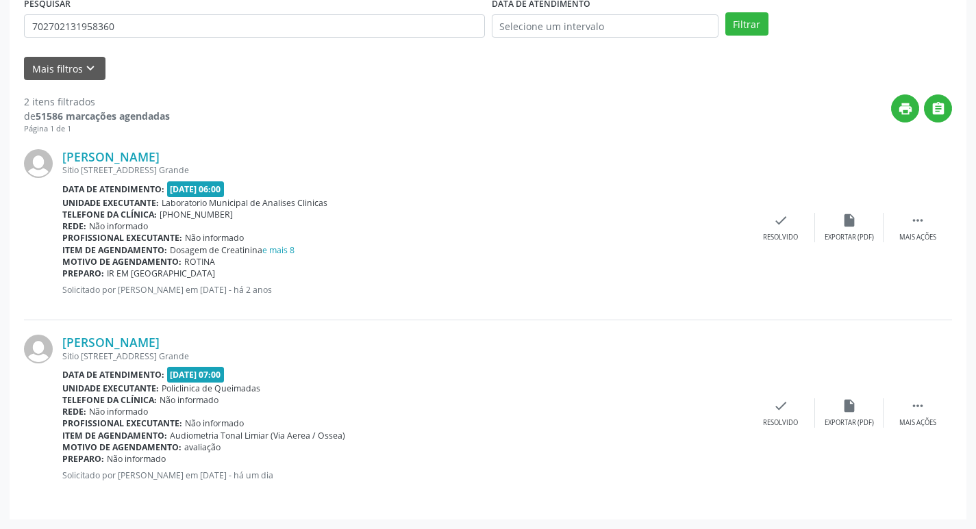
scroll to position [1, 0]
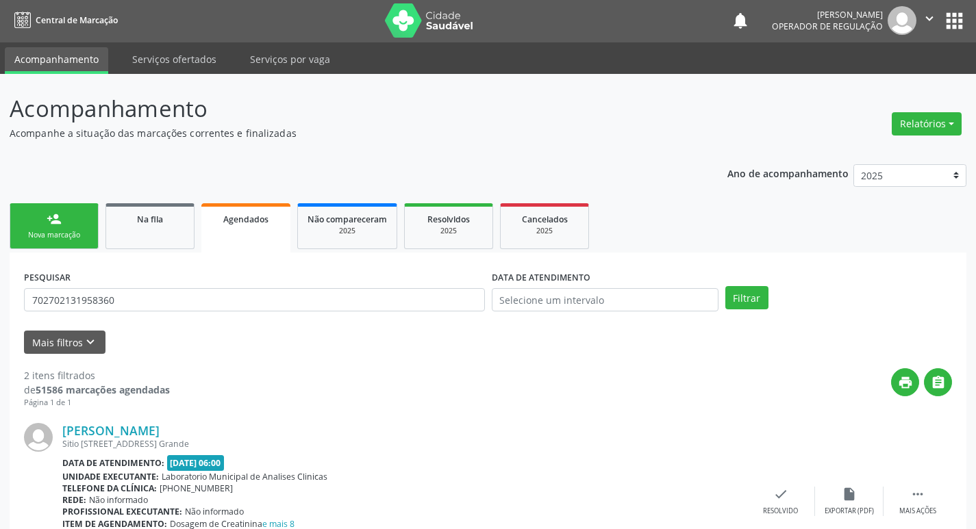
click at [953, 18] on button "apps" at bounding box center [954, 21] width 24 height 24
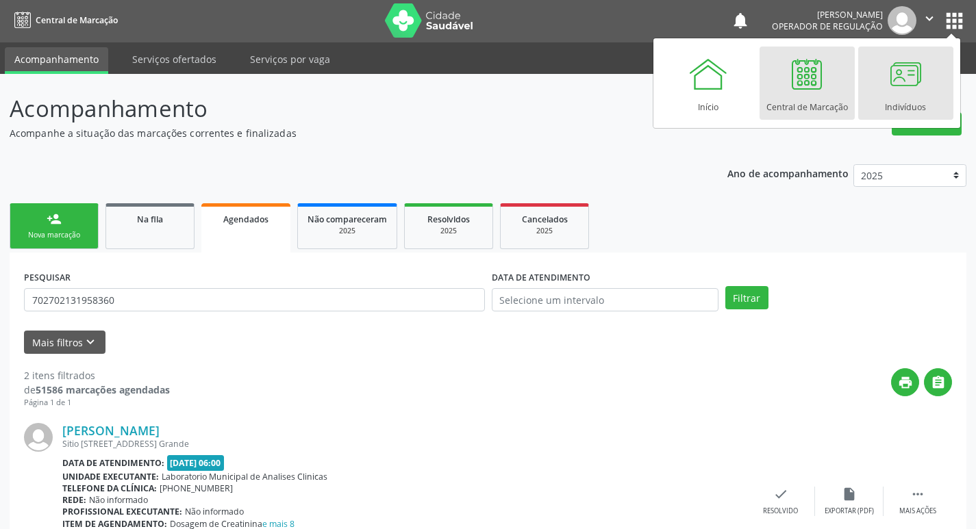
click at [905, 80] on div at bounding box center [904, 73] width 41 height 41
